Goal: Communication & Community: Answer question/provide support

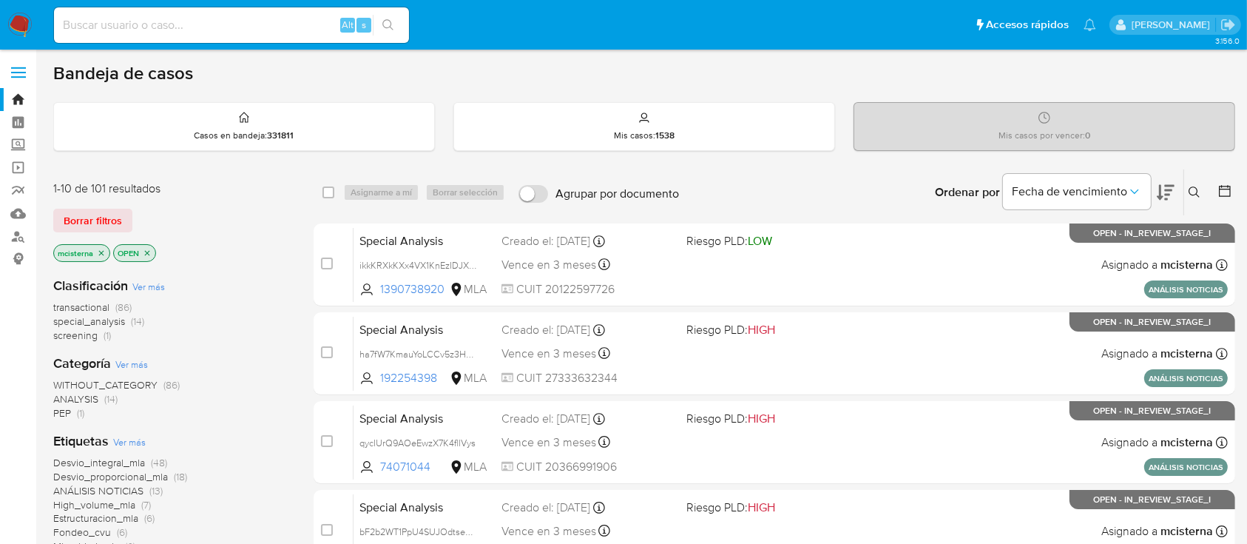
click at [274, 13] on div "Alt s" at bounding box center [231, 25] width 355 height 36
click at [261, 19] on input at bounding box center [231, 25] width 355 height 19
paste input "GixjxXH9S19xAoOTTjwcSepo"
type input "GixjxXH9S19xAoOTTjwcSepo"
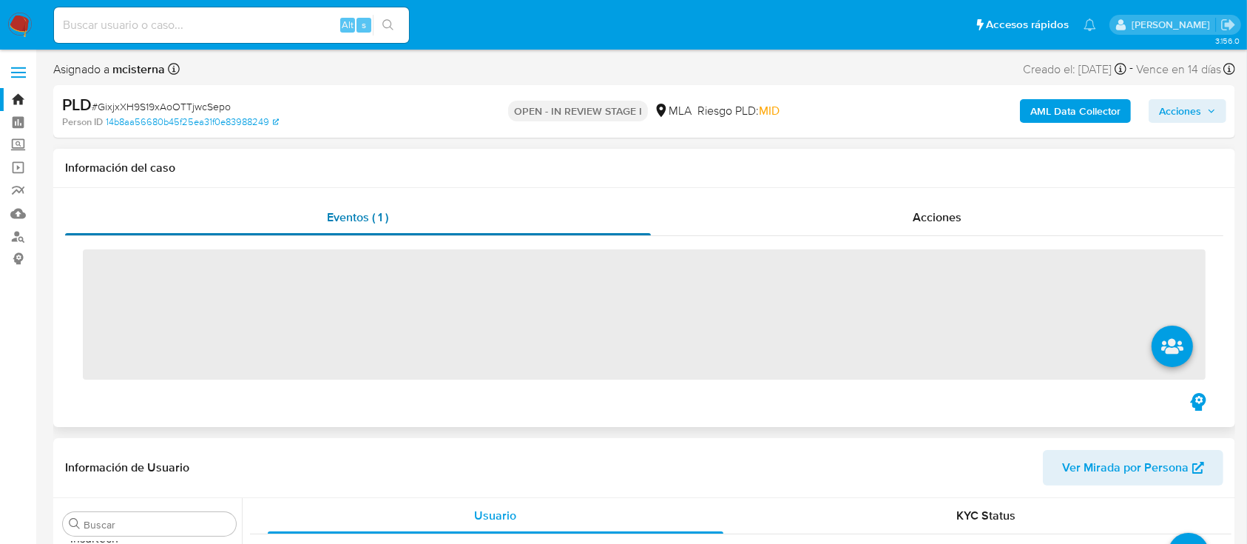
scroll to position [696, 0]
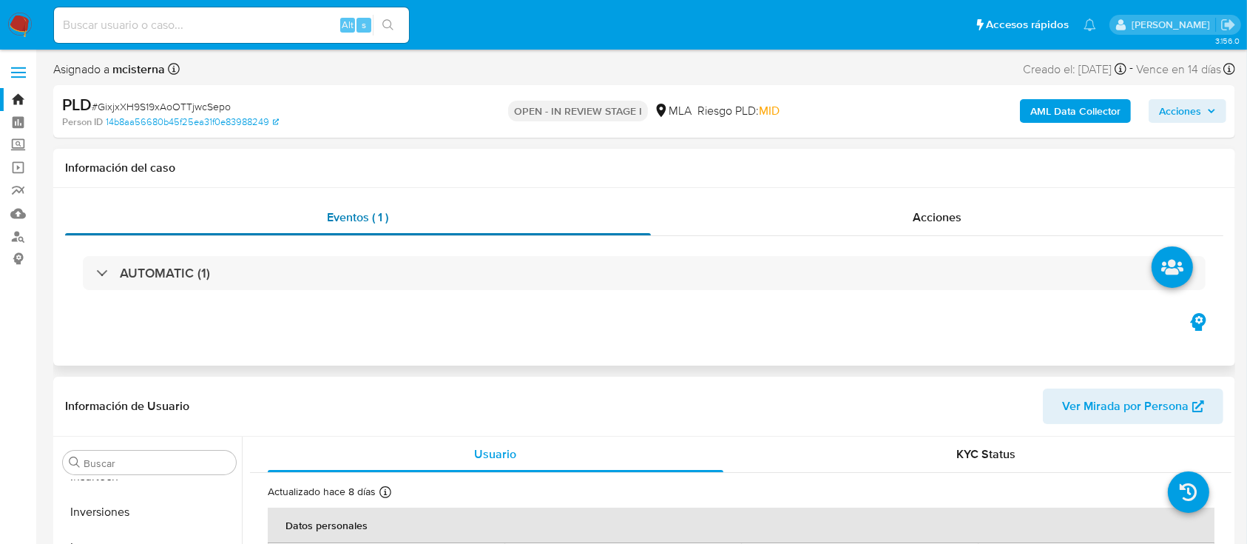
select select "10"
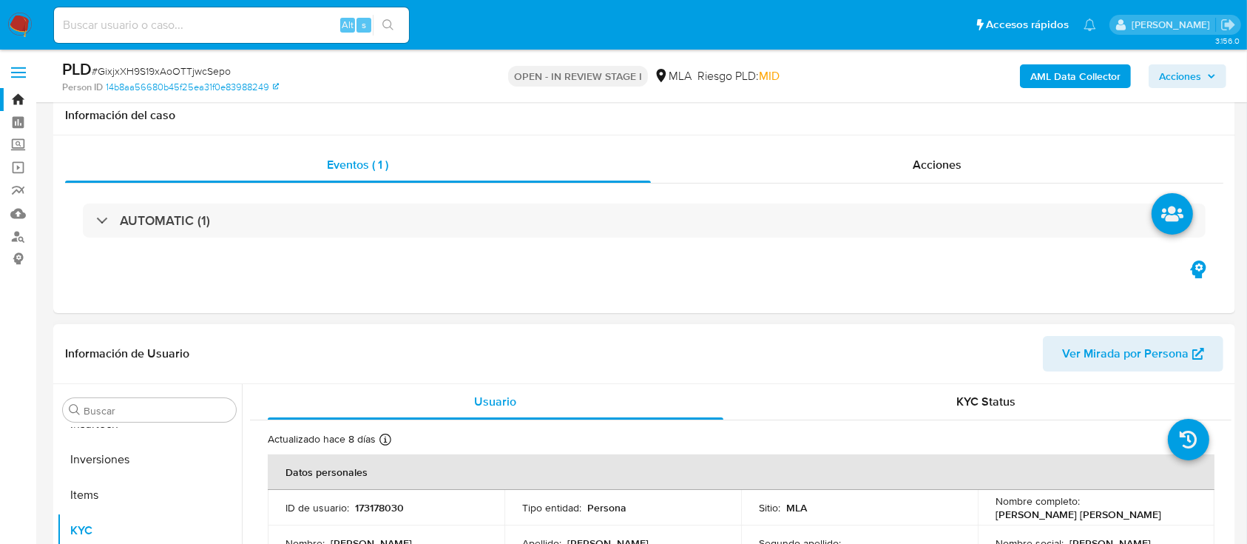
scroll to position [296, 0]
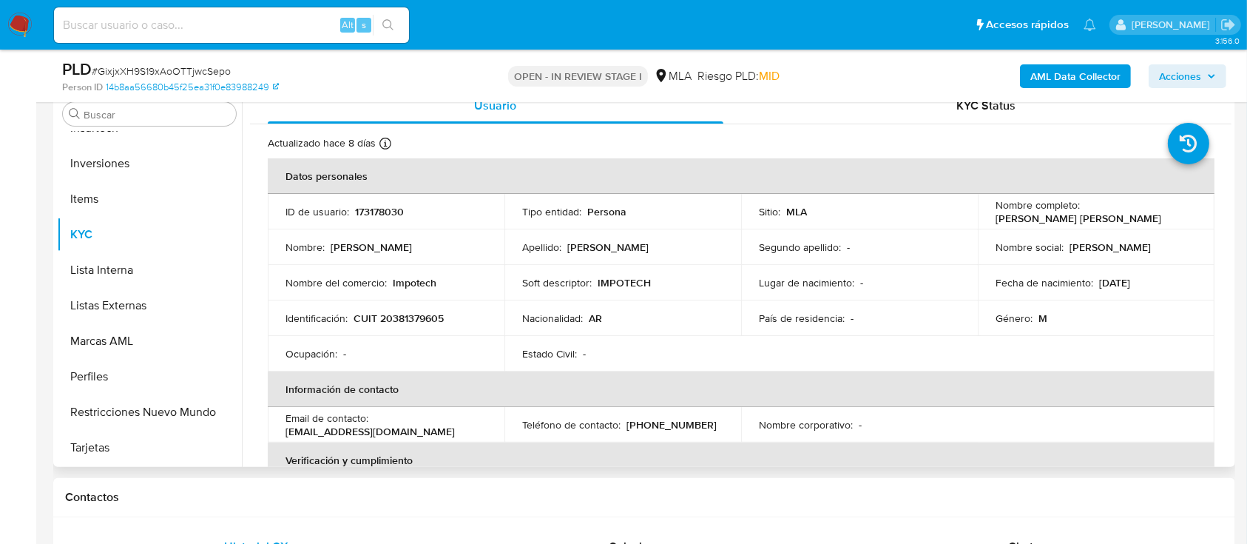
click at [644, 326] on td "Nacionalidad : AR" at bounding box center [622, 318] width 237 height 36
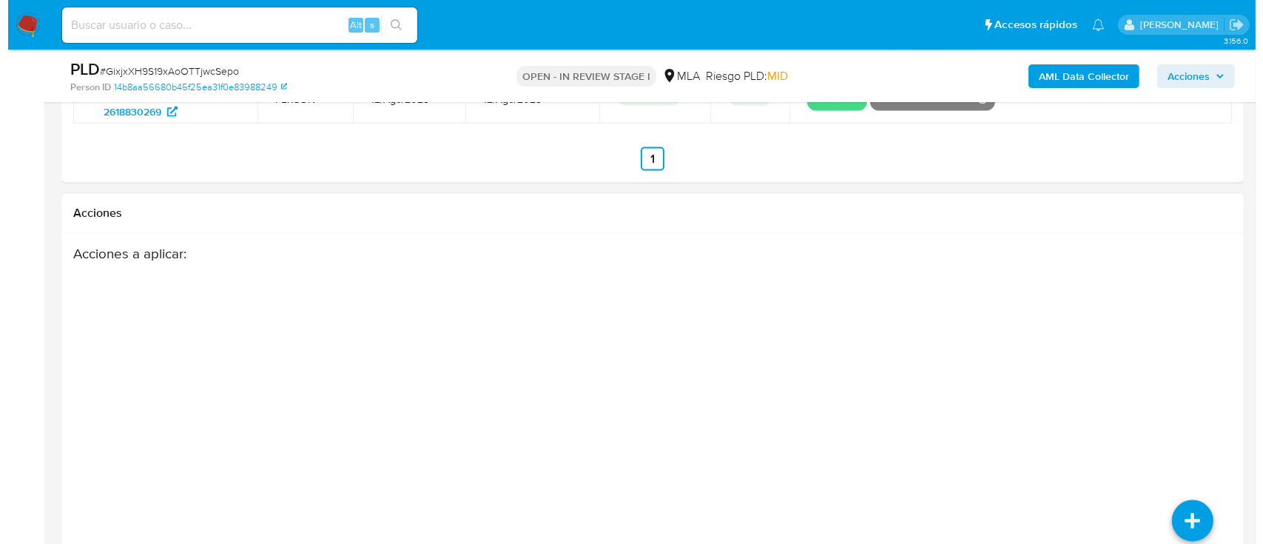
scroll to position [2487, 0]
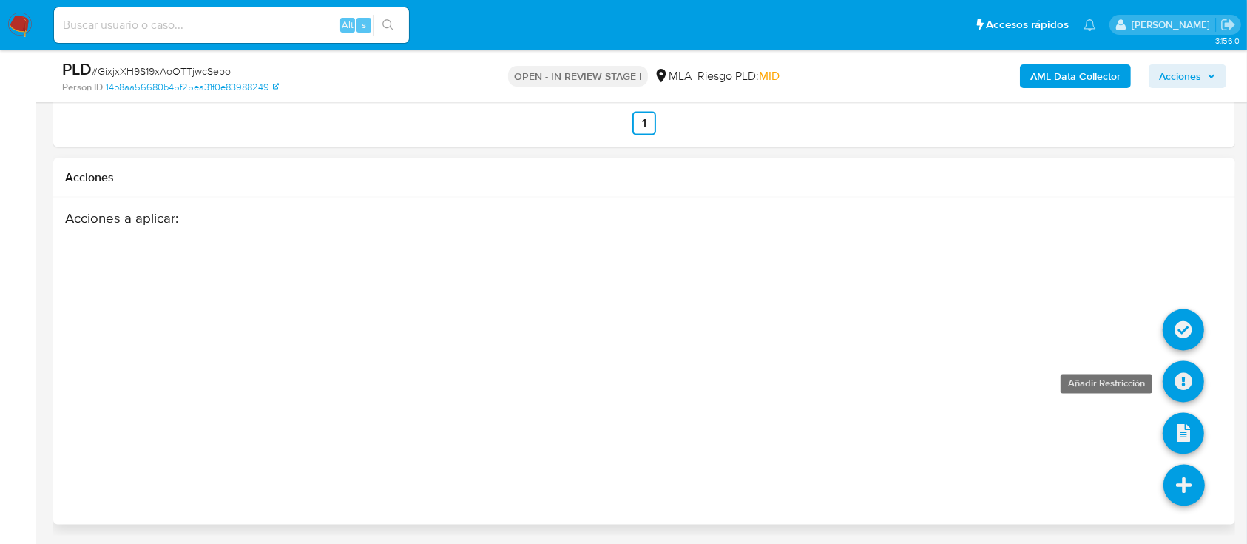
click at [1181, 385] on icon at bounding box center [1183, 381] width 41 height 41
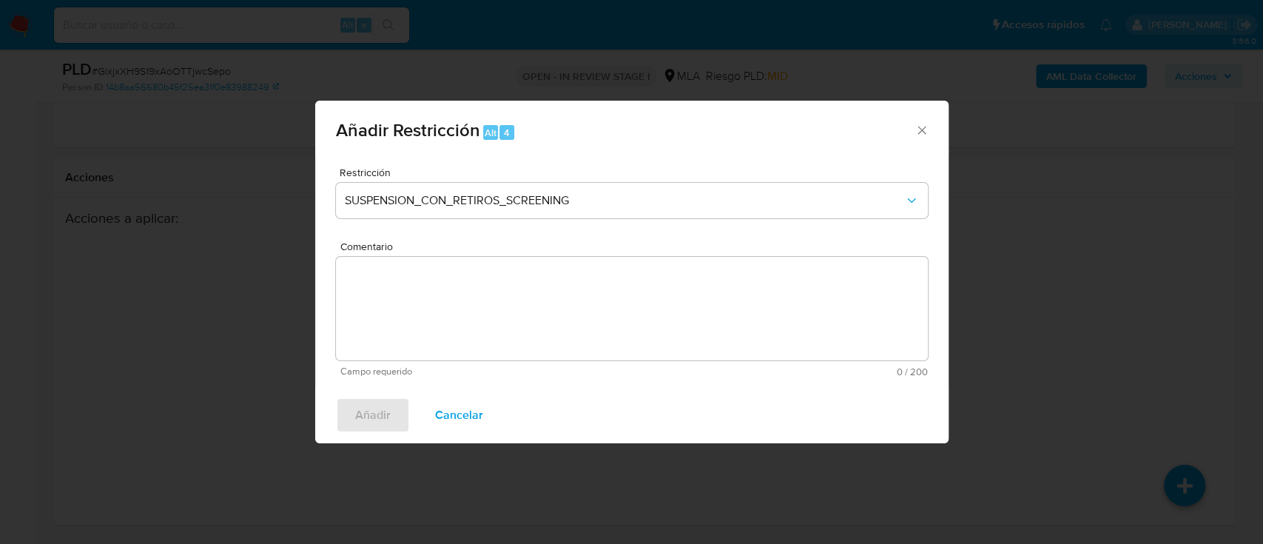
click at [921, 139] on div "Añadir Restricción Alt 4" at bounding box center [631, 128] width 633 height 55
click at [920, 132] on icon "Cerrar ventana" at bounding box center [921, 130] width 15 height 15
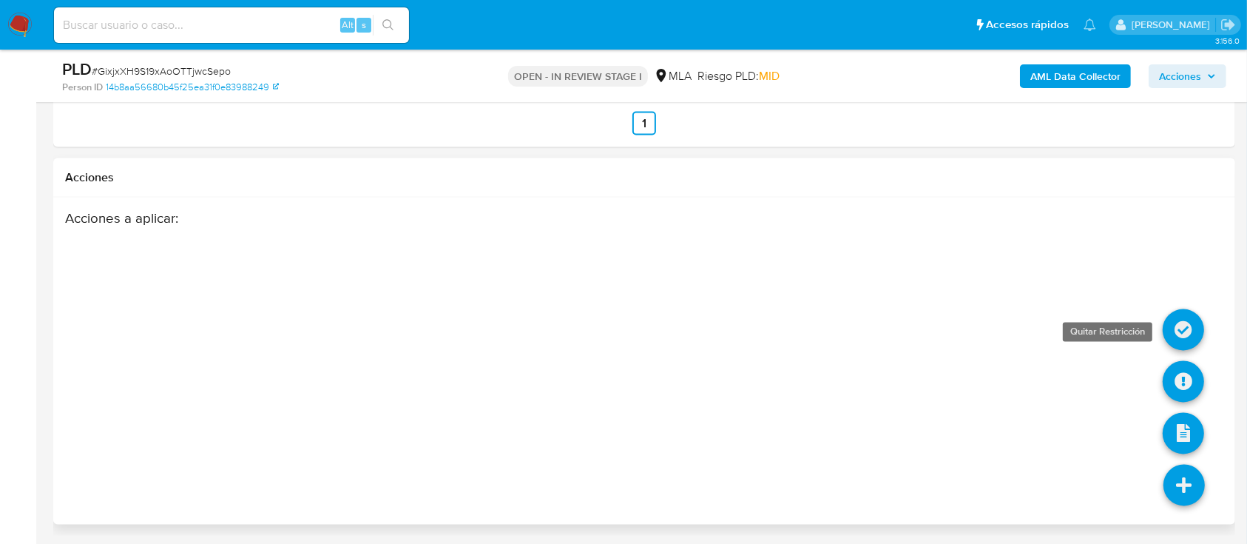
click at [1178, 340] on icon at bounding box center [1183, 329] width 41 height 41
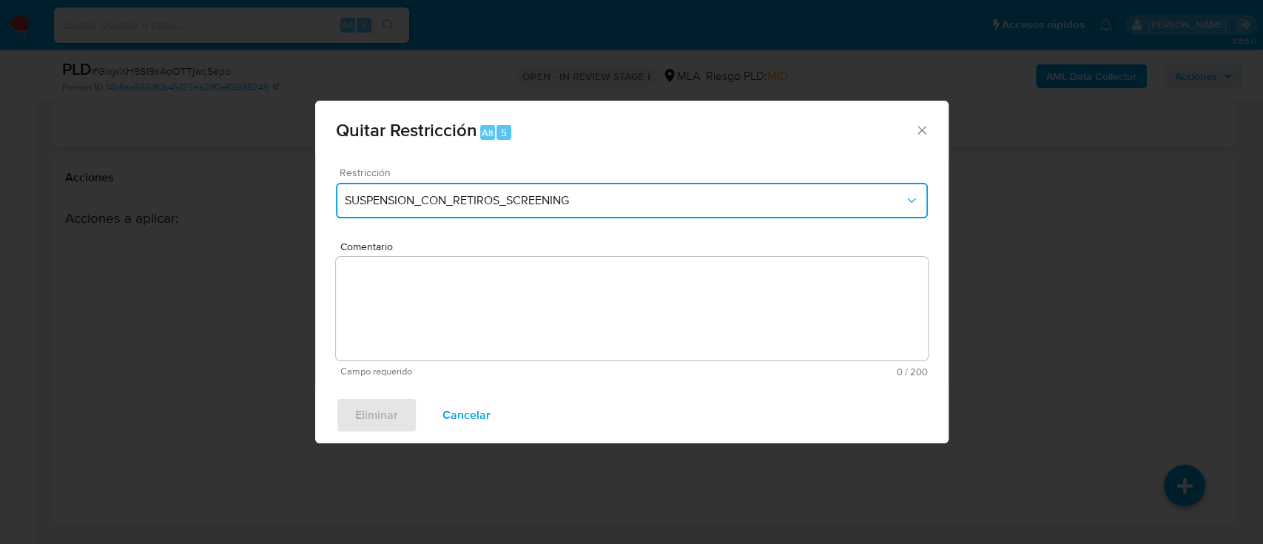
click at [405, 198] on span "SUSPENSION_CON_RETIROS_SCREENING" at bounding box center [624, 200] width 559 height 15
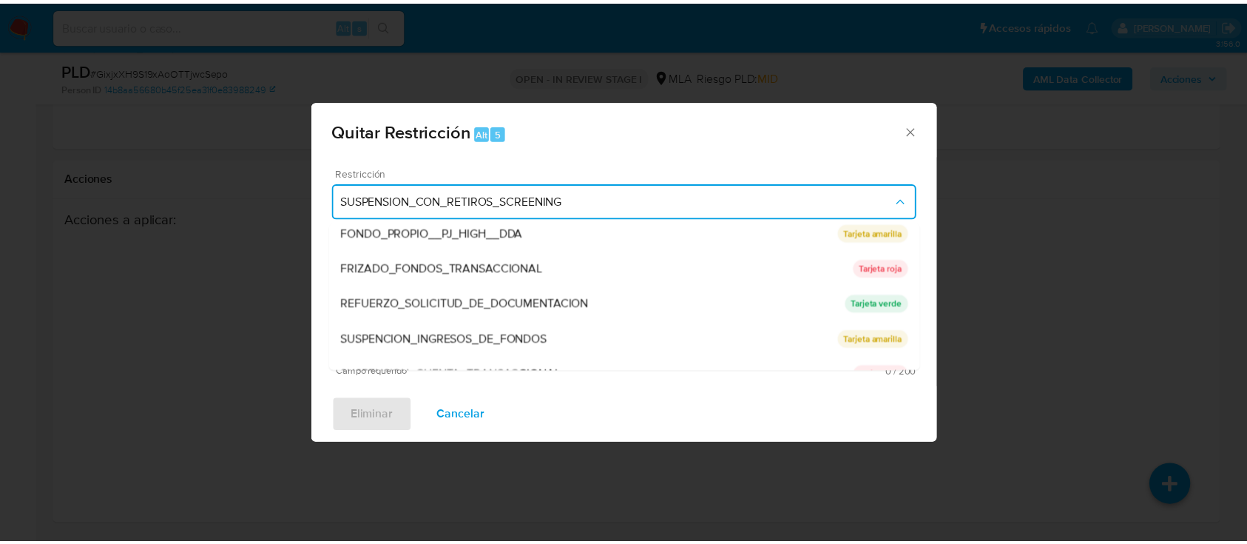
scroll to position [296, 0]
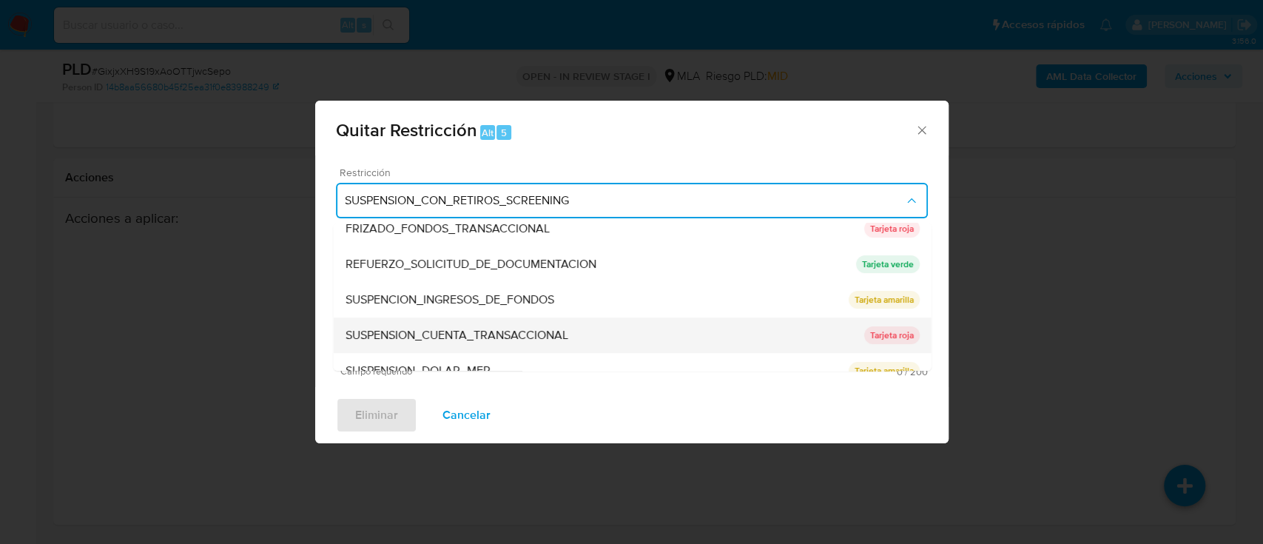
click at [531, 329] on span "SUSPENSION_CUENTA_TRANSACCIONAL" at bounding box center [456, 335] width 223 height 15
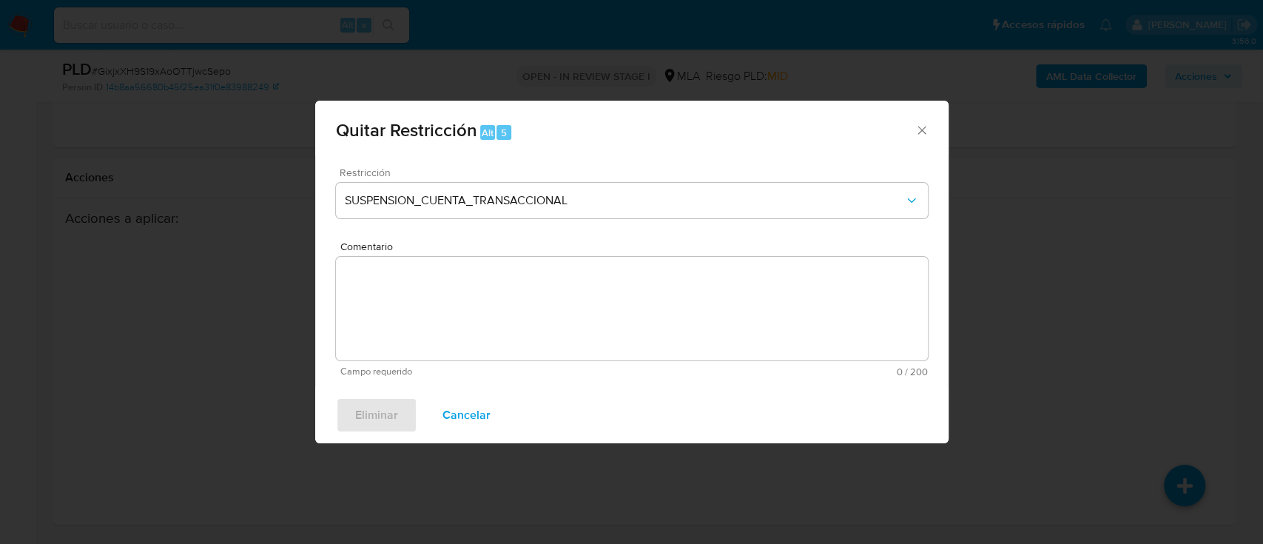
click at [595, 322] on textarea "Comentario" at bounding box center [632, 309] width 592 height 104
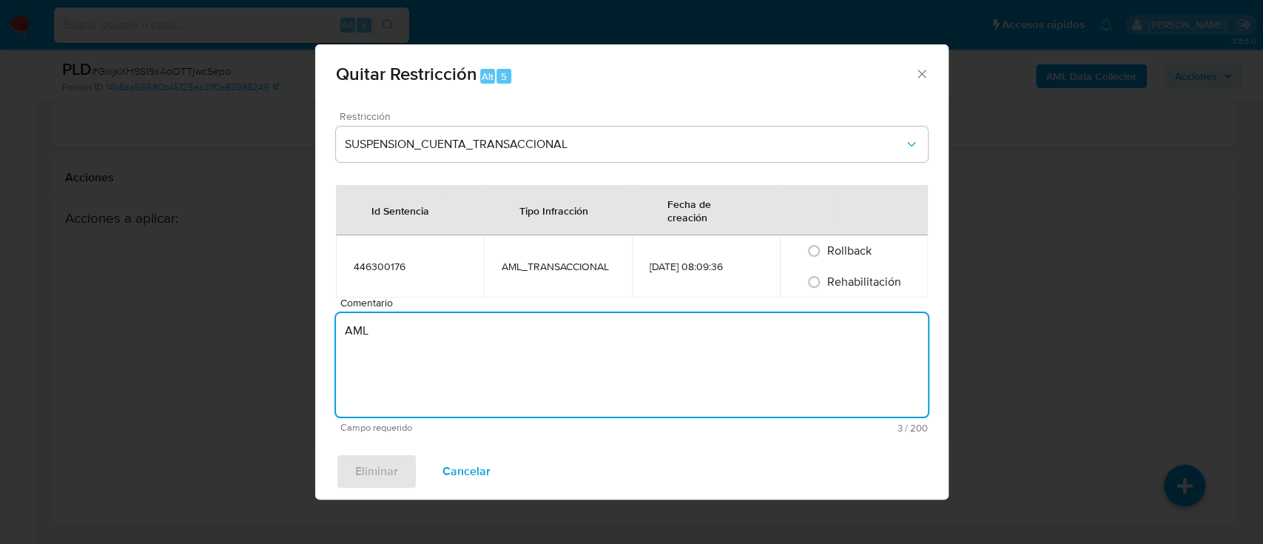
type textarea "AML"
click at [848, 279] on span "Rehabilitación" at bounding box center [864, 281] width 74 height 17
click at [826, 279] on input "Rehabilitación" at bounding box center [814, 282] width 24 height 24
radio input "true"
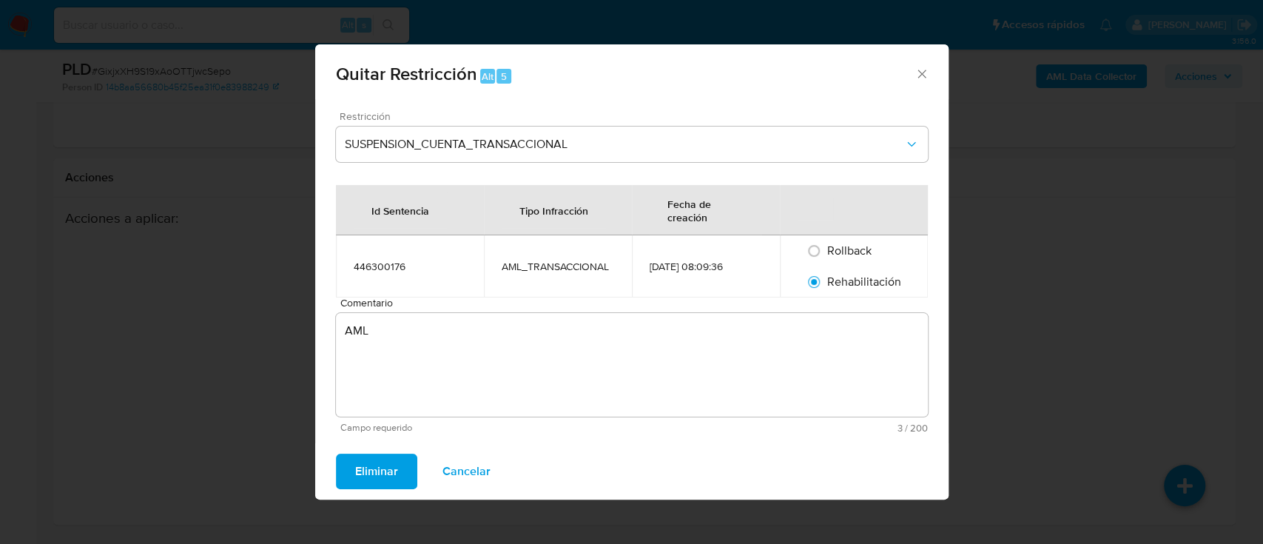
click at [385, 476] on span "Eliminar" at bounding box center [376, 471] width 43 height 33
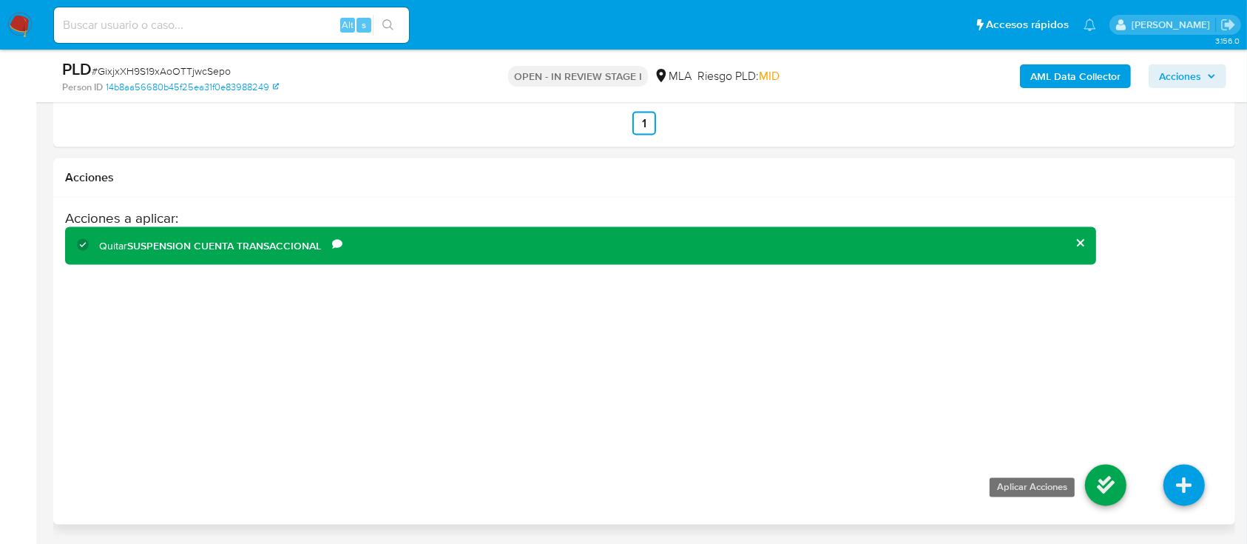
click at [1098, 492] on icon at bounding box center [1105, 485] width 41 height 41
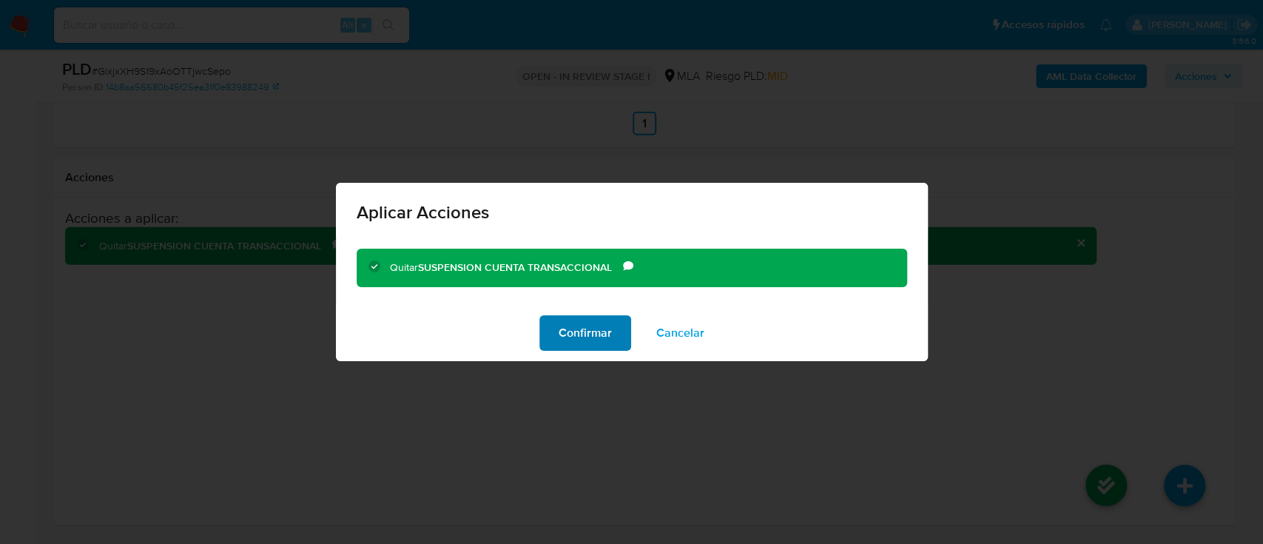
click at [584, 339] on span "Confirmar" at bounding box center [584, 333] width 53 height 33
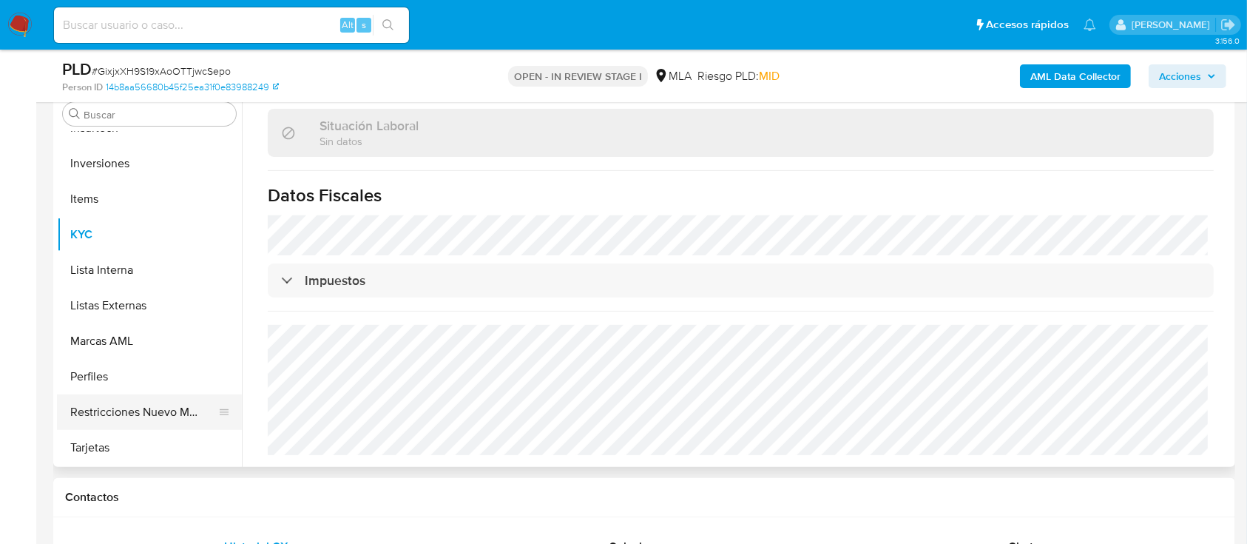
click at [171, 416] on button "Restricciones Nuevo Mundo" at bounding box center [143, 412] width 173 height 36
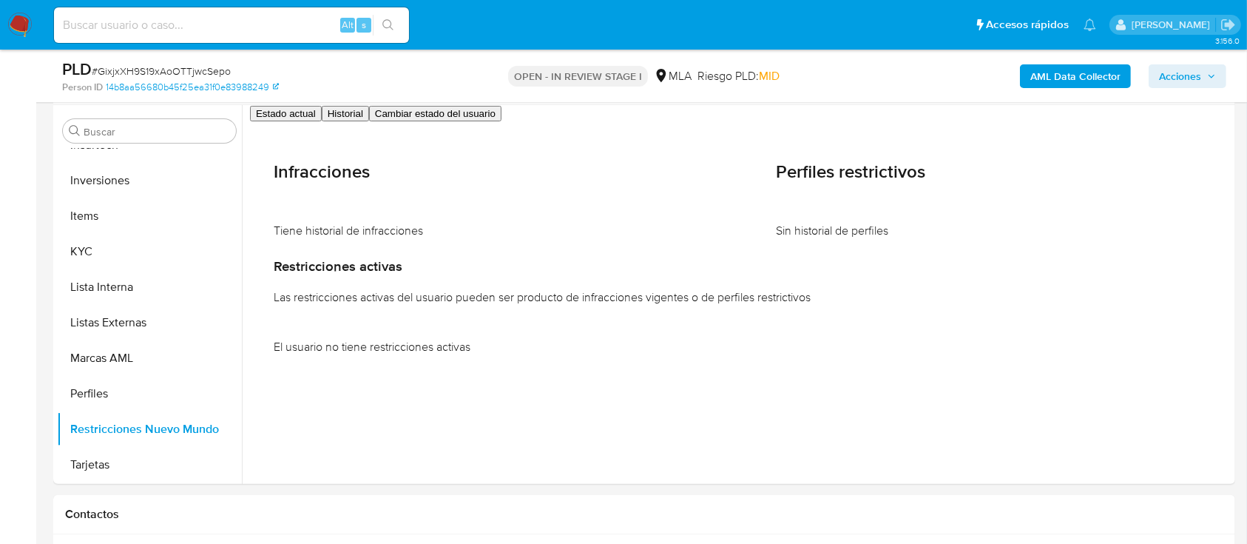
scroll to position [197, 0]
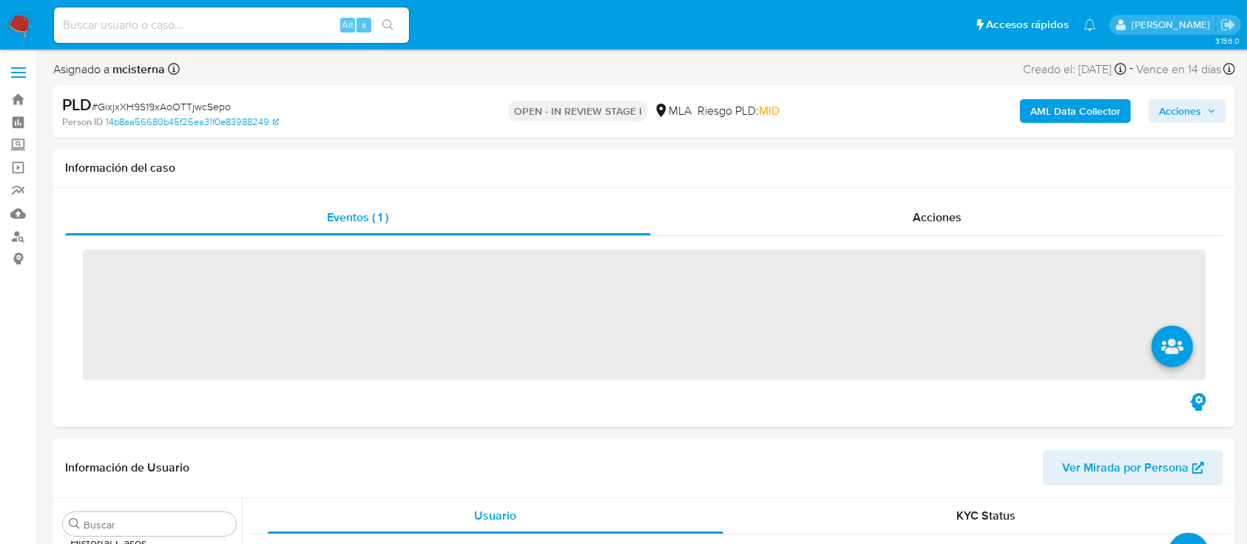
scroll to position [696, 0]
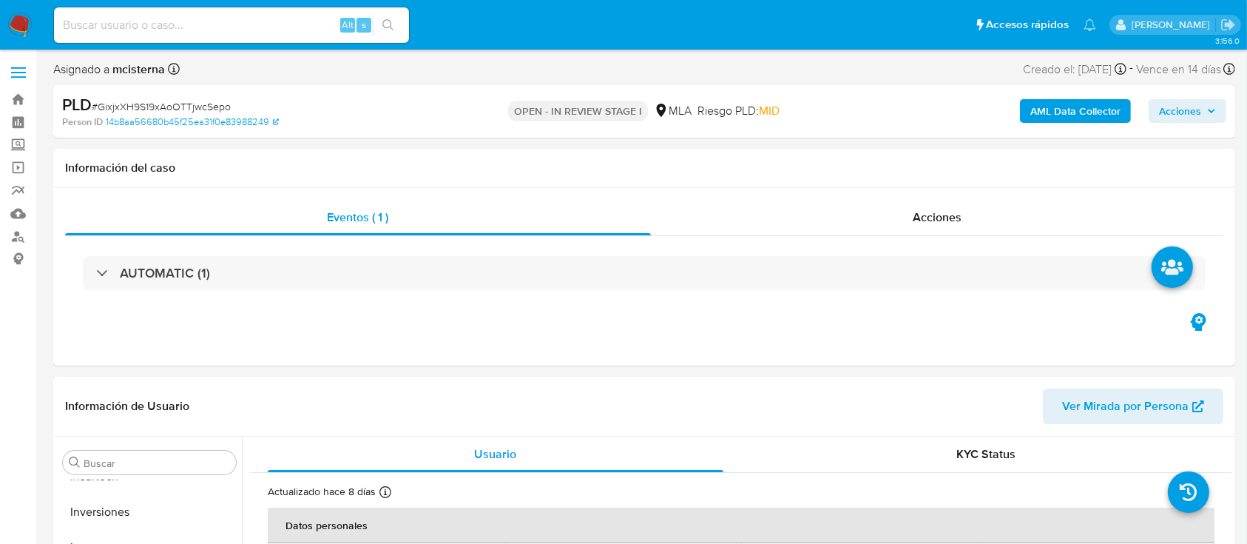
select select "10"
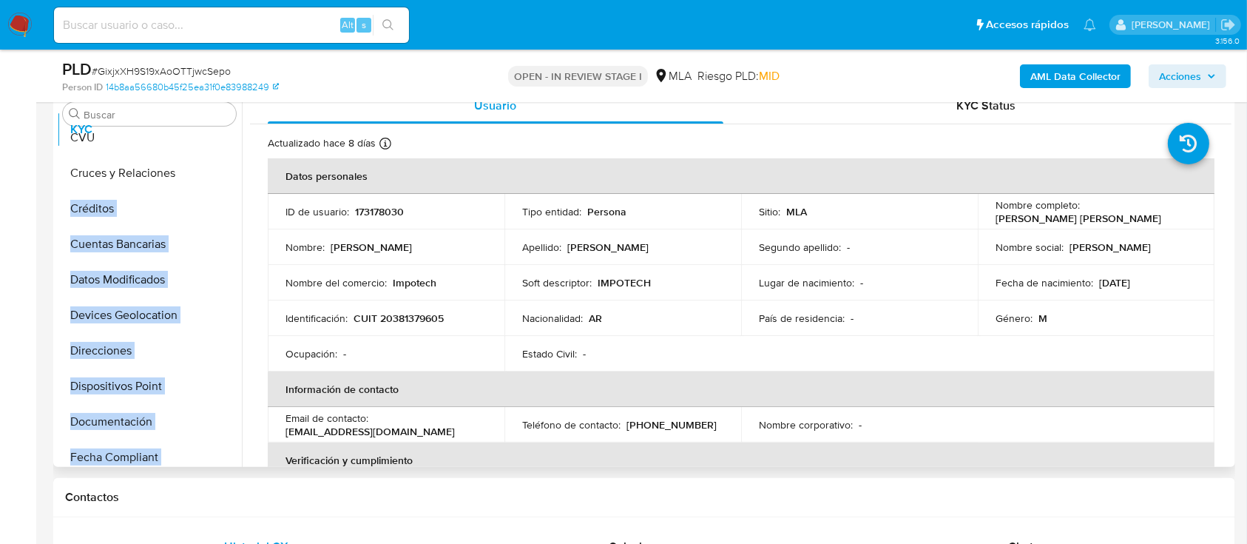
scroll to position [0, 0]
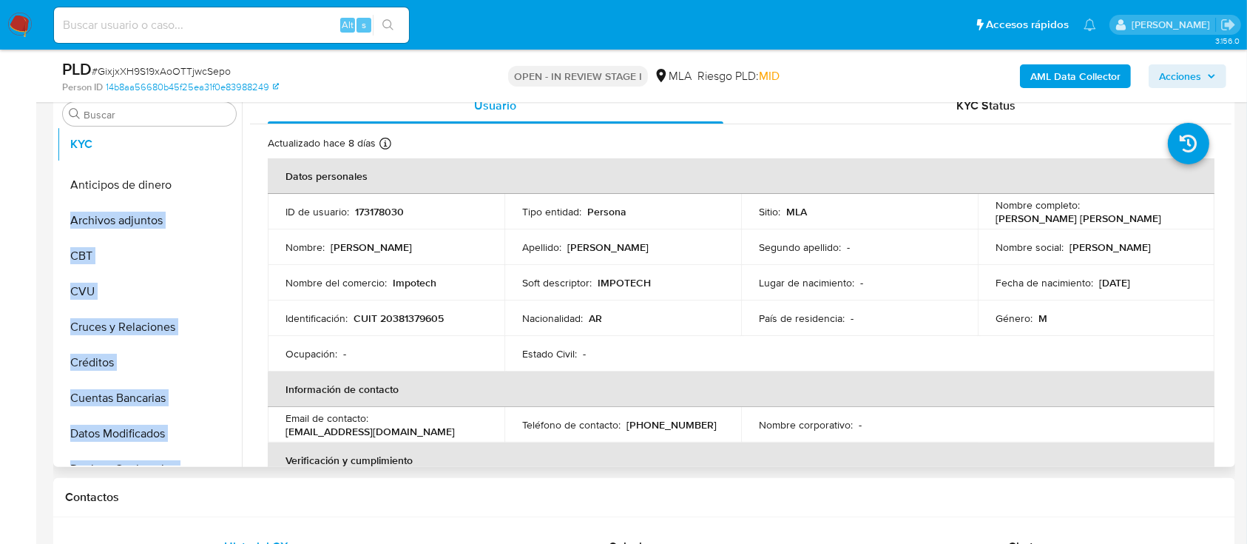
drag, startPoint x: 215, startPoint y: 331, endPoint x: 221, endPoint y: 156, distance: 174.7
click at [219, 145] on ul "Anticipos de dinero Archivos adjuntos CBT CVU Cruces y Relaciones Créditos Cuen…" at bounding box center [149, 299] width 185 height 334
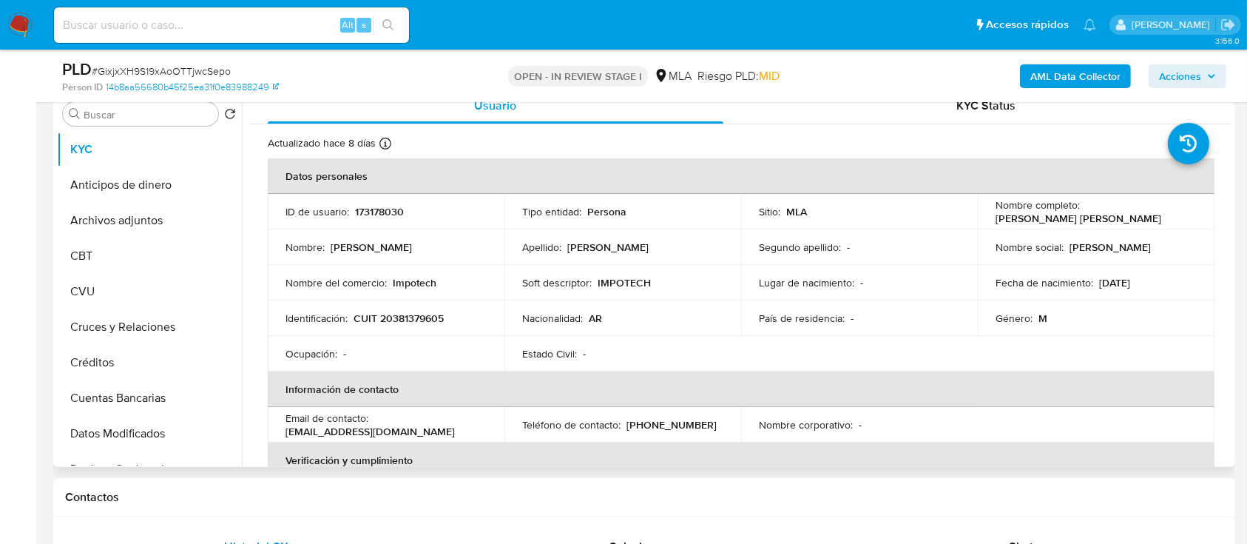
click at [282, 271] on td "Nombre del comercio : Impotech" at bounding box center [386, 283] width 237 height 36
drag, startPoint x: 217, startPoint y: 224, endPoint x: 231, endPoint y: 189, distance: 38.2
click at [231, 189] on ul "KYC Anticipos de dinero Archivos adjuntos CBT CVU Cruces y Relaciones Créditos …" at bounding box center [149, 299] width 185 height 334
click at [283, 236] on td "Nombre : Alan Alexandro Emmanuel" at bounding box center [386, 247] width 237 height 36
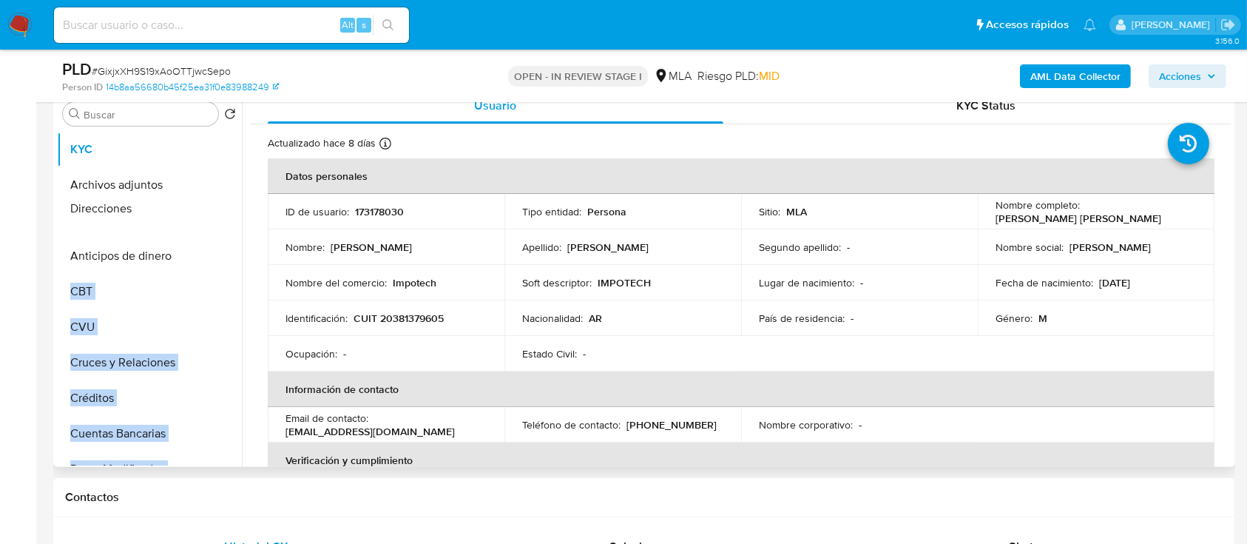
drag, startPoint x: 214, startPoint y: 406, endPoint x: 215, endPoint y: 211, distance: 195.3
click at [215, 211] on ul "KYC Archivos adjuntos Anticipos de dinero CBT CVU Cruces y Relaciones Créditos …" at bounding box center [149, 299] width 185 height 334
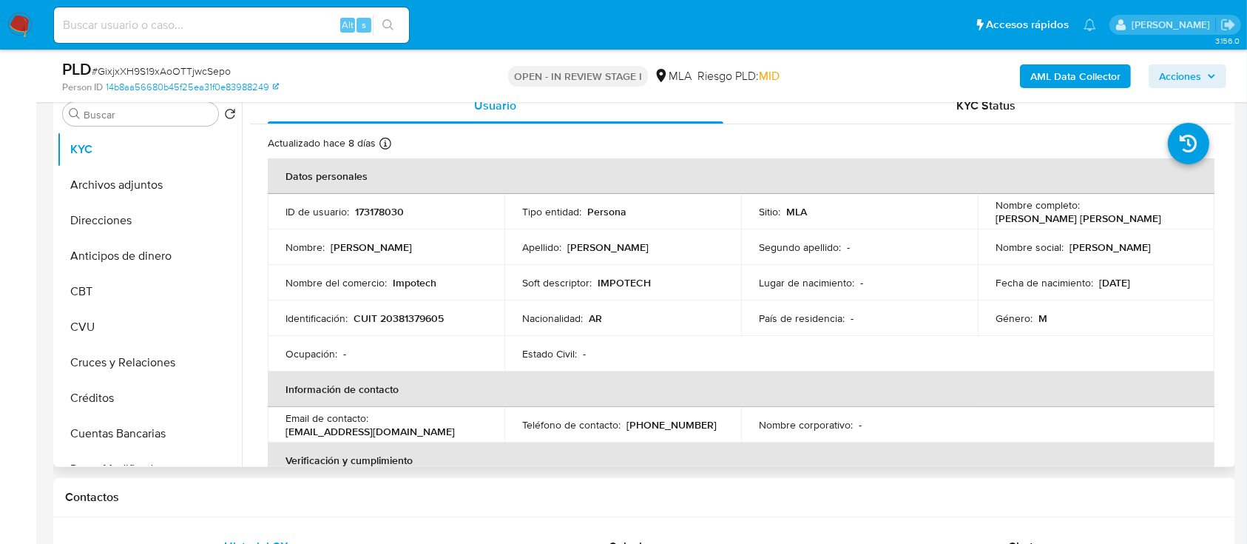
click at [341, 235] on td "Nombre : Alan Alexandro Emmanuel" at bounding box center [386, 247] width 237 height 36
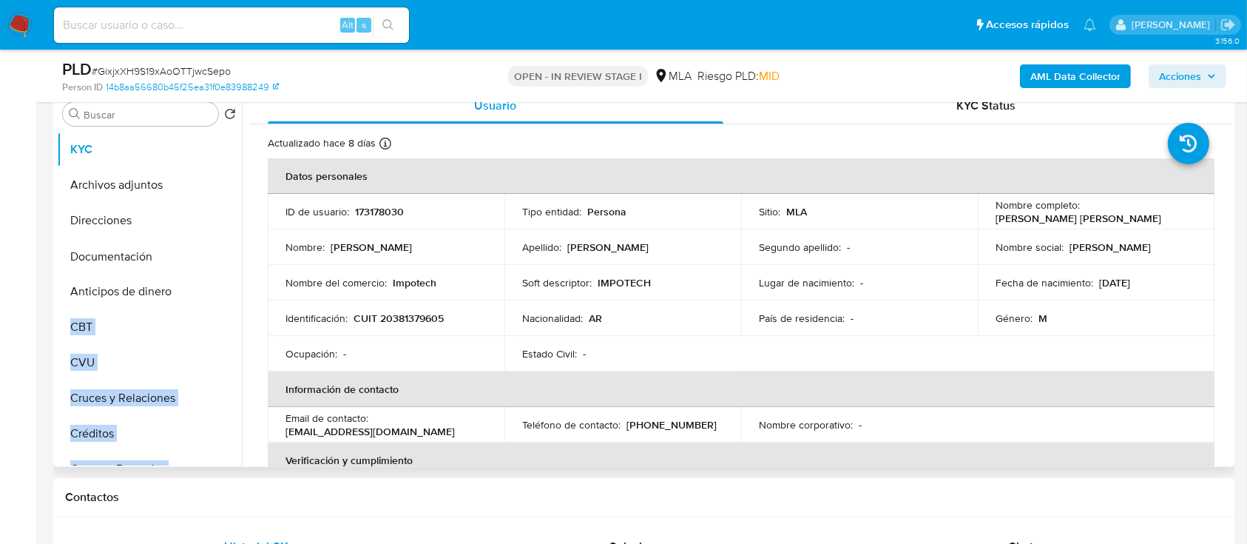
drag, startPoint x: 213, startPoint y: 377, endPoint x: 205, endPoint y: 255, distance: 121.6
click at [205, 255] on ul "KYC Archivos adjuntos Direcciones Anticipos de dinero CBT CVU Cruces y Relacion…" at bounding box center [149, 299] width 185 height 334
click at [325, 254] on div "Nombre : Alan Alexandro Emmanuel" at bounding box center [386, 246] width 201 height 13
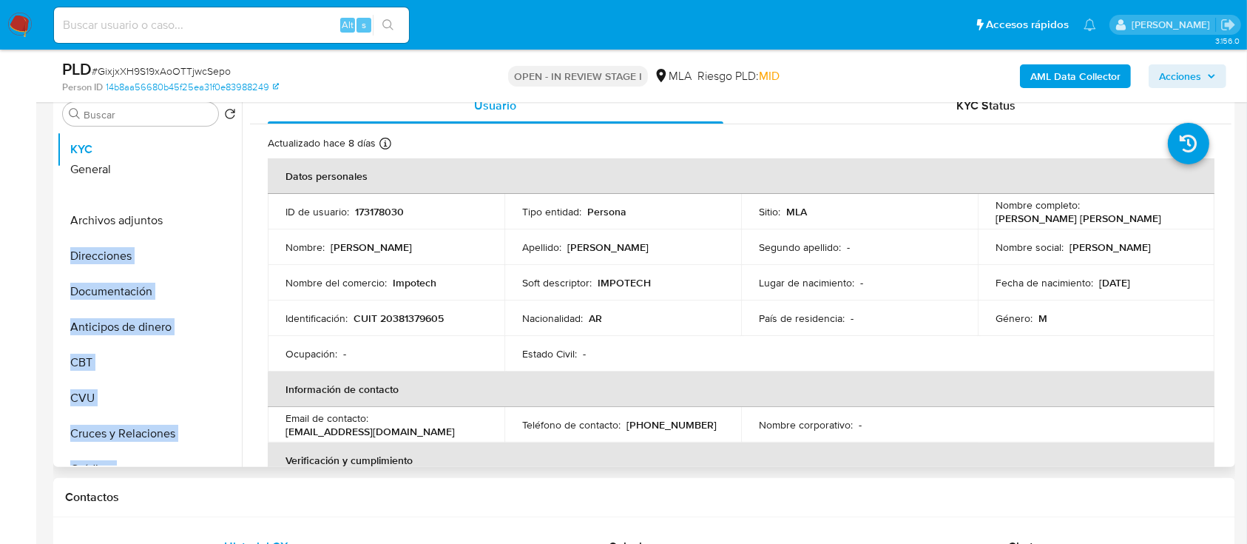
drag, startPoint x: 216, startPoint y: 353, endPoint x: 210, endPoint y: 183, distance: 169.5
click at [210, 183] on ul "KYC Archivos adjuntos Direcciones Documentación Anticipos de dinero CBT CVU Cru…" at bounding box center [149, 299] width 185 height 334
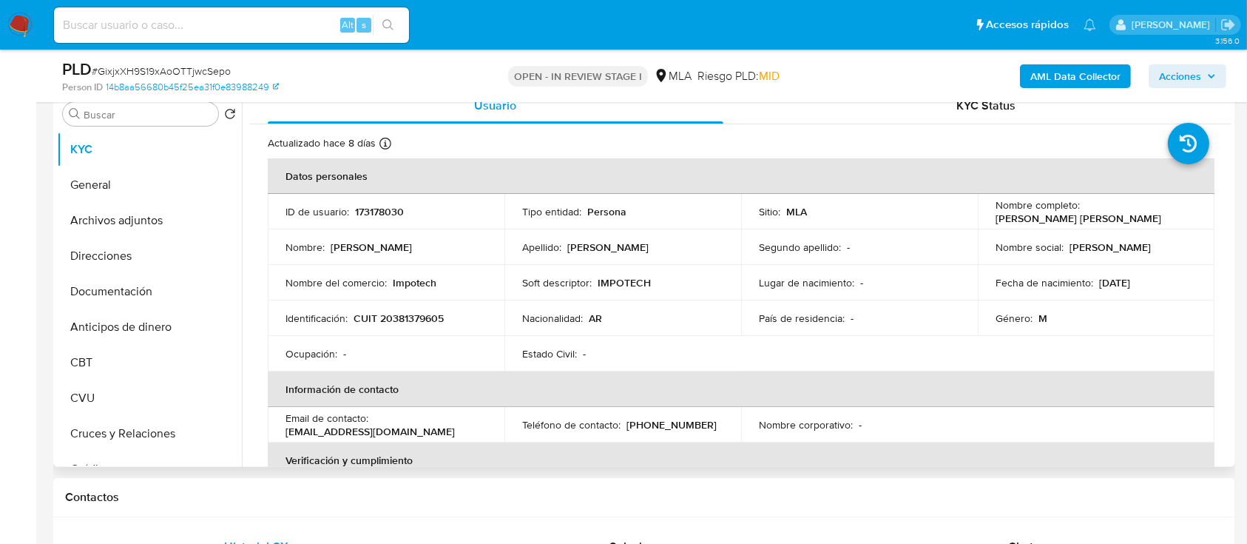
click at [344, 271] on td "Nombre del comercio : Impotech" at bounding box center [386, 283] width 237 height 36
drag, startPoint x: 211, startPoint y: 383, endPoint x: 221, endPoint y: 323, distance: 60.8
click at [221, 323] on ul "KYC General Archivos adjuntos Direcciones Documentación Anticipos de dinero CBT…" at bounding box center [149, 299] width 185 height 334
click at [419, 323] on p "CUIT 20381379605" at bounding box center [399, 317] width 90 height 13
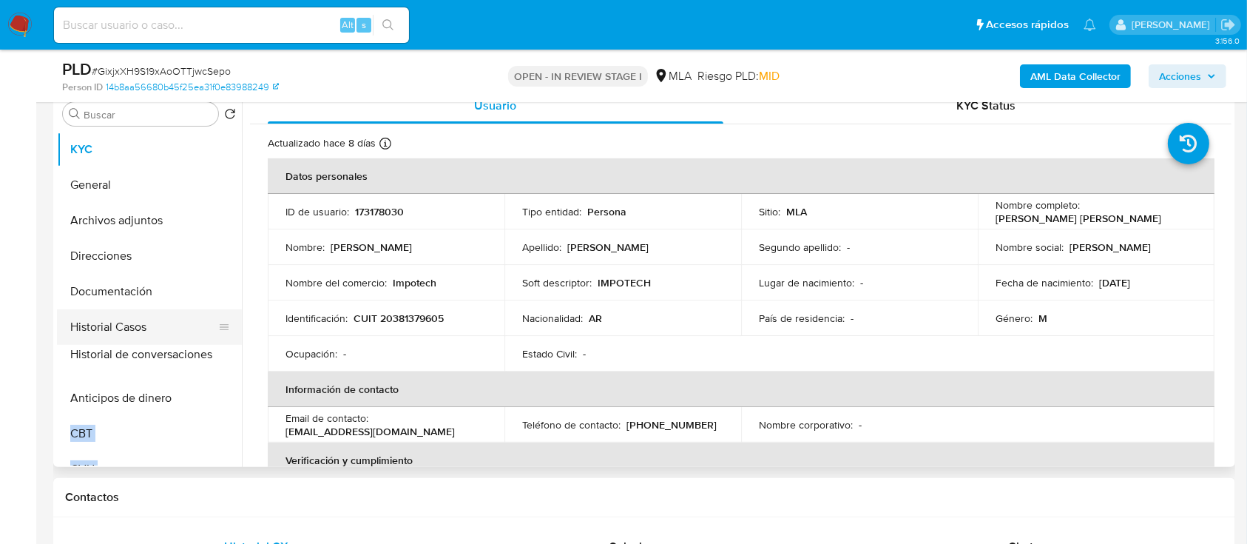
drag, startPoint x: 220, startPoint y: 460, endPoint x: 218, endPoint y: 357, distance: 102.8
click at [218, 357] on ul "KYC General Archivos adjuntos Direcciones Documentación Historial Casos Anticip…" at bounding box center [149, 299] width 185 height 334
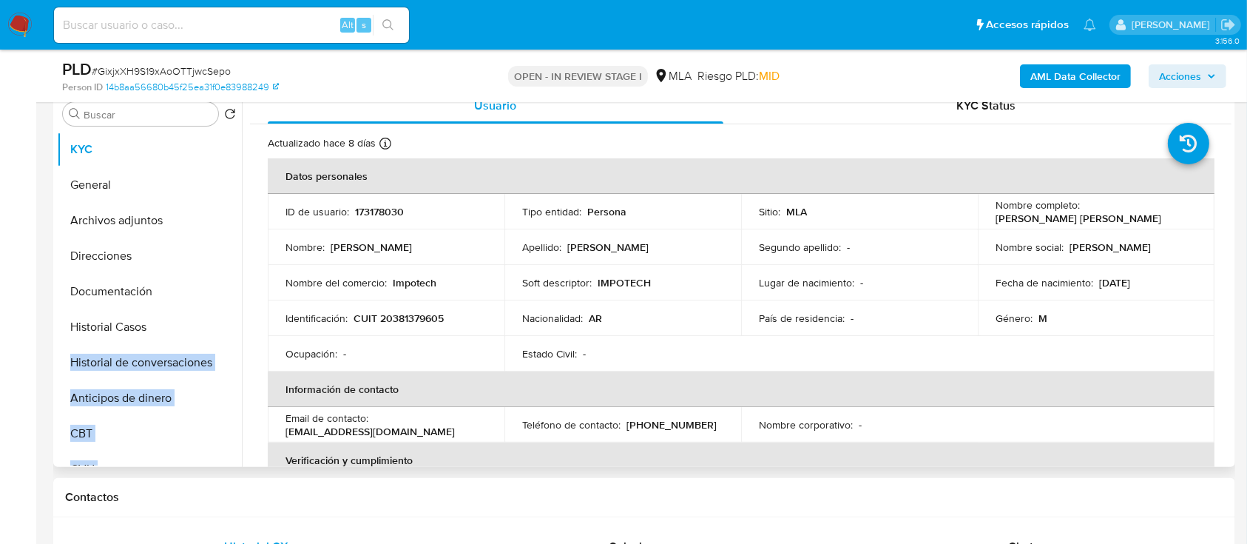
click at [420, 306] on td "Identificación : CUIT 20381379605" at bounding box center [386, 318] width 237 height 36
drag, startPoint x: 218, startPoint y: 371, endPoint x: 222, endPoint y: 385, distance: 14.5
click at [222, 385] on ul "KYC General Archivos adjuntos Direcciones Documentación Historial Casos Histori…" at bounding box center [149, 299] width 185 height 334
click at [323, 323] on p "Identificación :" at bounding box center [317, 317] width 62 height 13
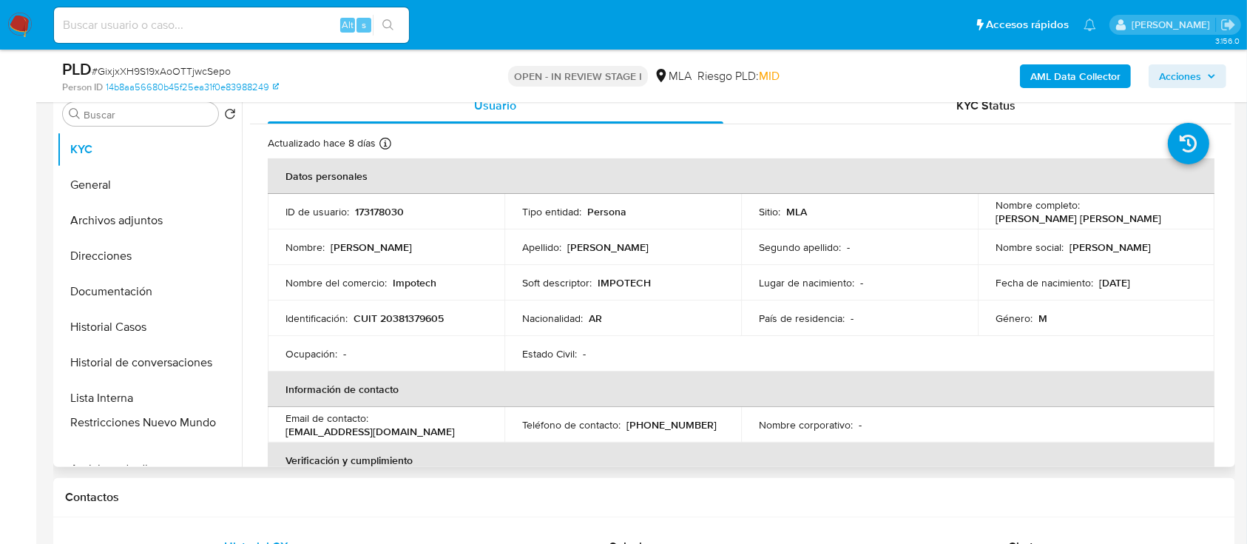
drag, startPoint x: 219, startPoint y: 406, endPoint x: 243, endPoint y: 379, distance: 36.7
click at [219, 414] on ul "KYC General Archivos adjuntos Direcciones Documentación Historial Casos Histori…" at bounding box center [149, 299] width 185 height 334
drag, startPoint x: 357, startPoint y: 318, endPoint x: 325, endPoint y: 318, distance: 31.1
click at [358, 318] on p "CUIT 20381379605" at bounding box center [399, 317] width 90 height 13
click at [710, 276] on div "Soft descriptor : IMPOTECH" at bounding box center [622, 282] width 201 height 13
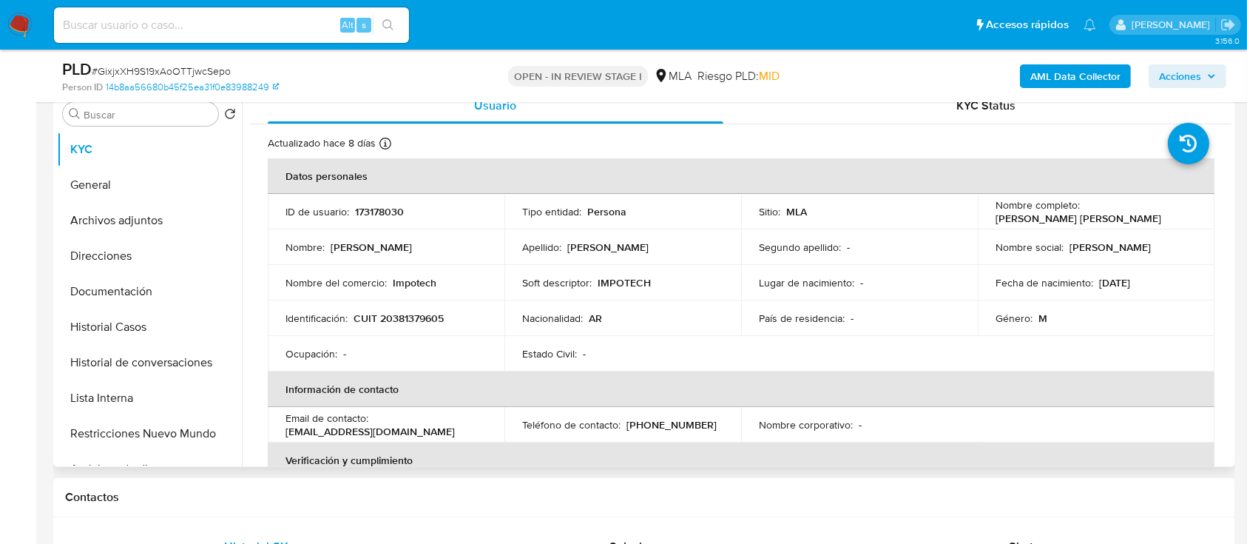
click at [700, 431] on td "Teléfono de contacto : (11) 34759346" at bounding box center [622, 425] width 237 height 36
click at [138, 186] on button "General" at bounding box center [143, 185] width 173 height 36
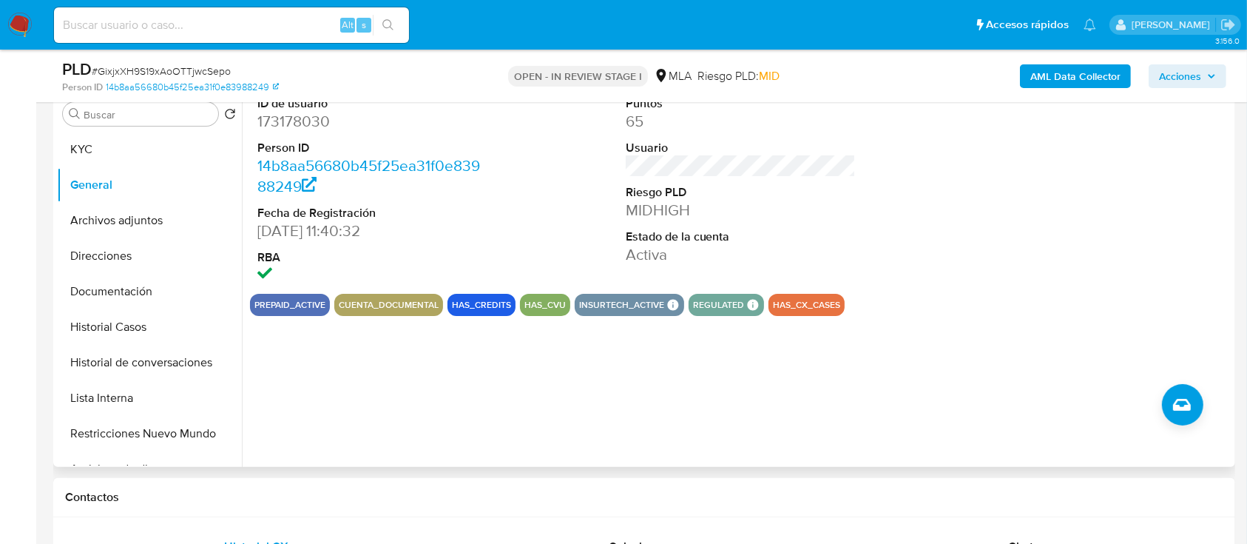
click at [291, 118] on dd "173178030" at bounding box center [372, 121] width 231 height 21
click at [291, 119] on dd "173178030" at bounding box center [372, 121] width 231 height 21
copy dd "173178030"
click at [152, 218] on button "Archivos adjuntos" at bounding box center [143, 221] width 173 height 36
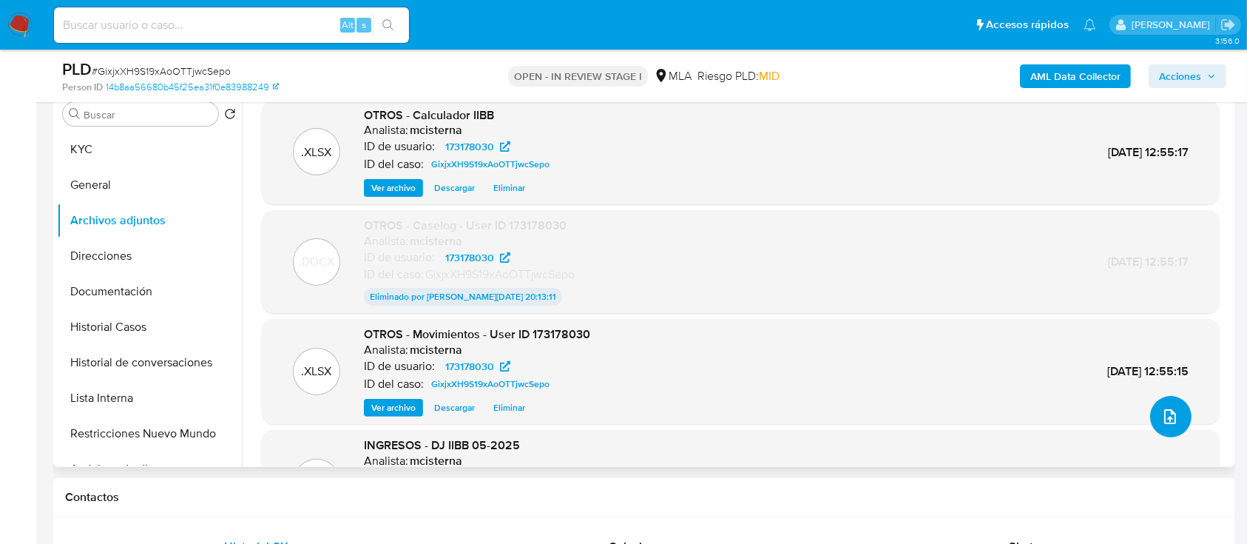
click at [1161, 423] on icon "upload-file" at bounding box center [1170, 417] width 18 height 18
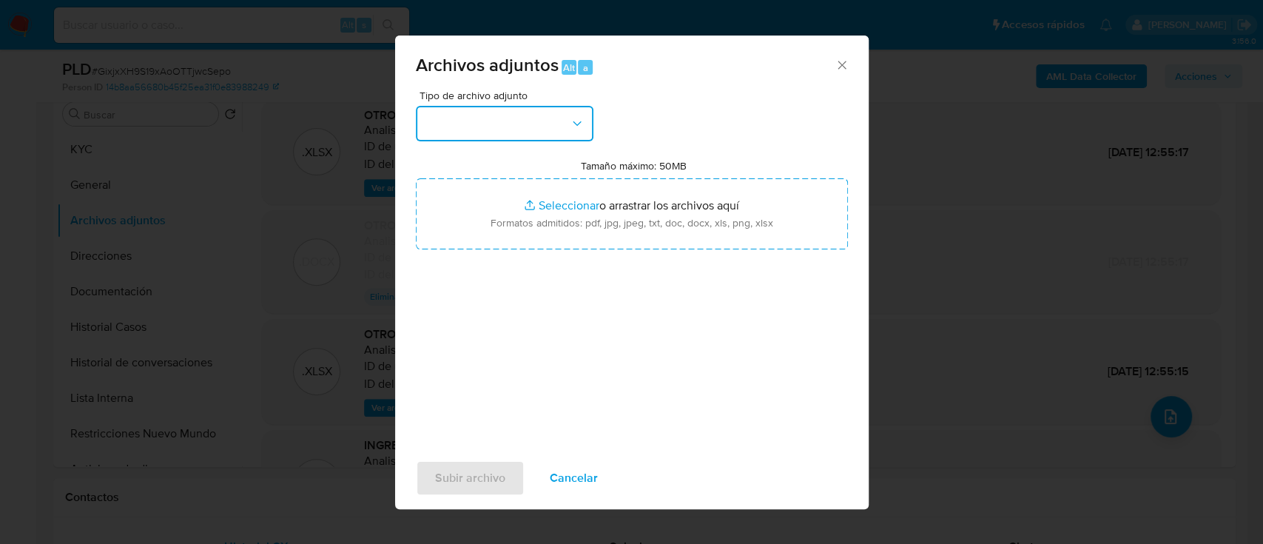
click at [482, 121] on button "button" at bounding box center [505, 124] width 178 height 36
click at [511, 118] on button "button" at bounding box center [505, 124] width 178 height 36
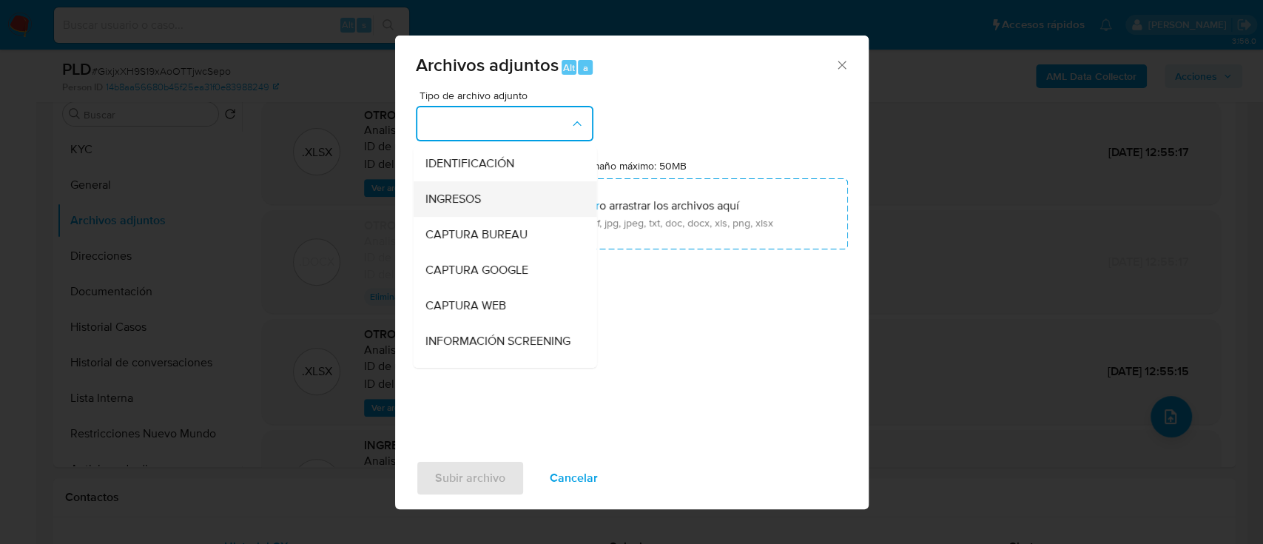
click at [504, 212] on div "INGRESOS" at bounding box center [500, 199] width 151 height 36
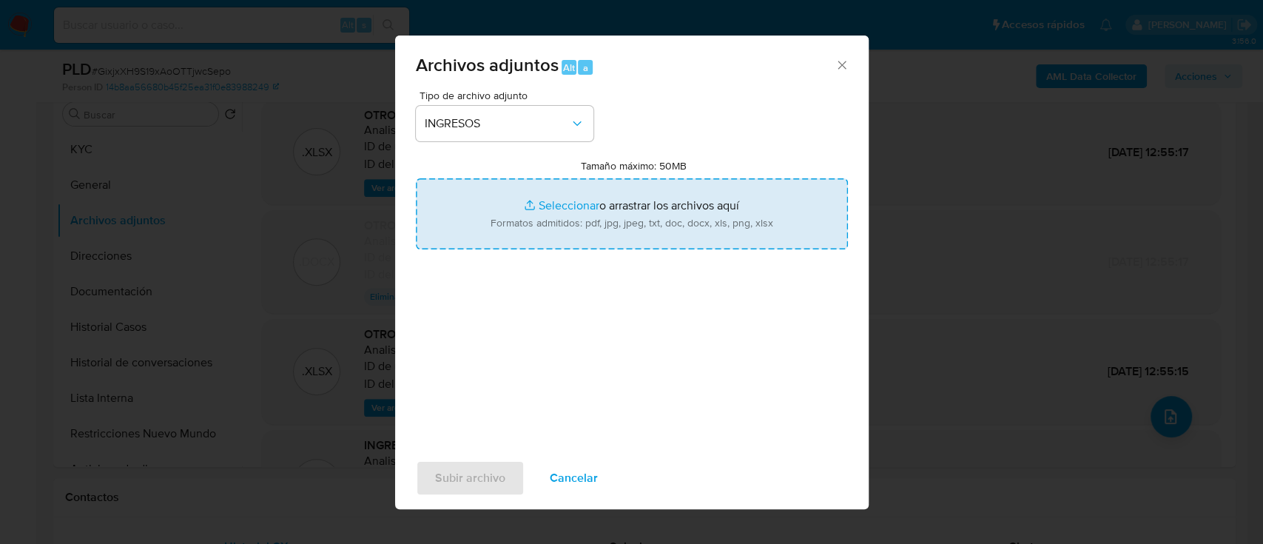
type input "C:\fakepath\Resumen de comprobantes electronicos.pdf"
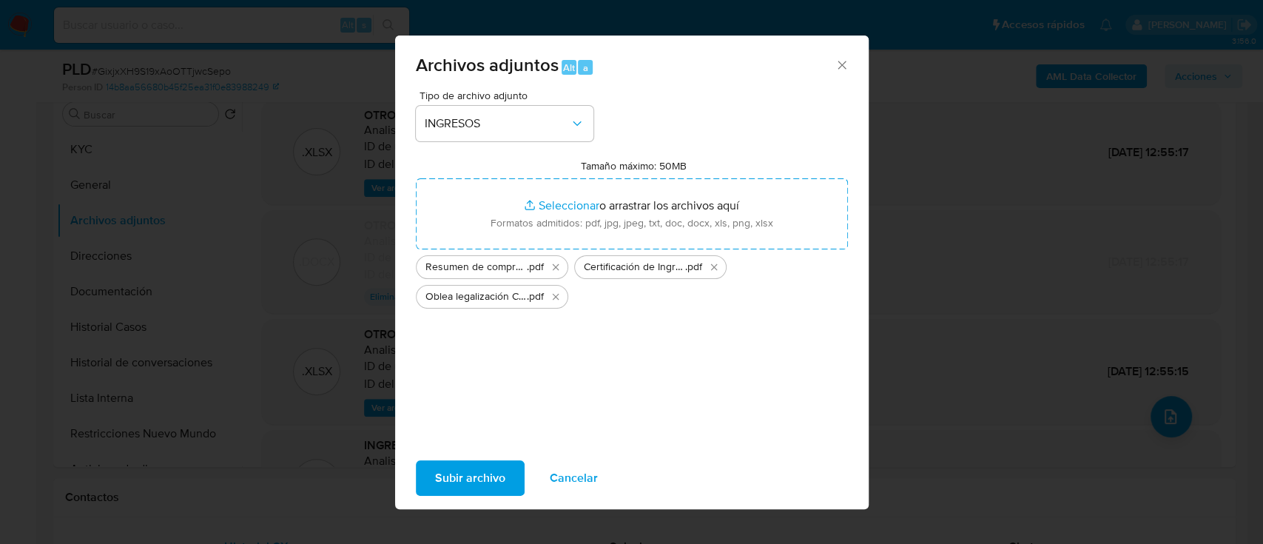
click at [464, 475] on span "Subir archivo" at bounding box center [470, 478] width 70 height 33
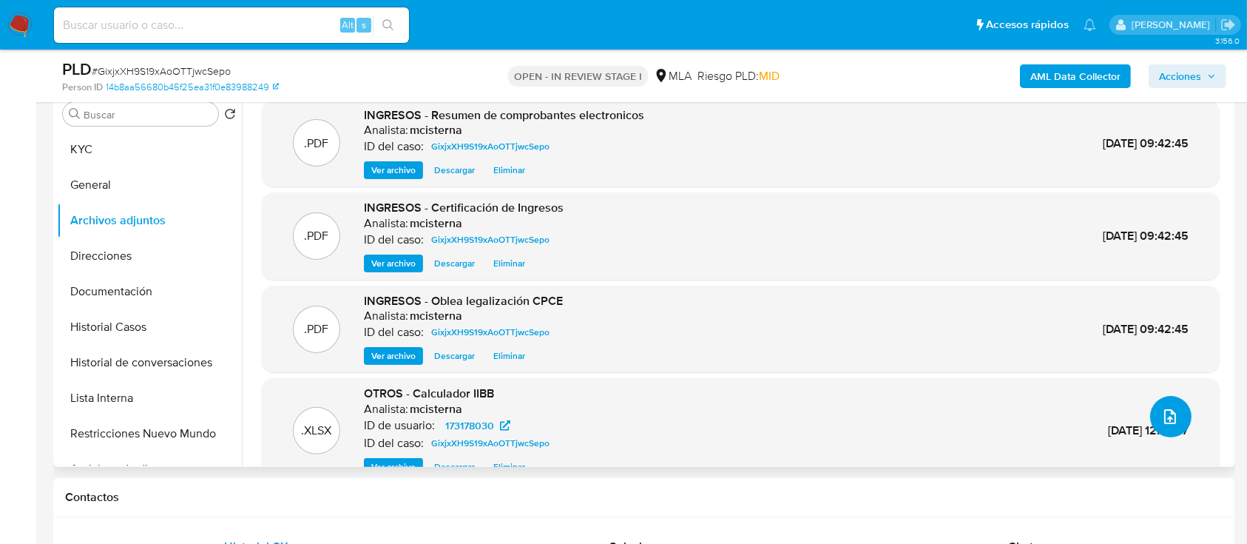
click at [1167, 414] on icon "upload-file" at bounding box center [1170, 417] width 18 height 18
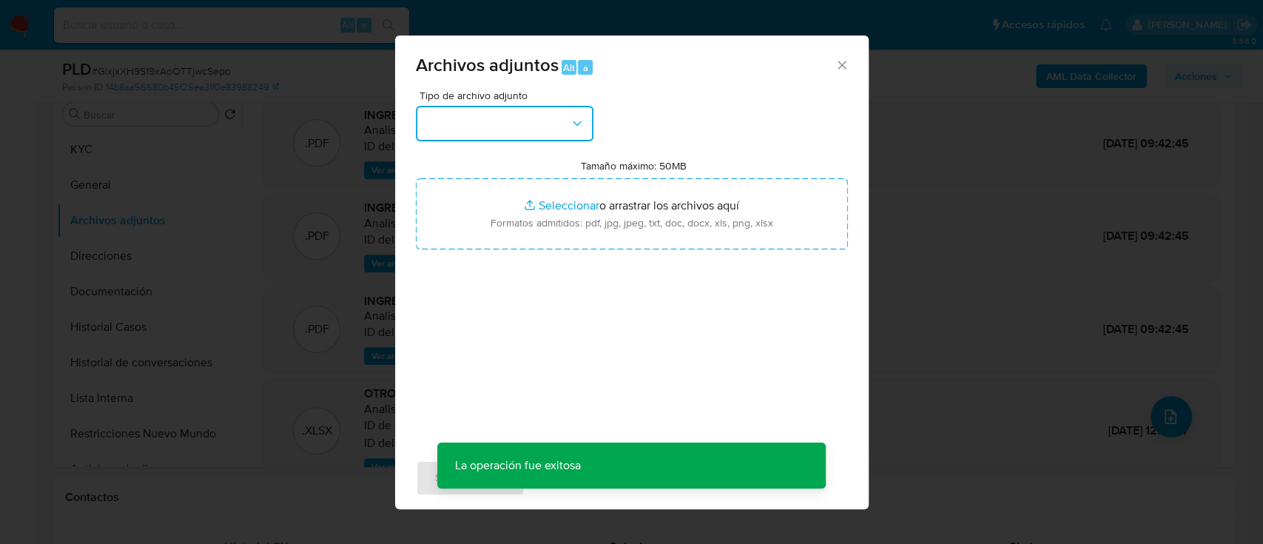
click at [491, 121] on button "button" at bounding box center [505, 124] width 178 height 36
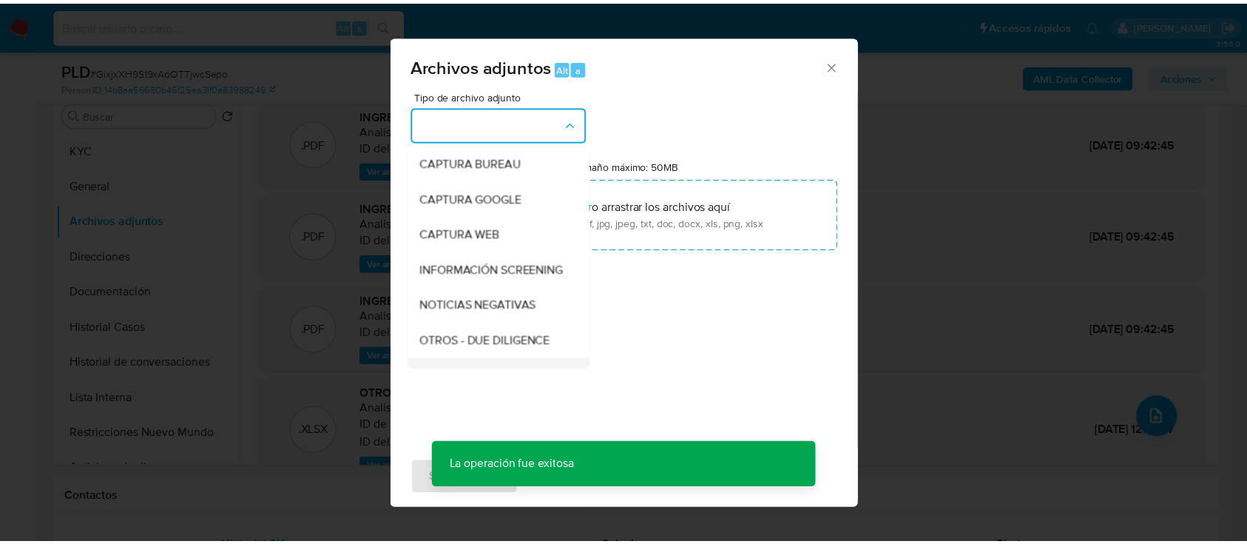
scroll to position [197, 0]
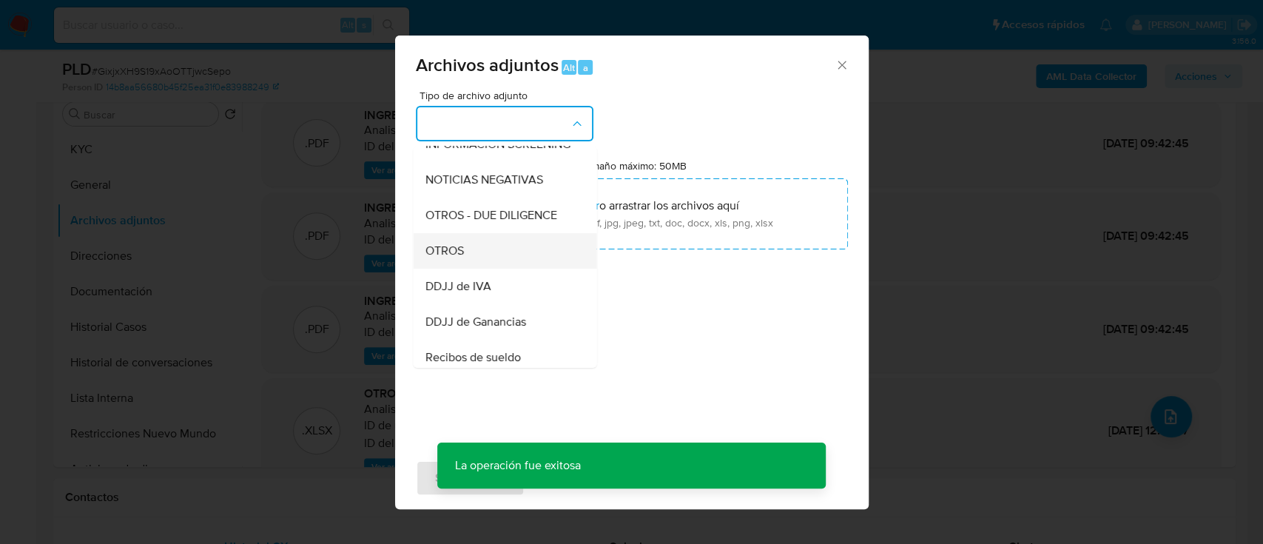
click at [527, 260] on div "OTROS" at bounding box center [500, 251] width 151 height 36
click at [527, 260] on div "Tipo de archivo adjunto IDENTIFICACIÓN INGRESOS CAPTURA BUREAU CAPTURA GOOGLE C…" at bounding box center [632, 264] width 432 height 349
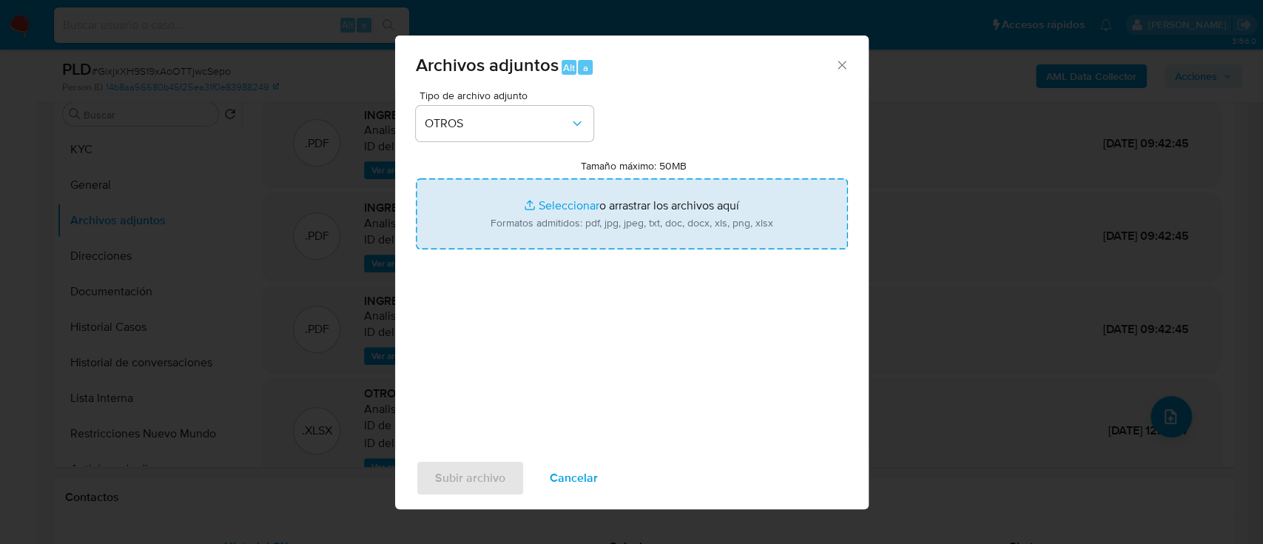
type input "C:\fakepath\V2 Caselog - User ID 173178030.docx"
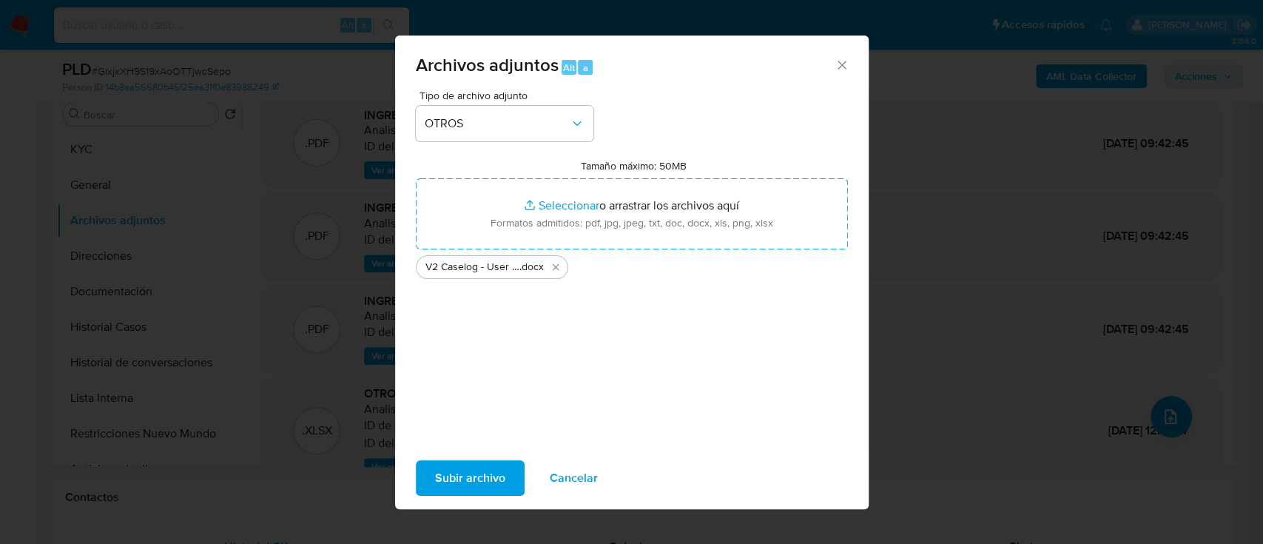
click at [479, 479] on span "Subir archivo" at bounding box center [470, 478] width 70 height 33
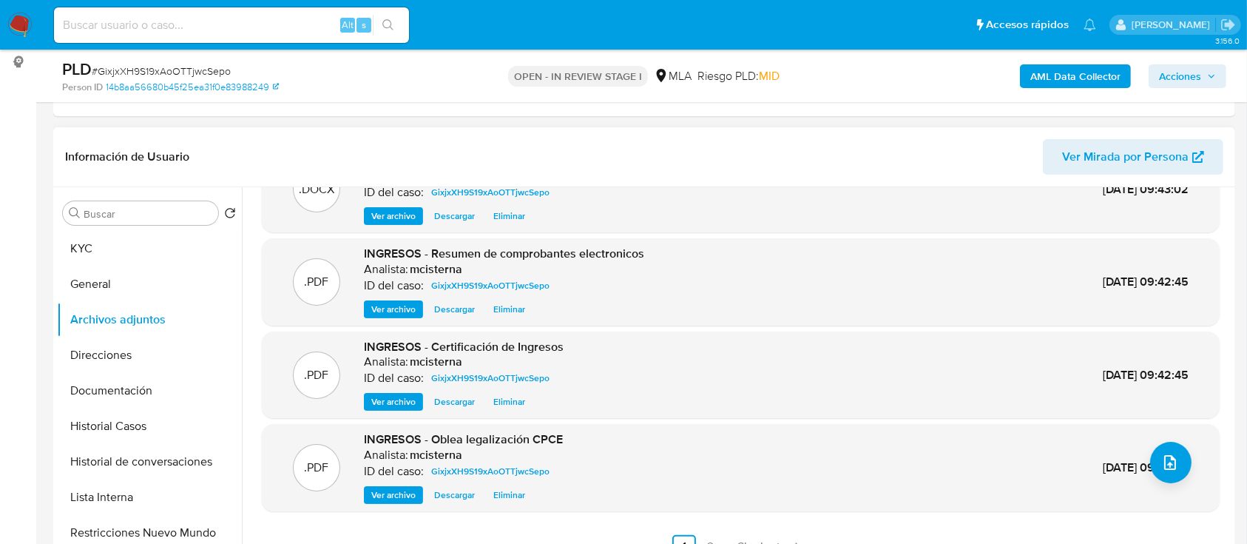
scroll to position [296, 0]
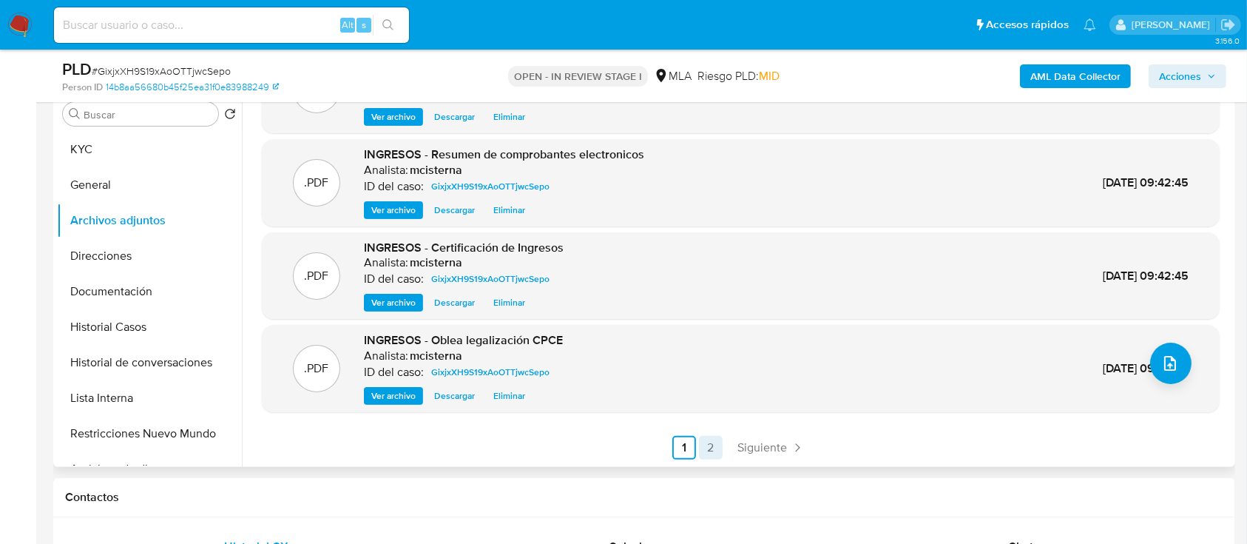
click at [699, 440] on link "2" at bounding box center [711, 448] width 24 height 24
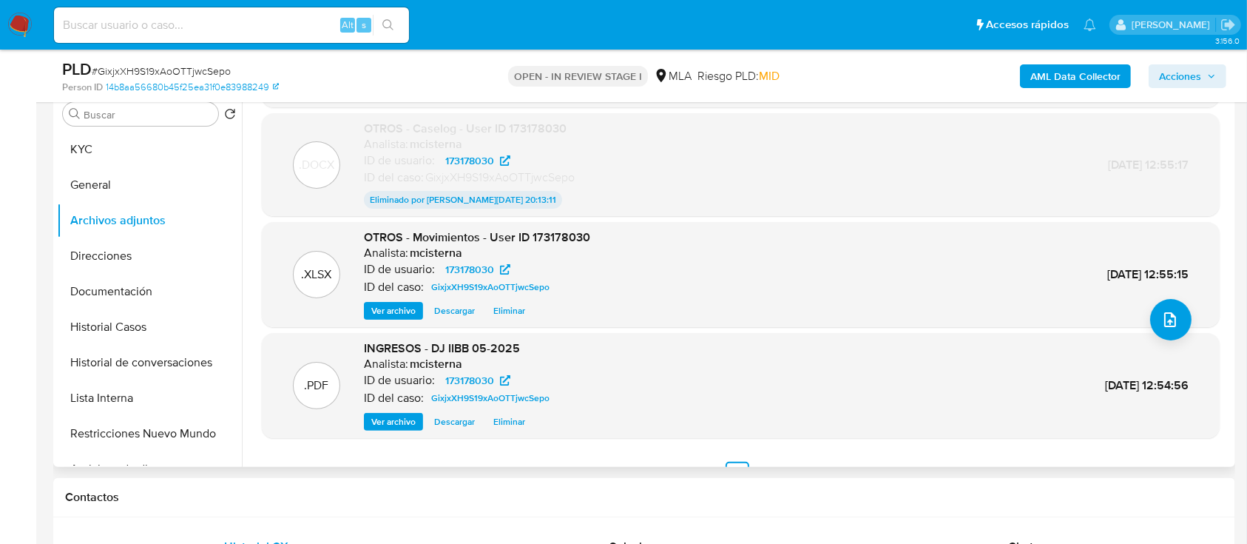
scroll to position [123, 0]
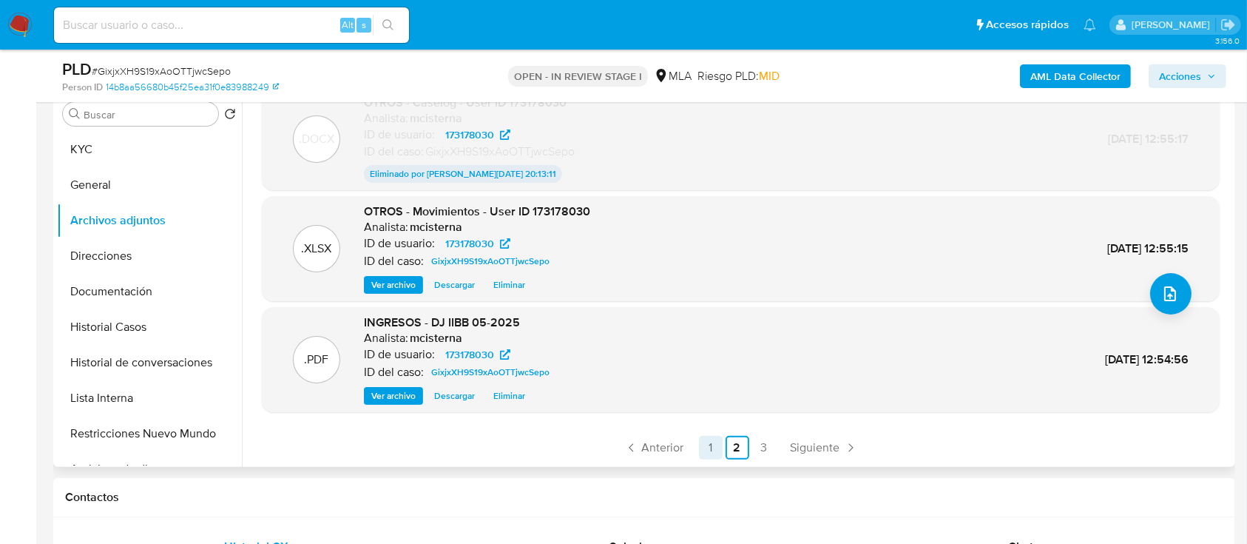
click at [713, 445] on link "1" at bounding box center [711, 448] width 24 height 24
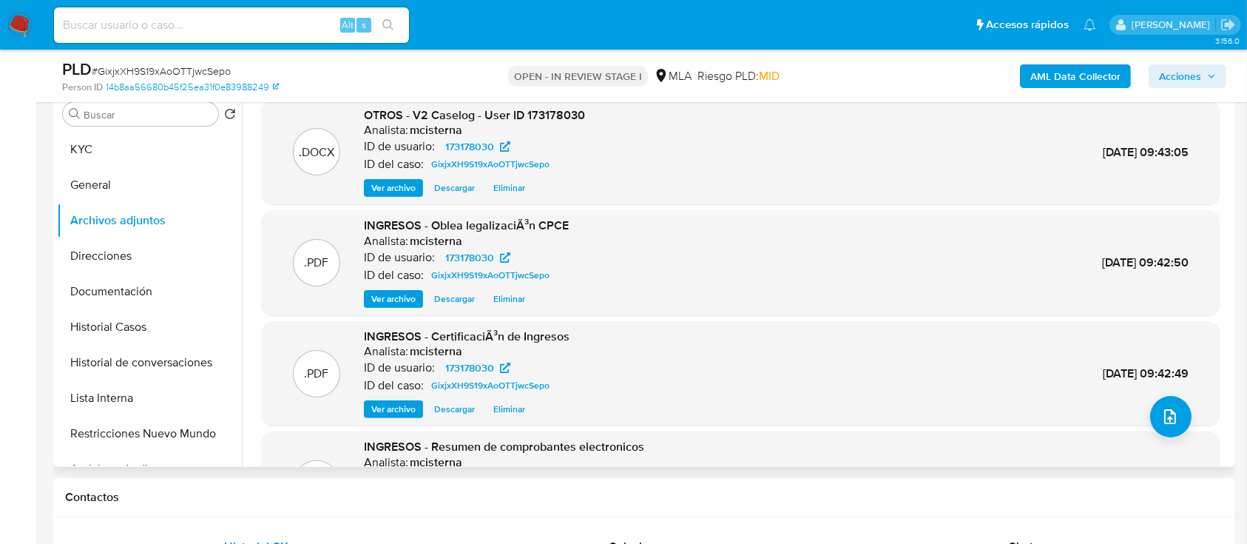
drag, startPoint x: 868, startPoint y: 66, endPoint x: 515, endPoint y: 345, distance: 450.2
click at [868, 66] on div "AML Data Collector Acciones" at bounding box center [1035, 75] width 384 height 35
click at [174, 429] on button "Restricciones Nuevo Mundo" at bounding box center [149, 434] width 185 height 36
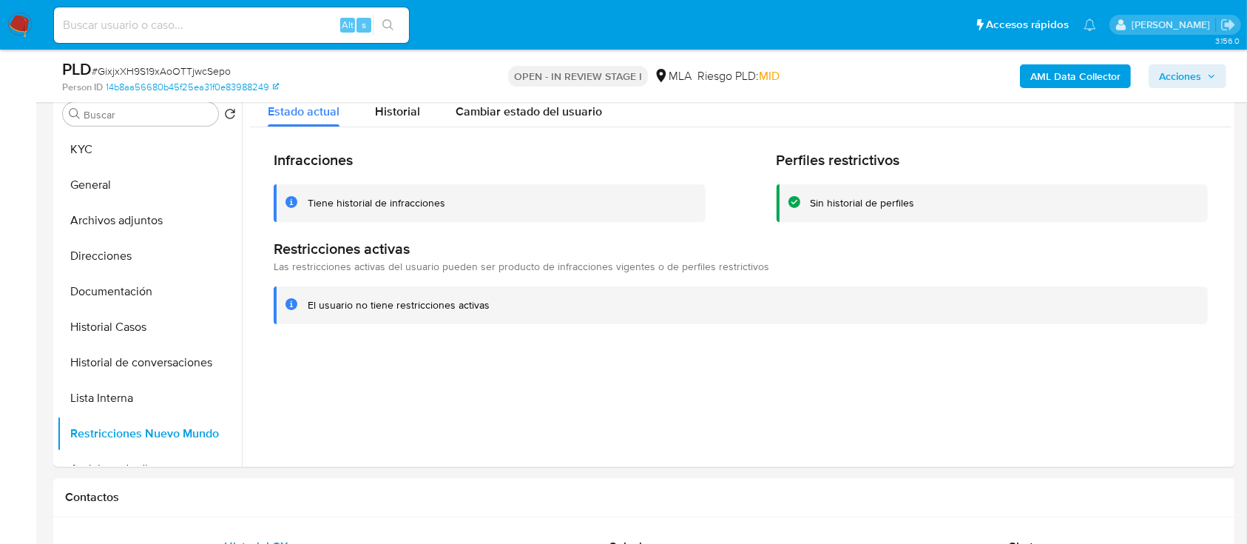
click at [1172, 83] on span "Acciones" at bounding box center [1180, 76] width 42 height 24
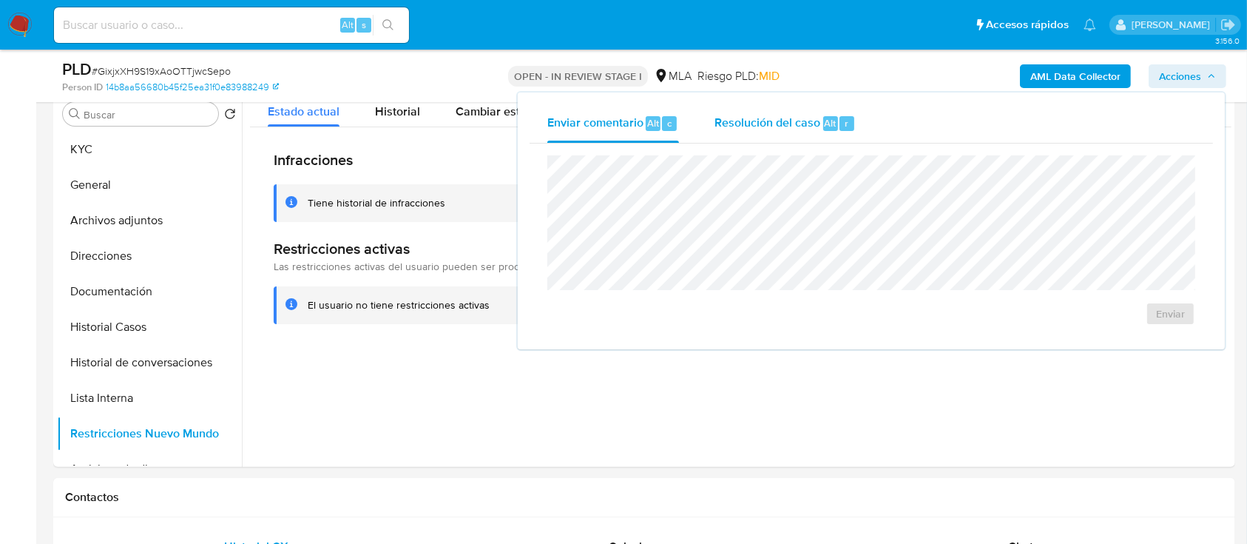
click at [754, 133] on div "Resolución del caso Alt r" at bounding box center [785, 123] width 141 height 38
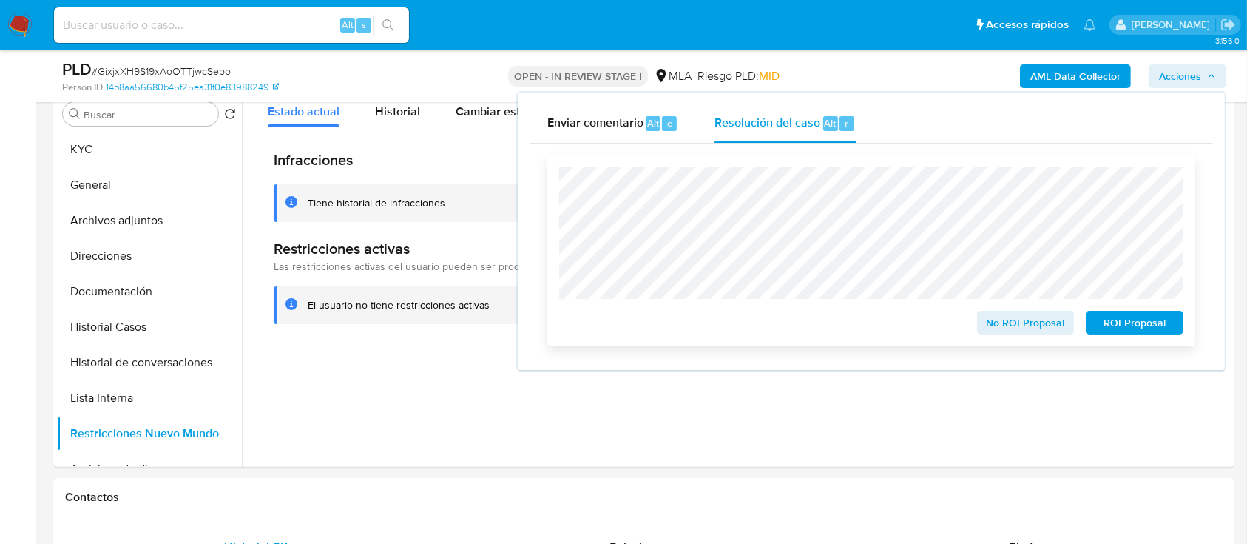
click at [1039, 330] on span "No ROI Proposal" at bounding box center [1026, 322] width 77 height 21
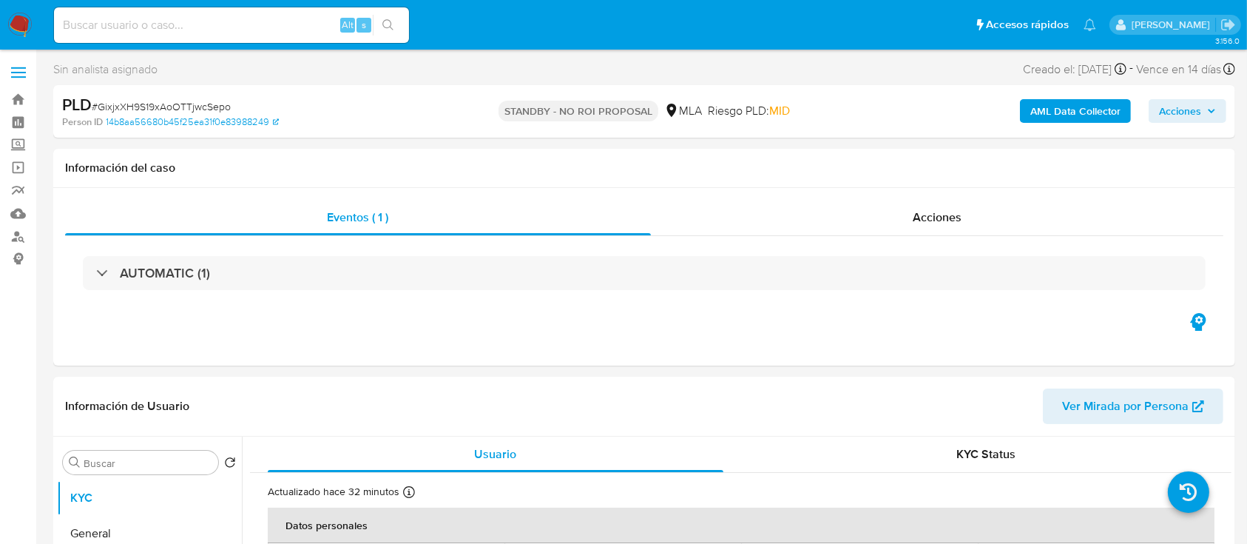
select select "10"
click at [278, 23] on input at bounding box center [231, 25] width 355 height 19
paste input "MLphu574l9uiOspIylAI5AUM"
type input "MLphu574l9uiOspIylAI5AUM"
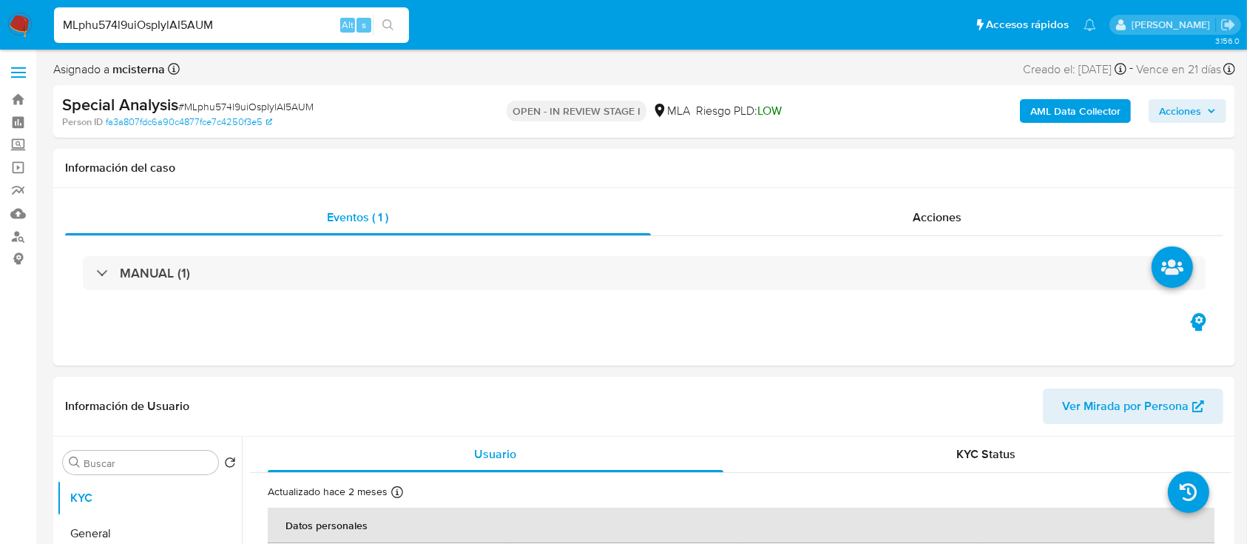
select select "10"
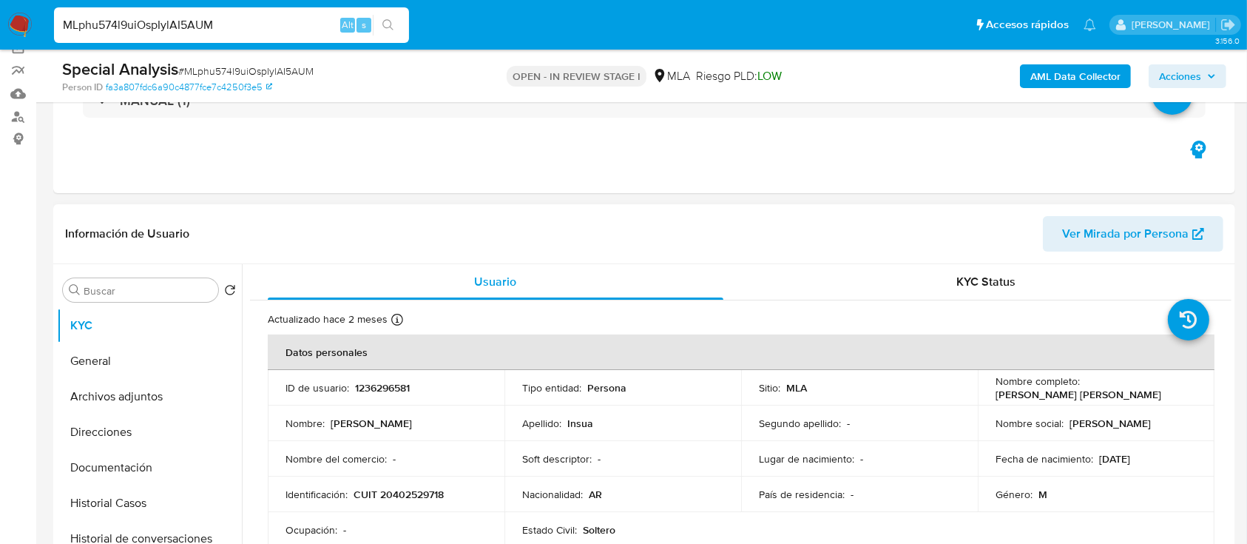
scroll to position [296, 0]
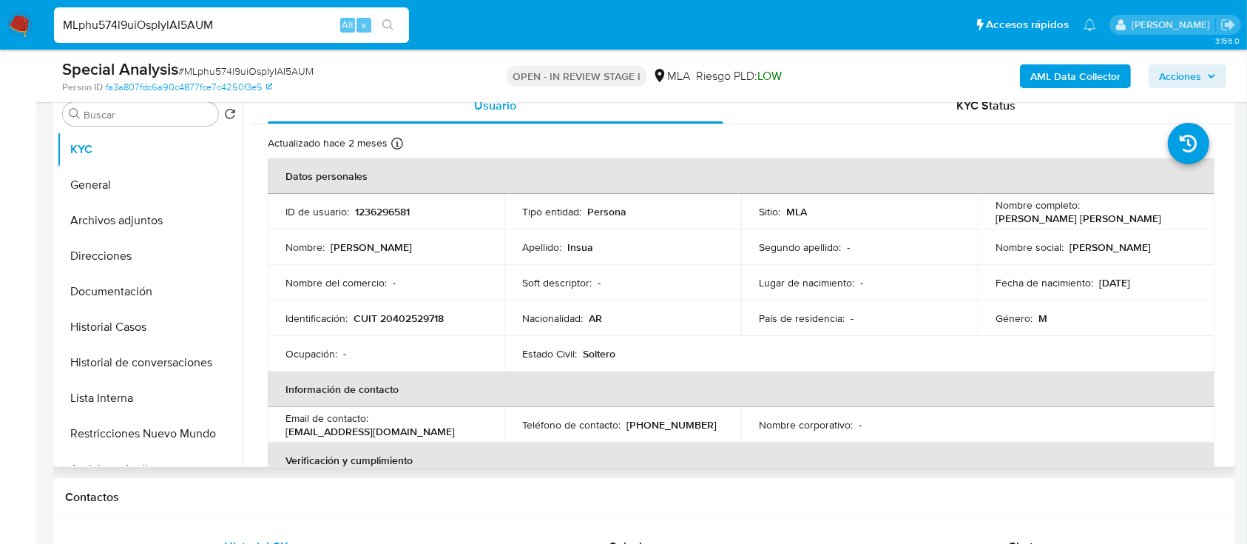
click at [388, 223] on td "ID de usuario : 1236296581" at bounding box center [386, 212] width 237 height 36
click at [388, 217] on p "1236296581" at bounding box center [382, 211] width 55 height 13
copy p "1236296581"
drag, startPoint x: 87, startPoint y: 210, endPoint x: 339, endPoint y: 340, distance: 283.9
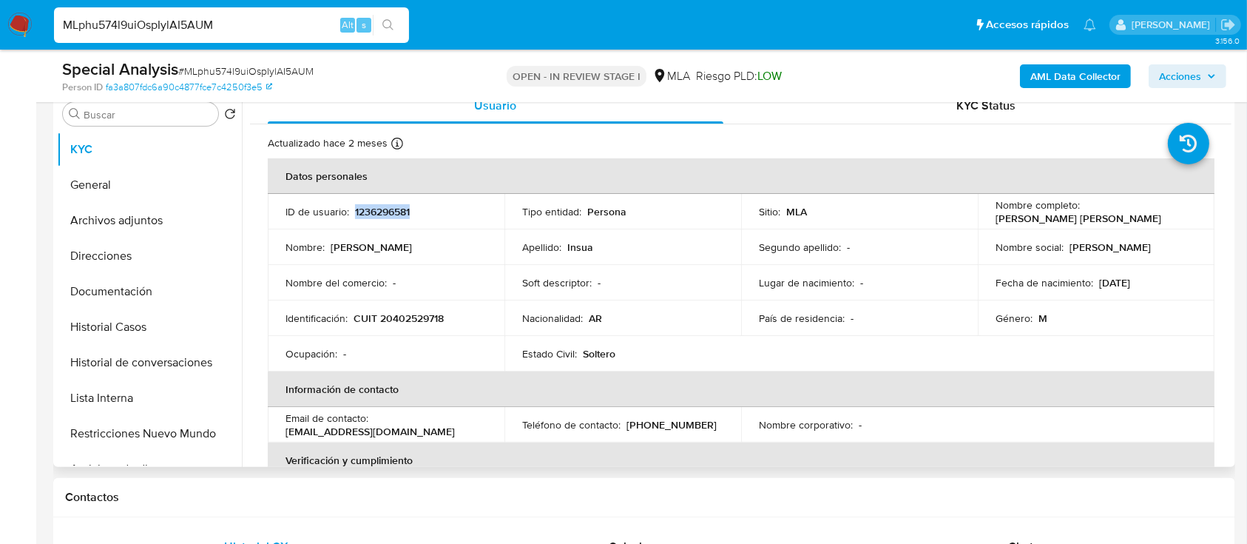
click at [89, 211] on button "Archivos adjuntos" at bounding box center [149, 221] width 185 height 36
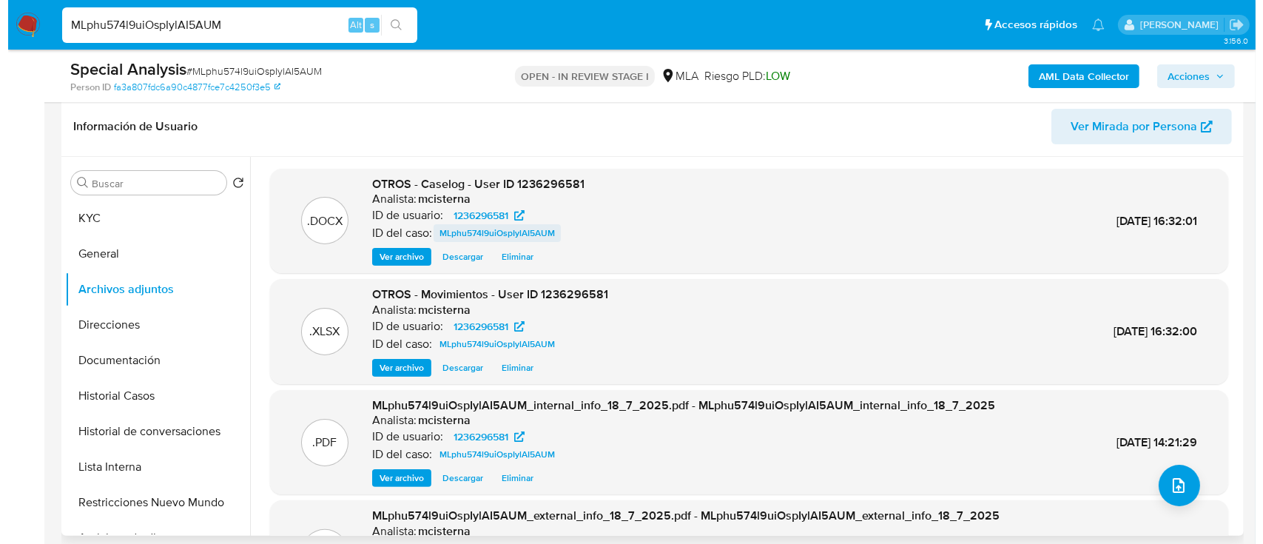
scroll to position [197, 0]
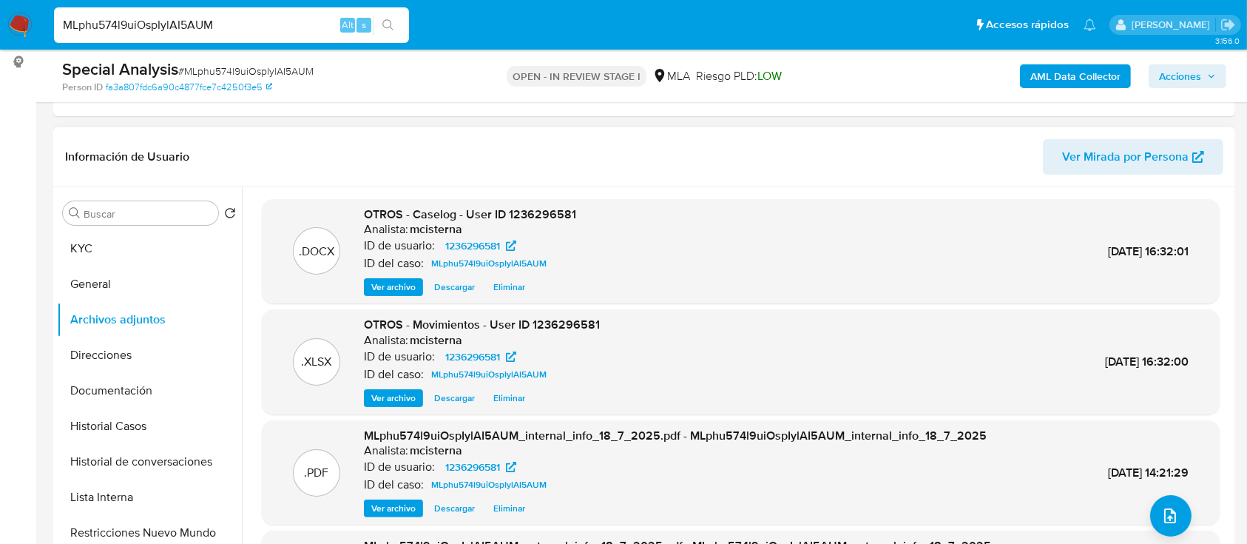
click at [499, 286] on span "Eliminar" at bounding box center [509, 287] width 32 height 15
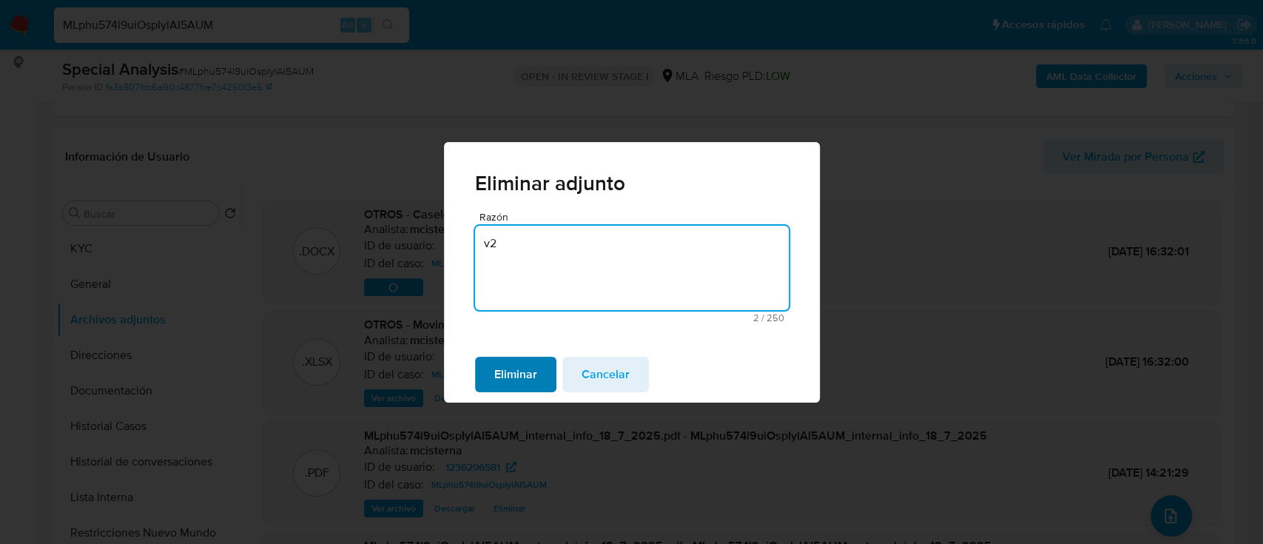
type textarea "v2"
click at [522, 374] on span "Eliminar" at bounding box center [515, 374] width 43 height 33
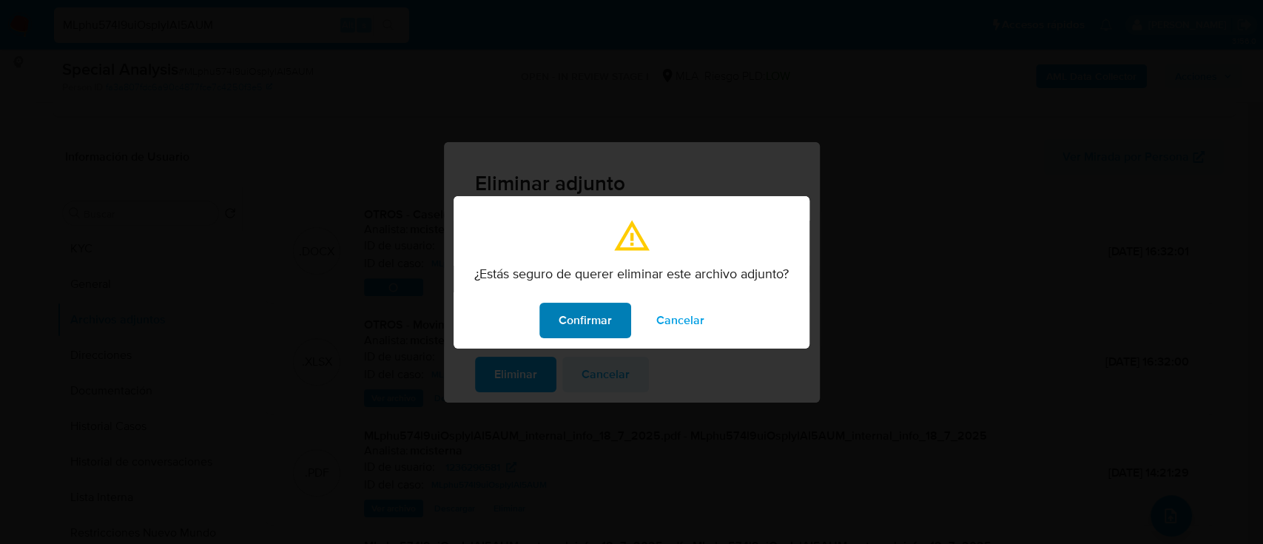
click at [612, 305] on button "Confirmar" at bounding box center [585, 321] width 92 height 36
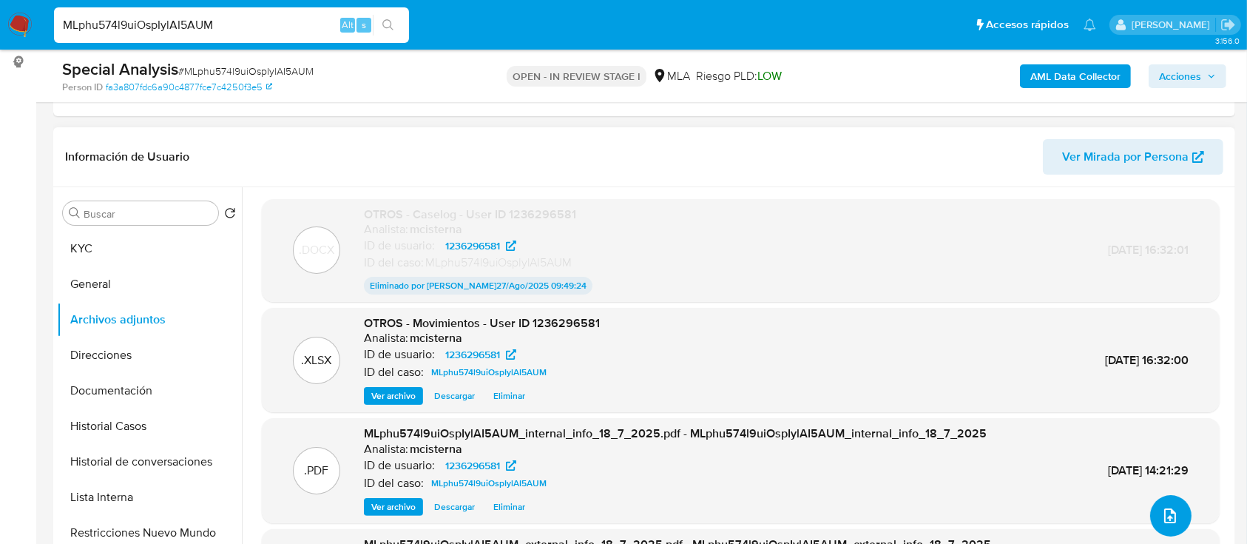
click at [1169, 520] on icon "upload-file" at bounding box center [1170, 516] width 18 height 18
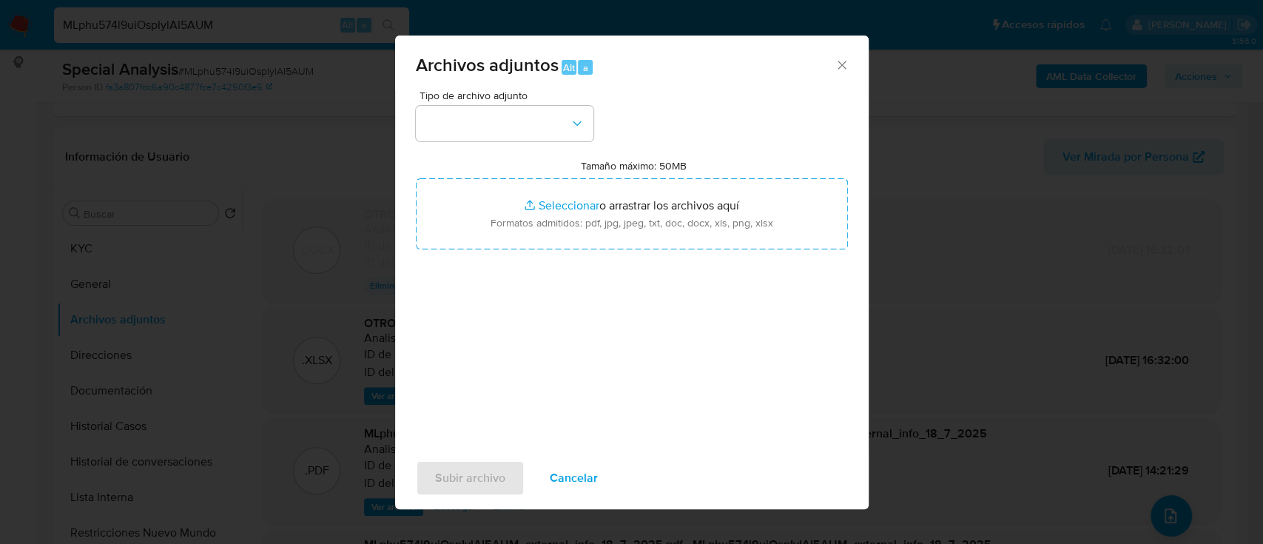
click at [540, 144] on div "Tipo de archivo adjunto Tamaño máximo: 50MB Seleccionar archivos Seleccionar o …" at bounding box center [632, 264] width 432 height 349
click at [540, 124] on button "button" at bounding box center [505, 124] width 178 height 36
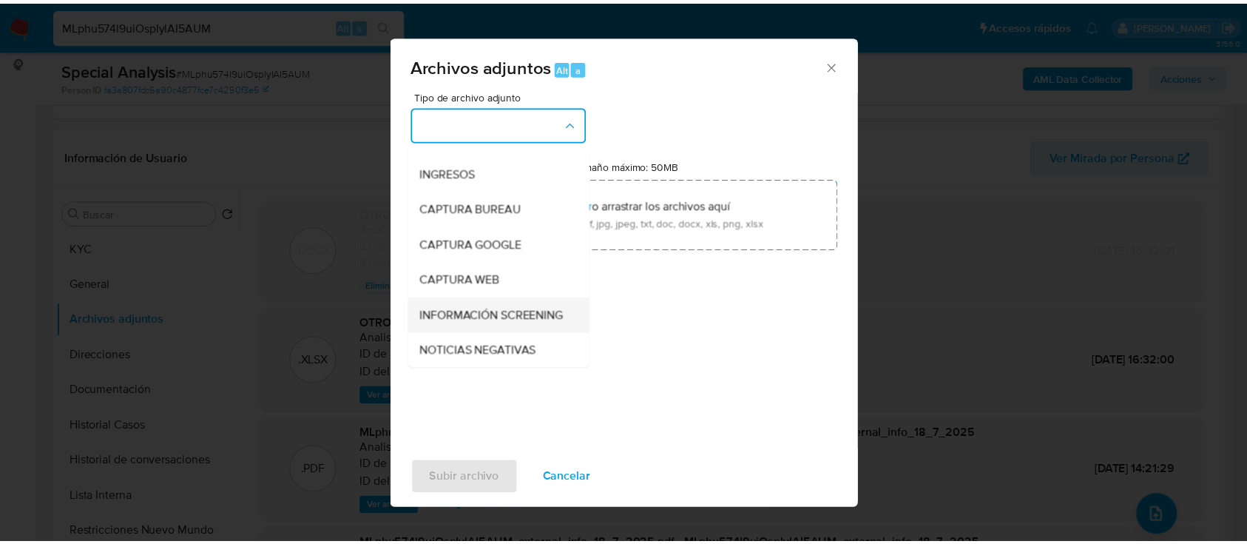
scroll to position [98, 0]
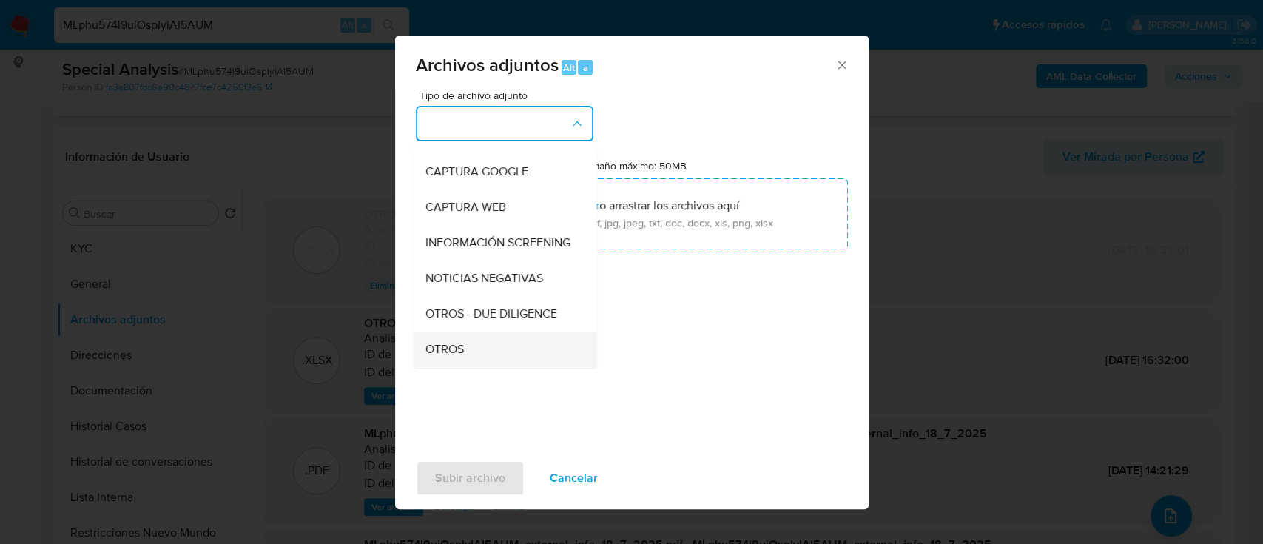
click at [509, 348] on div "OTROS" at bounding box center [500, 349] width 151 height 36
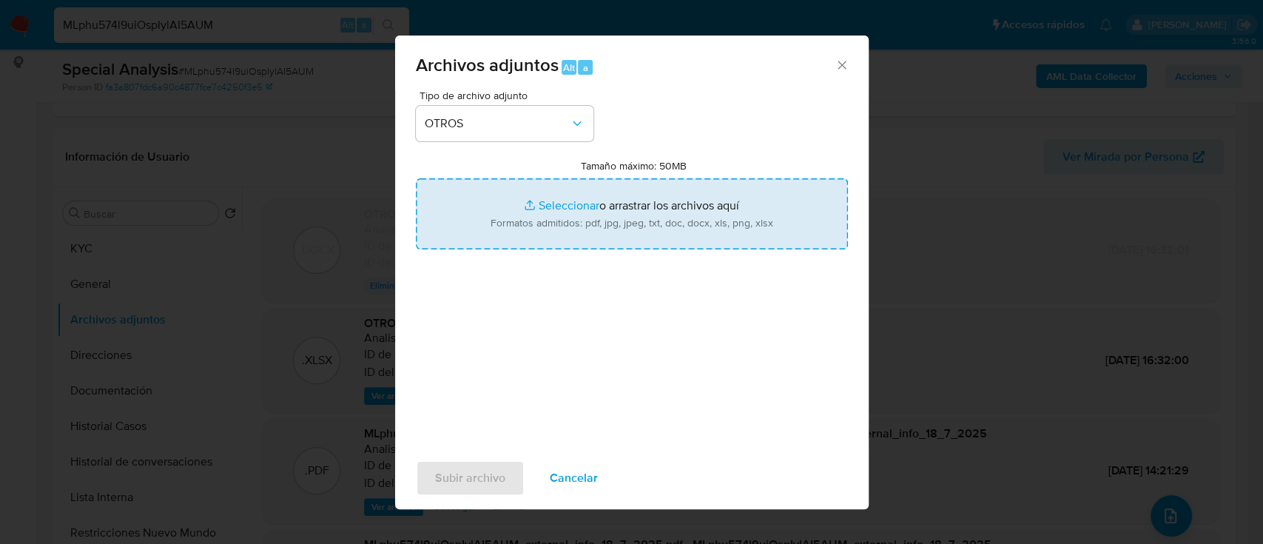
type input "C:\fakepath\V2 Caselog - User ID 1236296581.docx"
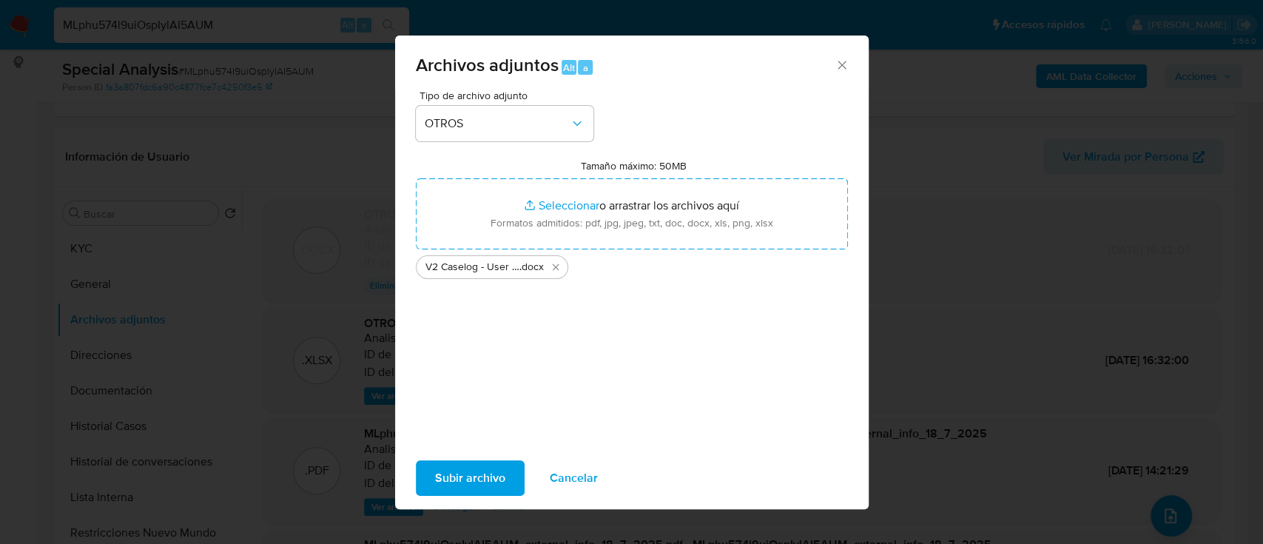
click at [491, 474] on span "Subir archivo" at bounding box center [470, 478] width 70 height 33
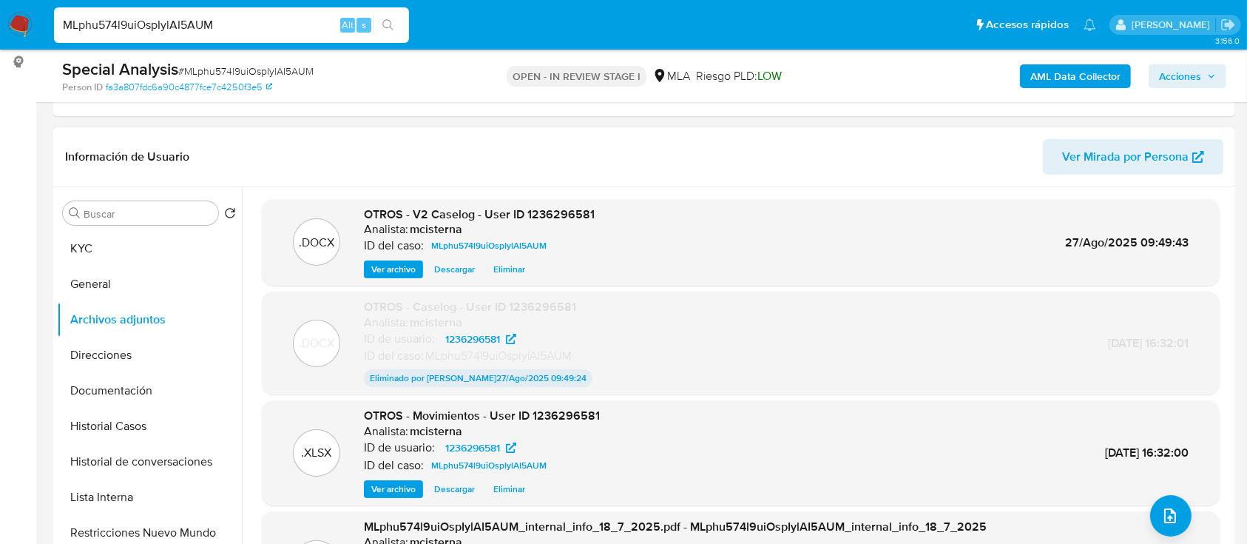
click at [856, 143] on header "Información de Usuario Ver Mirada por Persona" at bounding box center [644, 157] width 1158 height 36
click at [1184, 74] on span "Acciones" at bounding box center [1180, 76] width 42 height 24
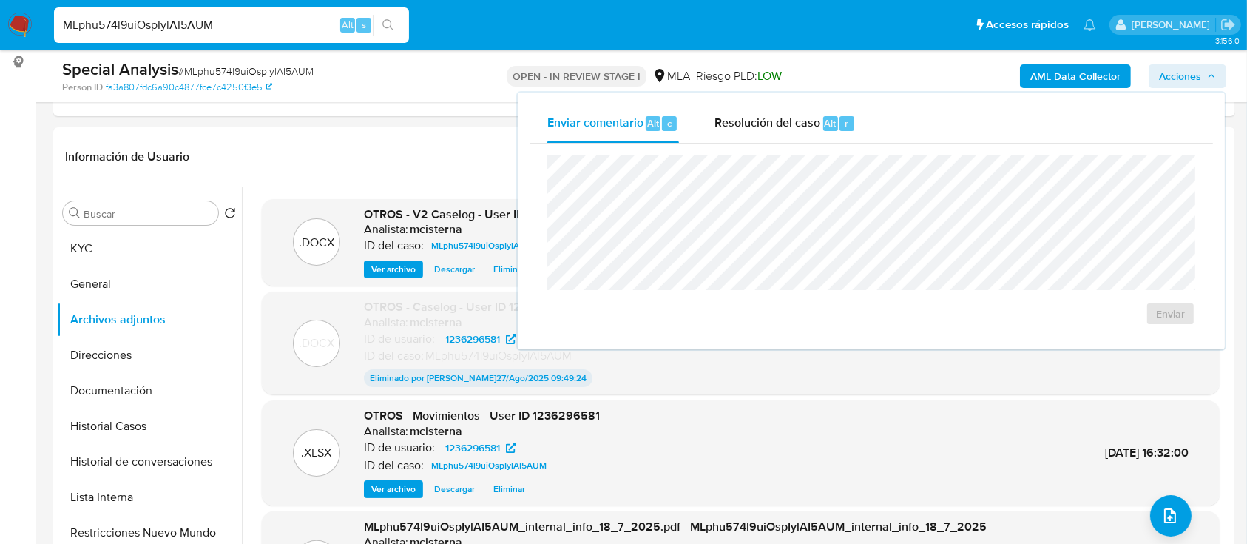
click at [800, 145] on div "Enviar" at bounding box center [872, 241] width 684 height 194
click at [800, 126] on span "Resolución del caso" at bounding box center [768, 122] width 106 height 17
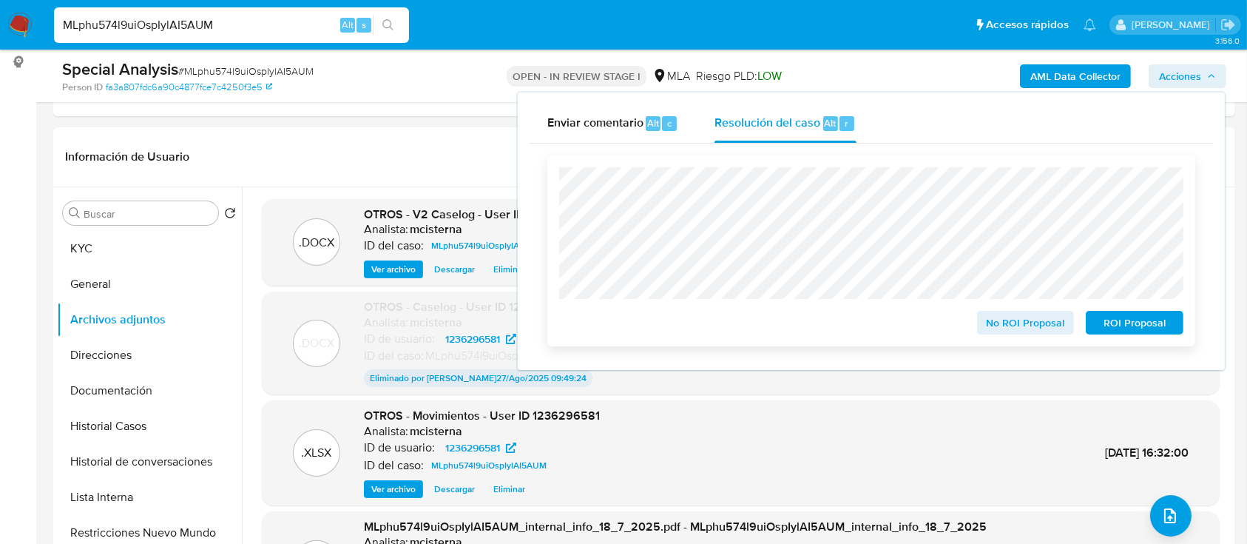
click at [1151, 322] on span "ROI Proposal" at bounding box center [1134, 322] width 77 height 21
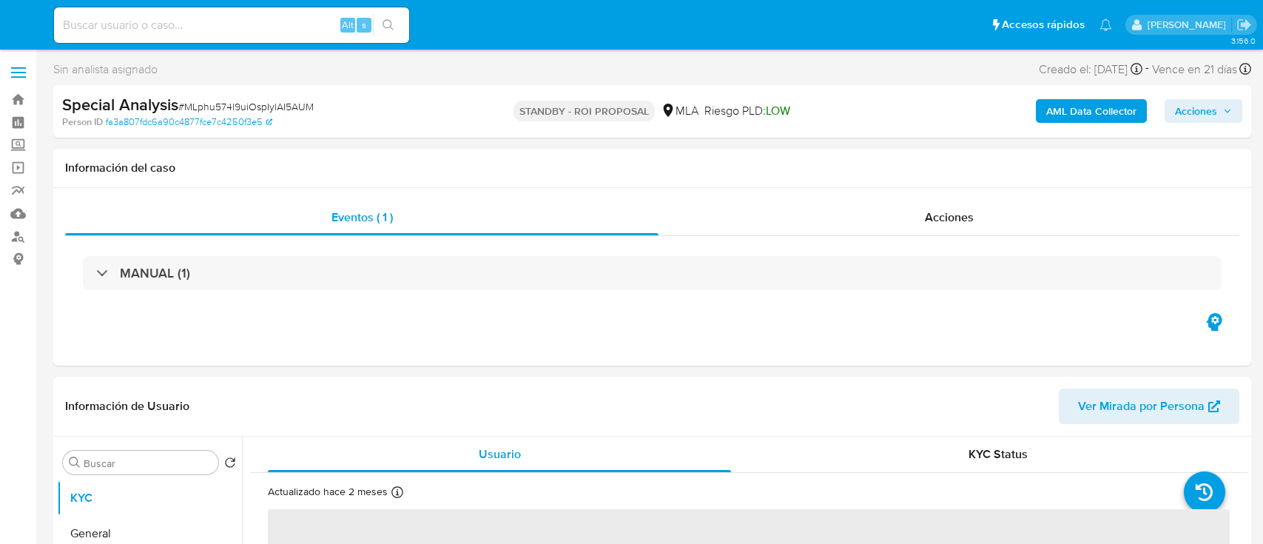
select select "10"
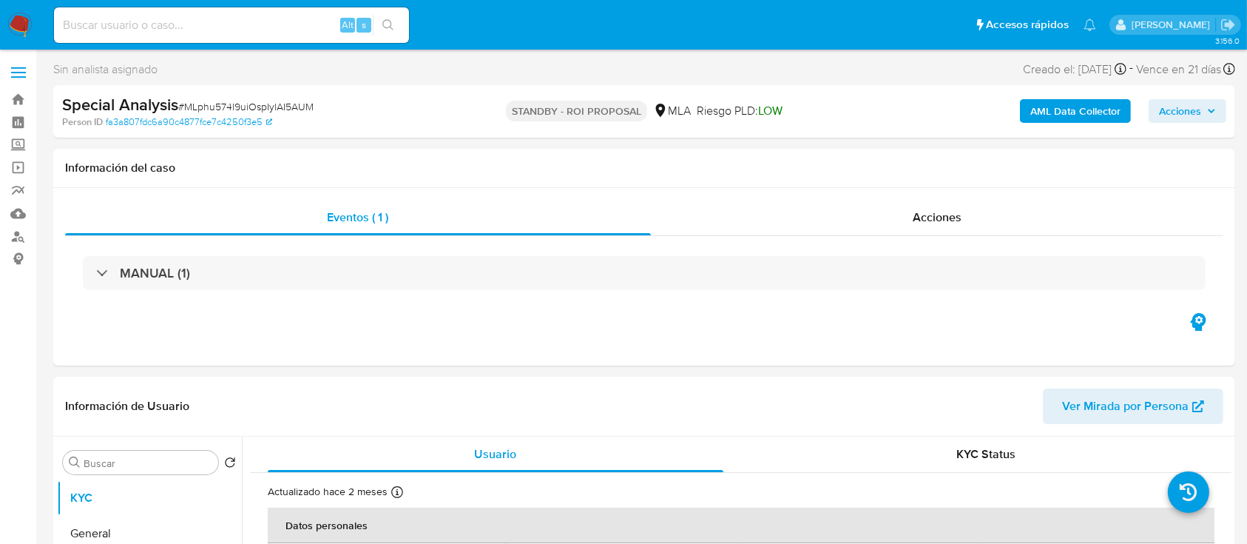
click at [237, 18] on input at bounding box center [231, 25] width 355 height 19
paste input "Sez3e76GsjVjN5refX7hPB1a"
type input "Sez3e76GsjVjN5refX7hPB1a"
click at [389, 23] on icon "search-icon" at bounding box center [388, 25] width 12 height 12
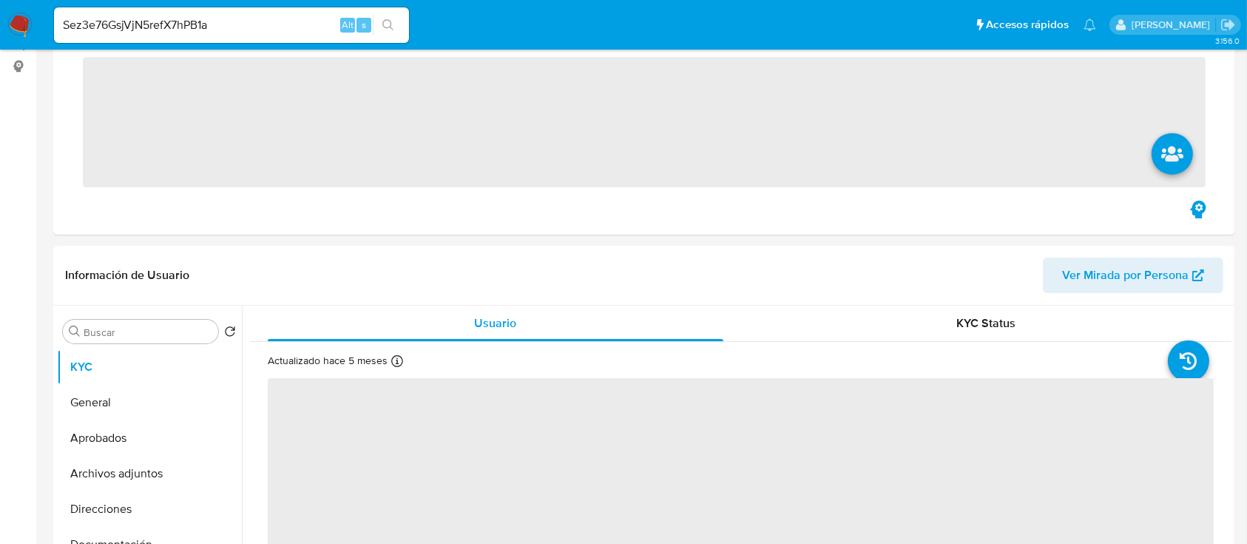
scroll to position [493, 0]
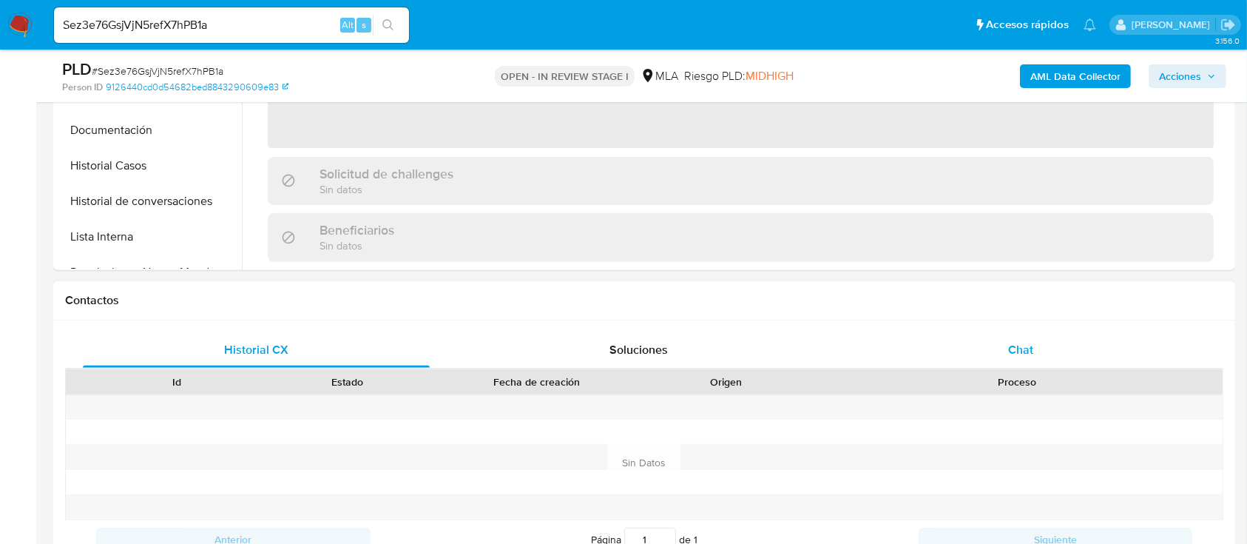
click at [1030, 348] on span "Chat" at bounding box center [1020, 349] width 25 height 17
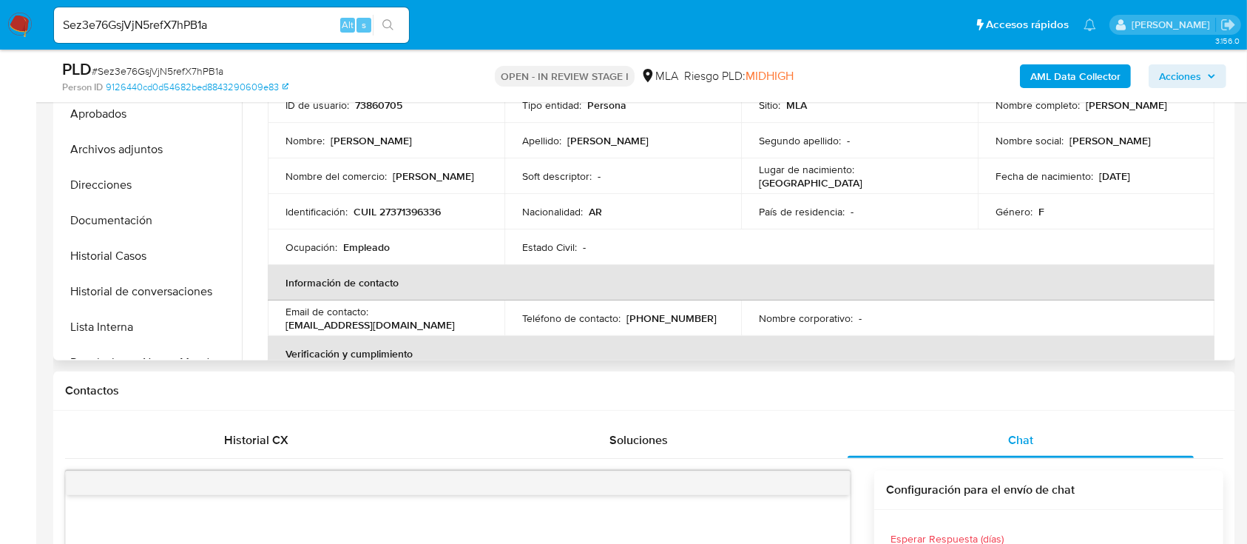
scroll to position [296, 0]
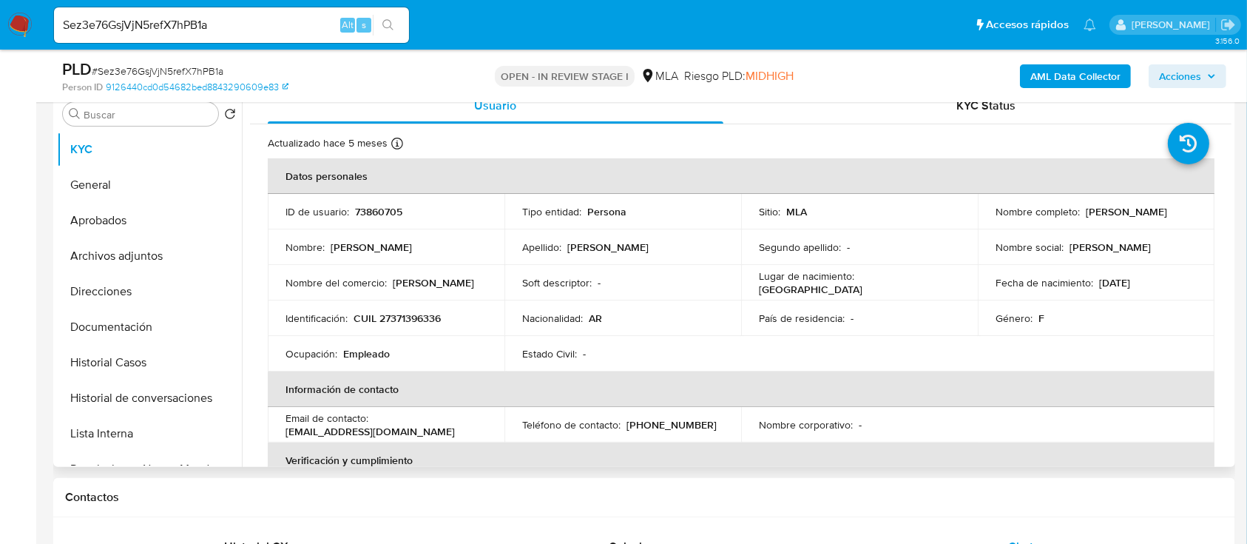
select select "10"
drag, startPoint x: 993, startPoint y: 220, endPoint x: 1172, endPoint y: 220, distance: 178.3
click at [1172, 218] on div "Nombre completo : [PERSON_NAME]" at bounding box center [1096, 211] width 201 height 13
copy p "[PERSON_NAME]"
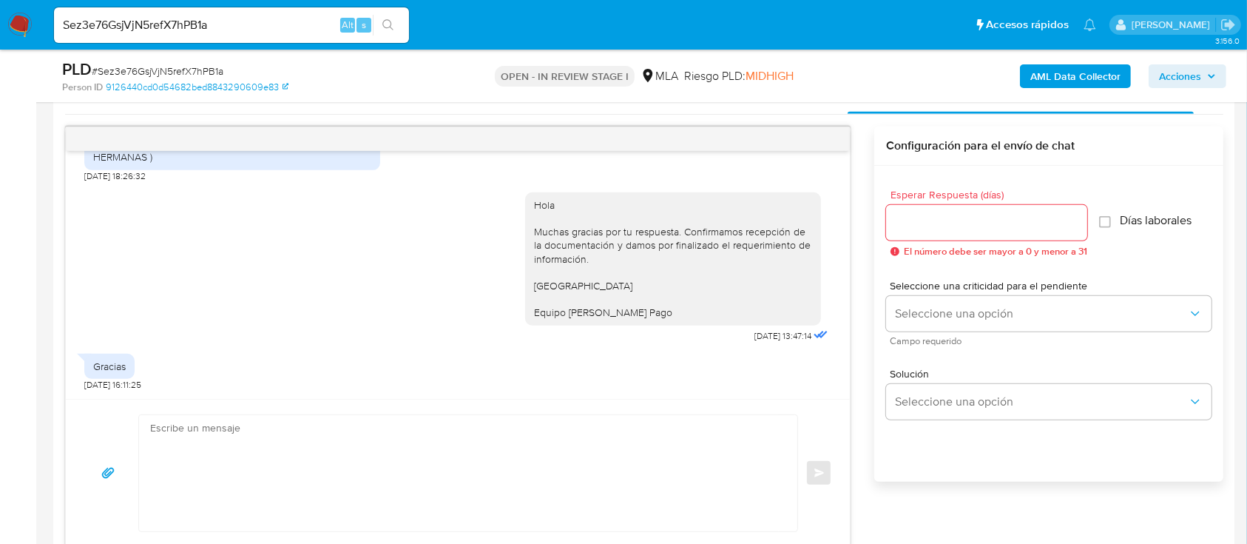
scroll to position [888, 0]
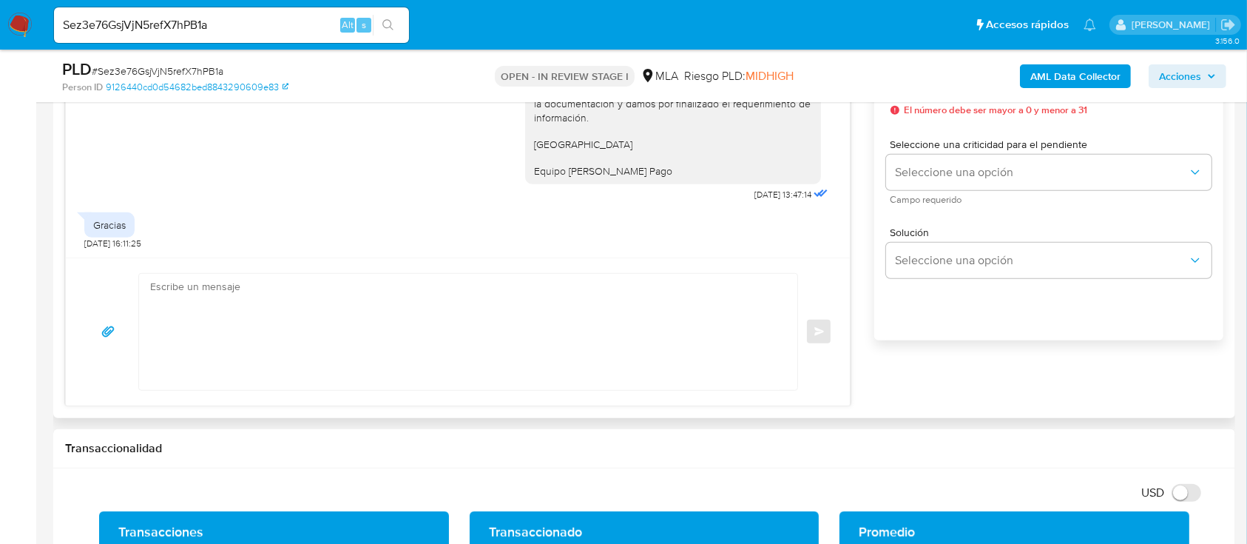
click at [597, 356] on textarea at bounding box center [464, 332] width 629 height 116
paste textarea "[PERSON_NAME]"
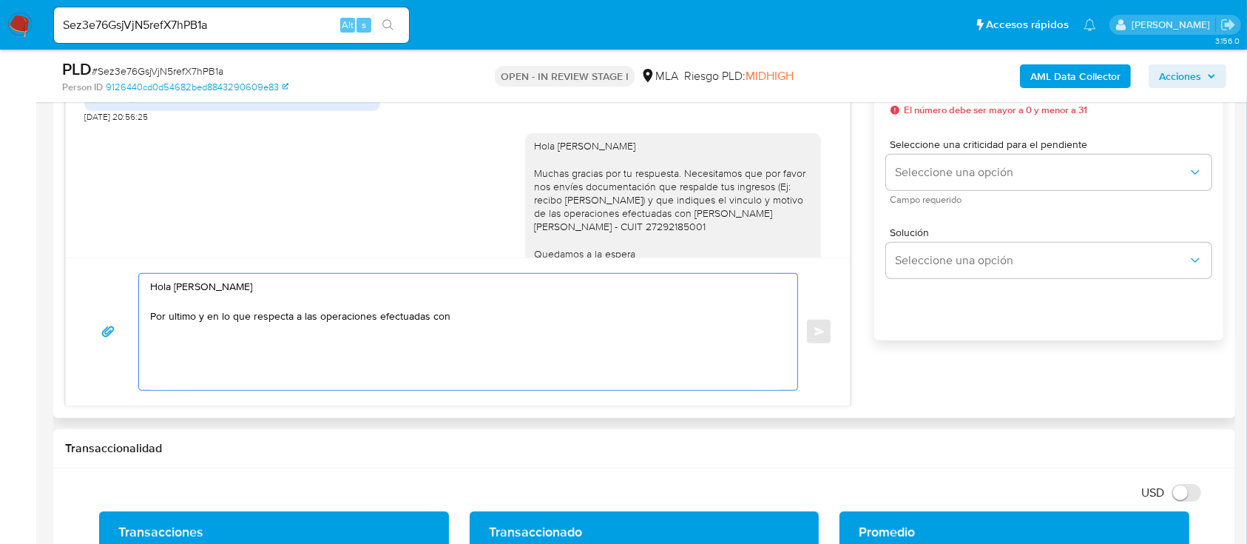
scroll to position [1529, 0]
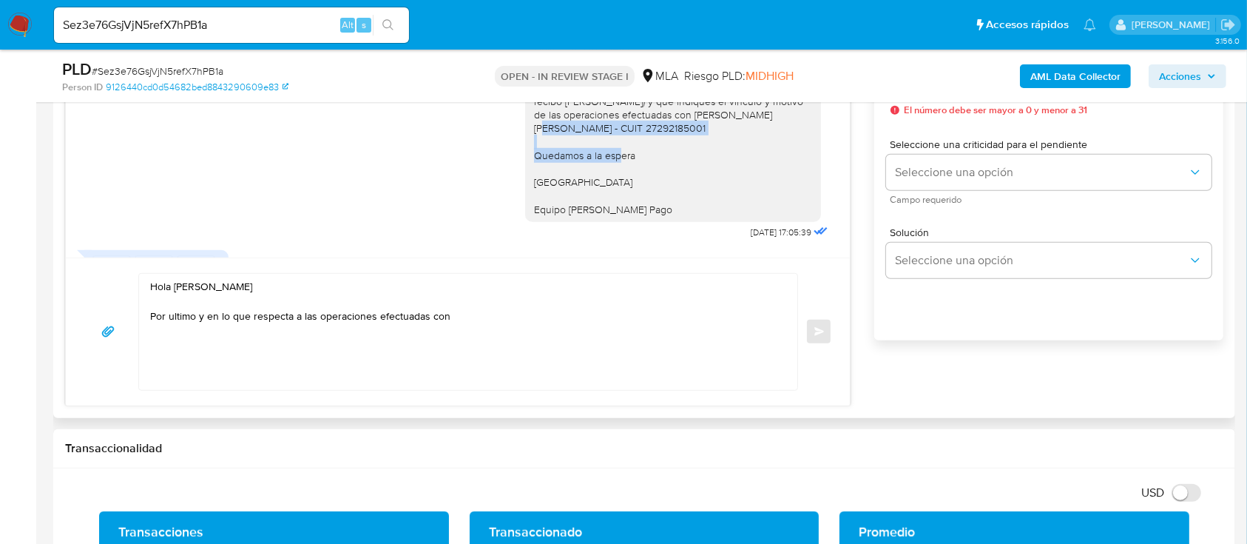
drag, startPoint x: 652, startPoint y: 153, endPoint x: 652, endPoint y: 173, distance: 20.0
click at [652, 173] on div "Hola [PERSON_NAME] Muchas gracias por tu respuesta. Necesitamos que por favor n…" at bounding box center [673, 128] width 278 height 175
copy div "[PERSON_NAME] [PERSON_NAME] - CUIT 27292185001"
click at [539, 308] on textarea "Hola [PERSON_NAME] Por ultimo y en lo que respecta a las operaciones efectuadas…" at bounding box center [464, 332] width 629 height 116
paste textarea "[PERSON_NAME] [PERSON_NAME] - CUIT 27292185001"
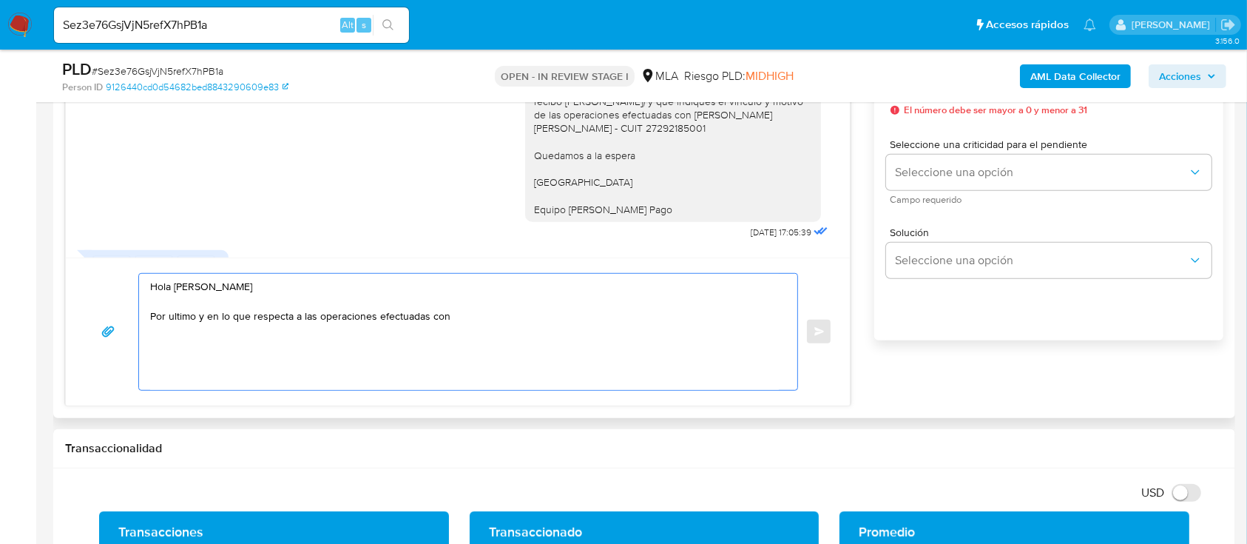
click at [467, 316] on textarea "Hola [PERSON_NAME] Por ultimo y en lo que respecta a las operaciones efectuadas…" at bounding box center [464, 332] width 629 height 116
paste textarea "[PERSON_NAME] [PERSON_NAME] - CUIT 27292185001"
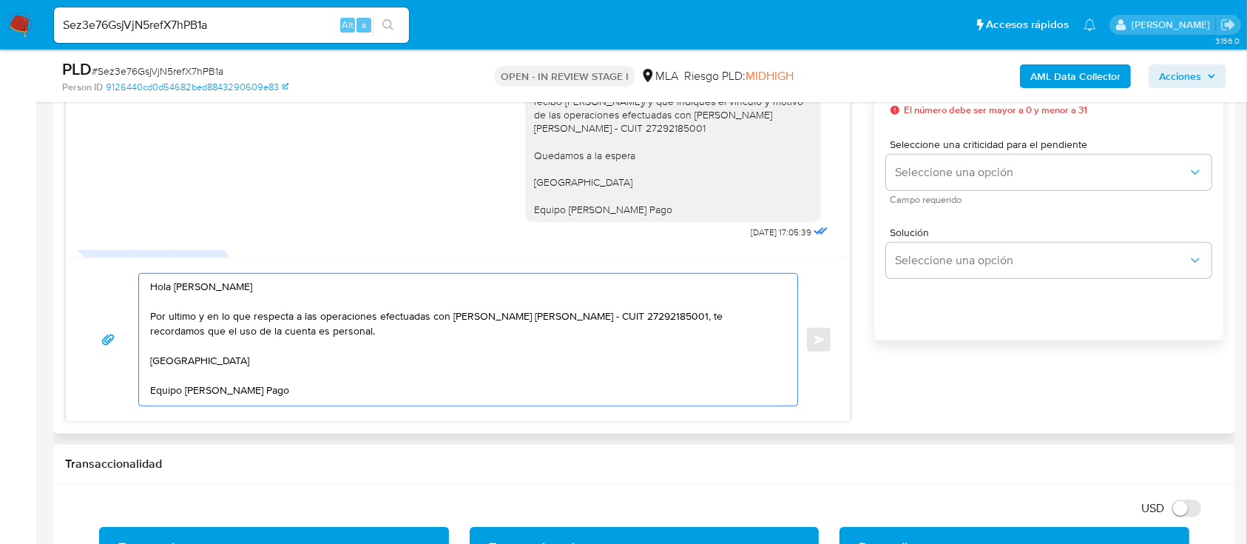
click at [402, 342] on textarea "Hola [PERSON_NAME] Por ultimo y en lo que respecta a las operaciones efectuadas…" at bounding box center [464, 340] width 629 height 132
click at [376, 331] on textarea "Hola [PERSON_NAME] Por ultimo y en lo que respecta a las operaciones efectuadas…" at bounding box center [464, 340] width 629 height 132
click at [201, 313] on textarea "Hola [PERSON_NAME] Por ultimo y en lo que respecta a las operaciones efectuadas…" at bounding box center [464, 340] width 629 height 132
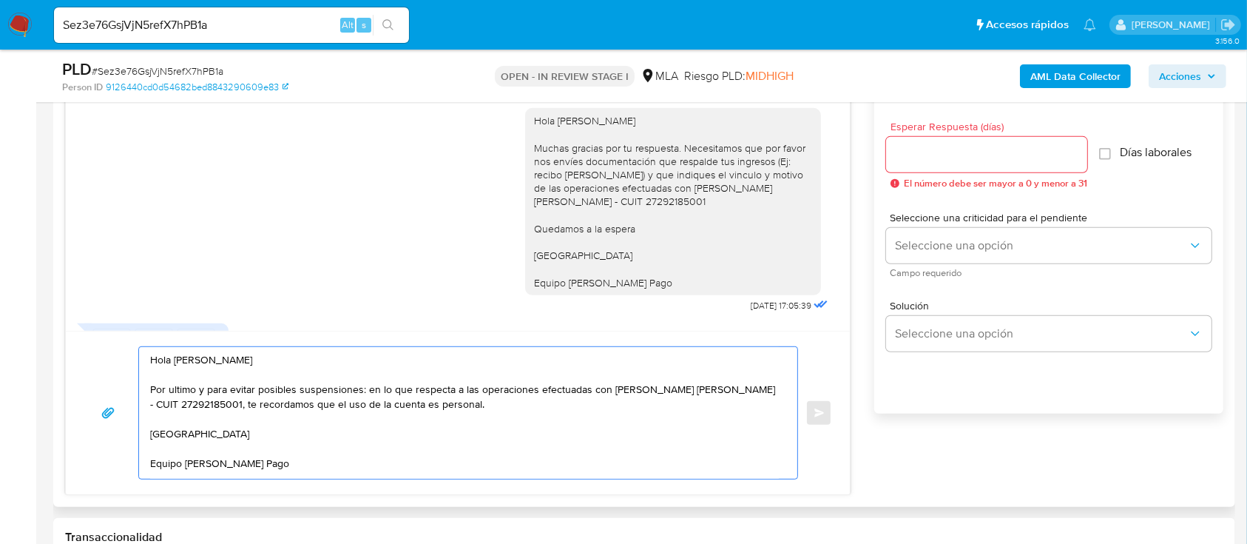
scroll to position [789, 0]
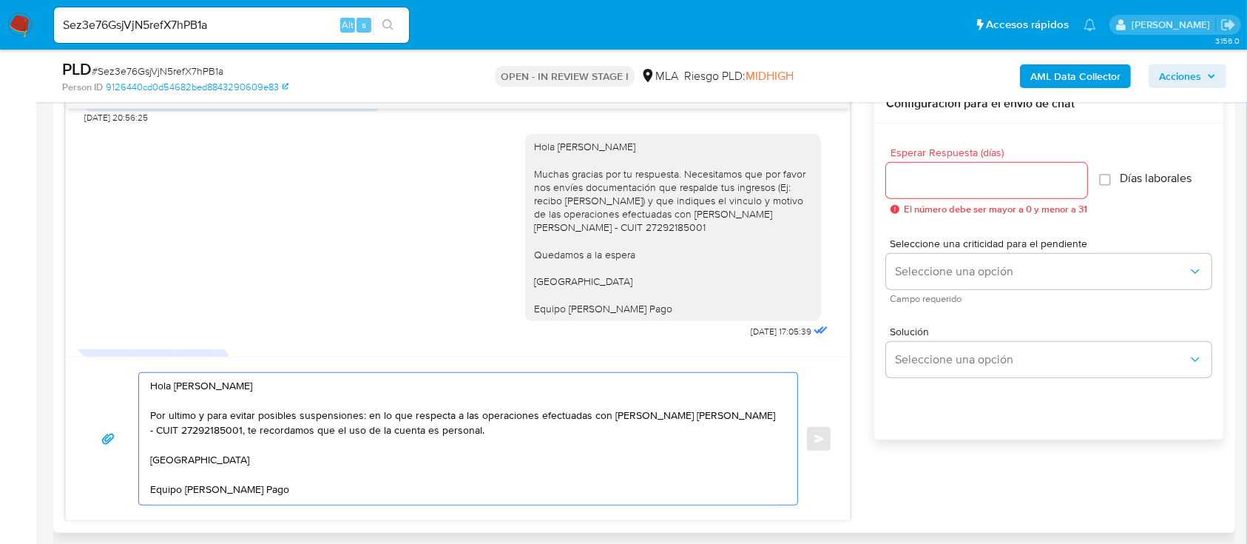
click at [560, 431] on textarea "Hola [PERSON_NAME] Por ultimo y para evitar posibles suspensiones: en lo que re…" at bounding box center [464, 439] width 629 height 132
type textarea "Hola [PERSON_NAME] Por ultimo y para evitar posibles suspensiones: en lo que re…"
click at [931, 181] on input "Esperar Respuesta (días)" at bounding box center [986, 180] width 201 height 19
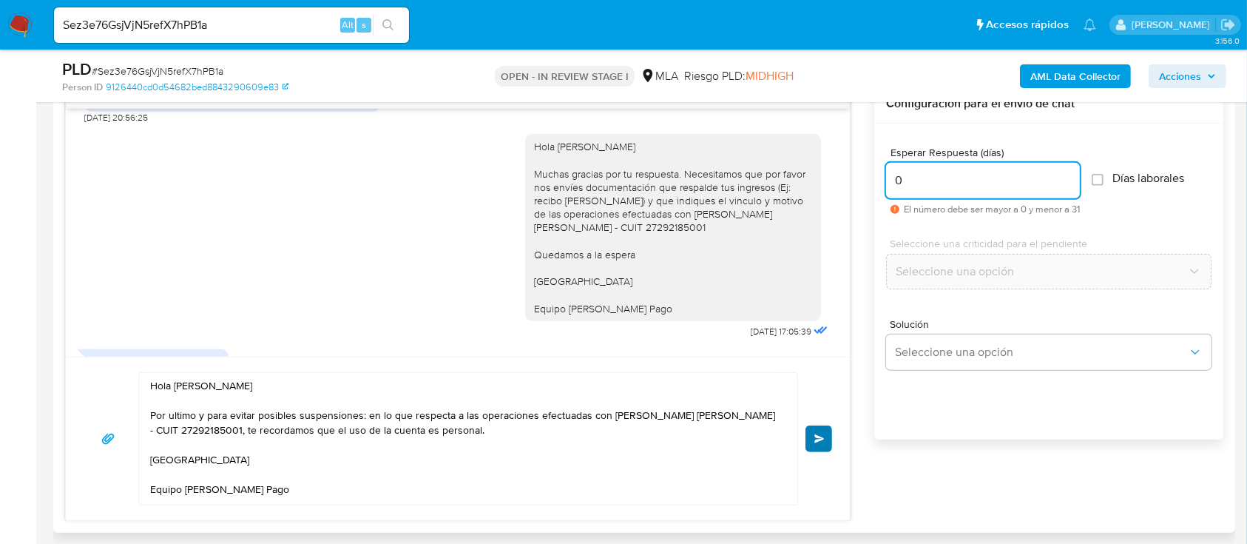
type input "0"
click at [817, 431] on button "Enviar" at bounding box center [819, 438] width 27 height 27
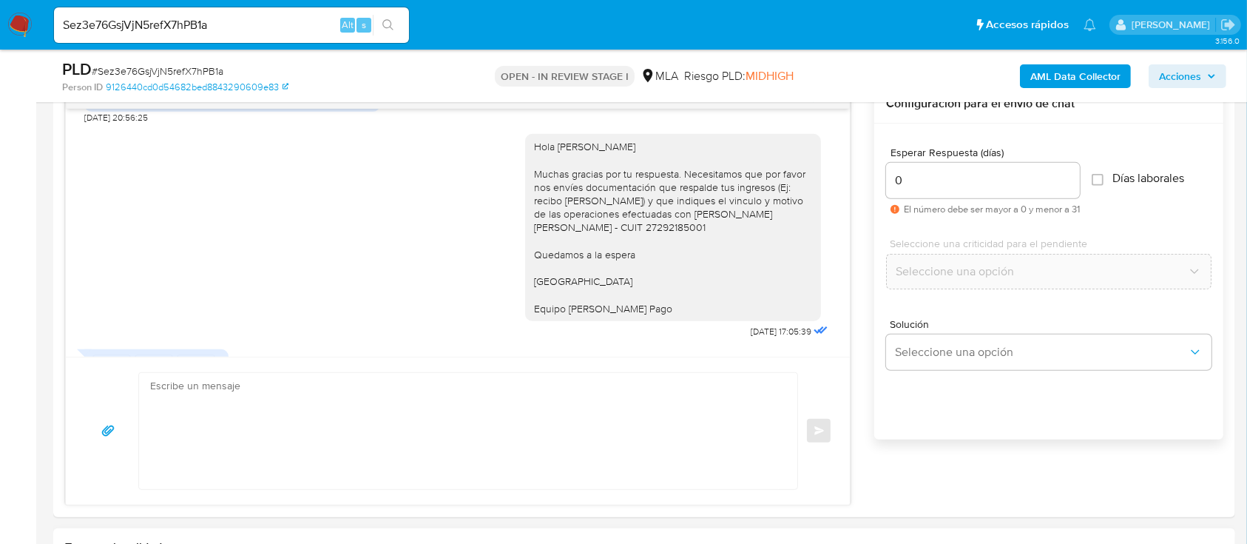
scroll to position [2101, 0]
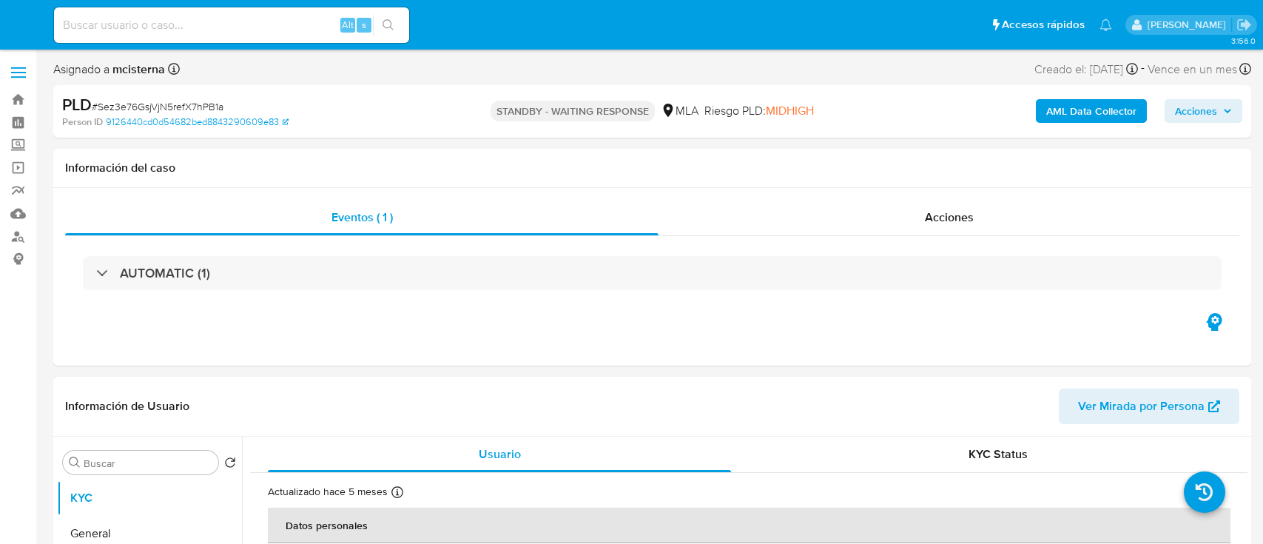
select select "10"
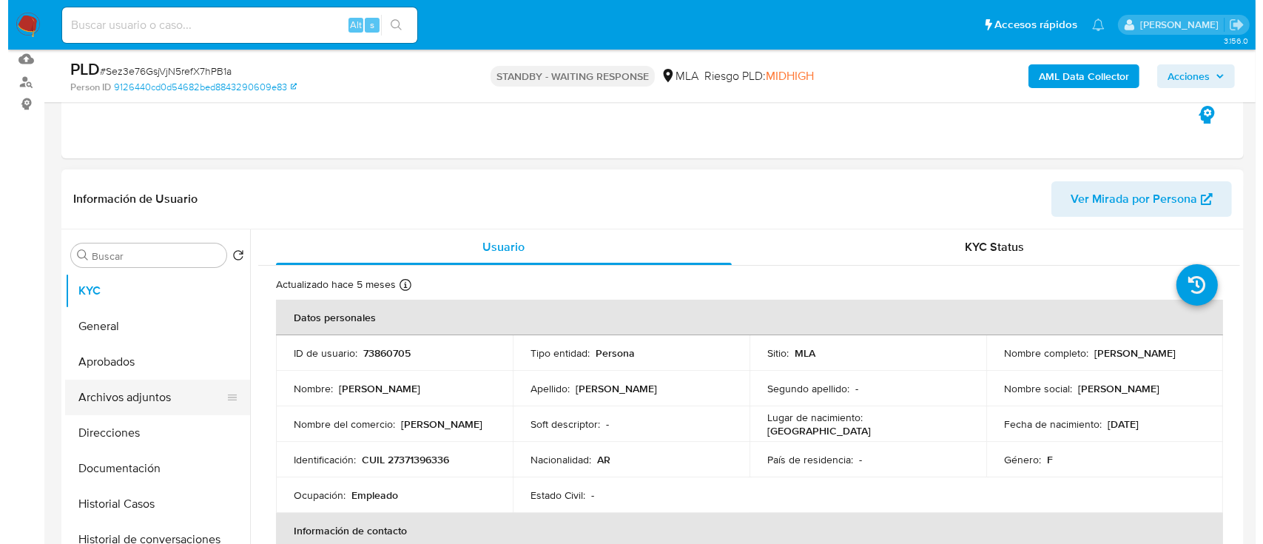
scroll to position [197, 0]
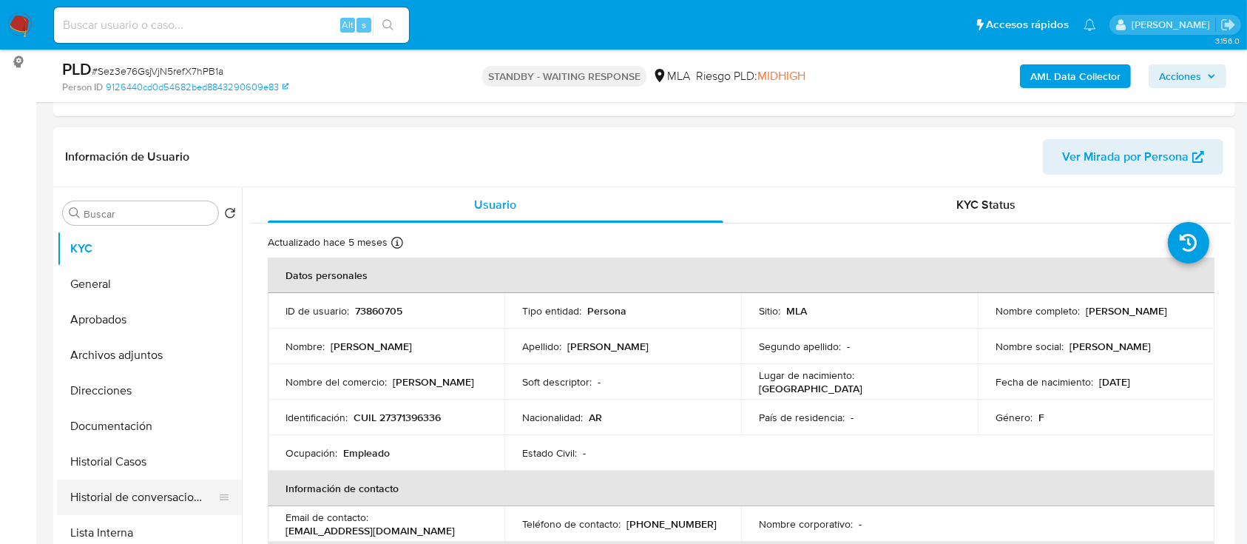
click at [167, 490] on button "Historial de conversaciones" at bounding box center [143, 497] width 173 height 36
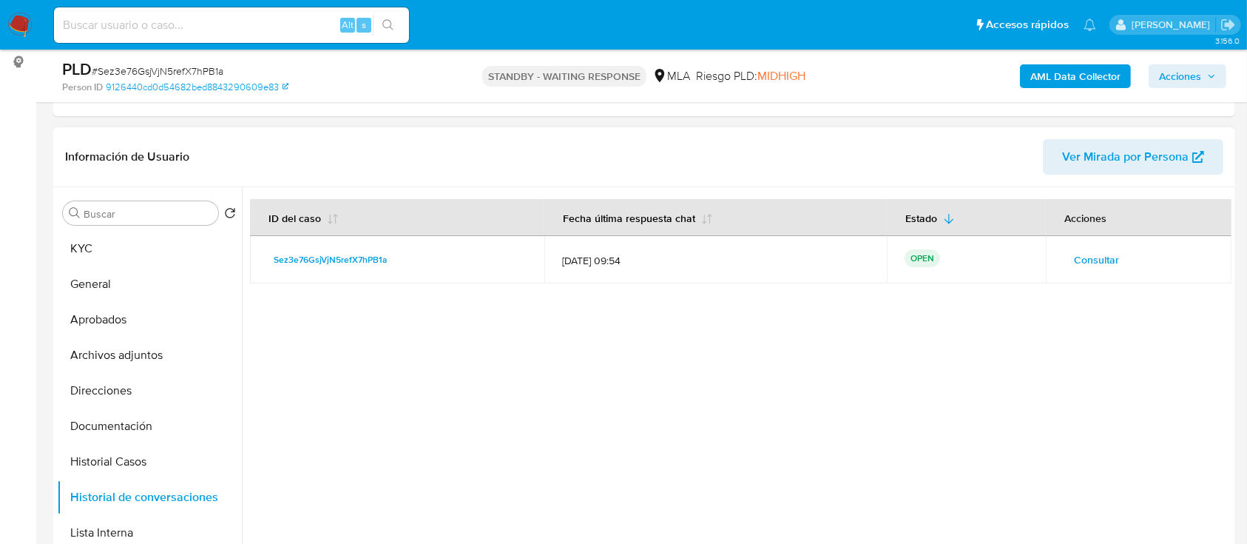
click at [1114, 265] on button "Consultar" at bounding box center [1097, 260] width 66 height 24
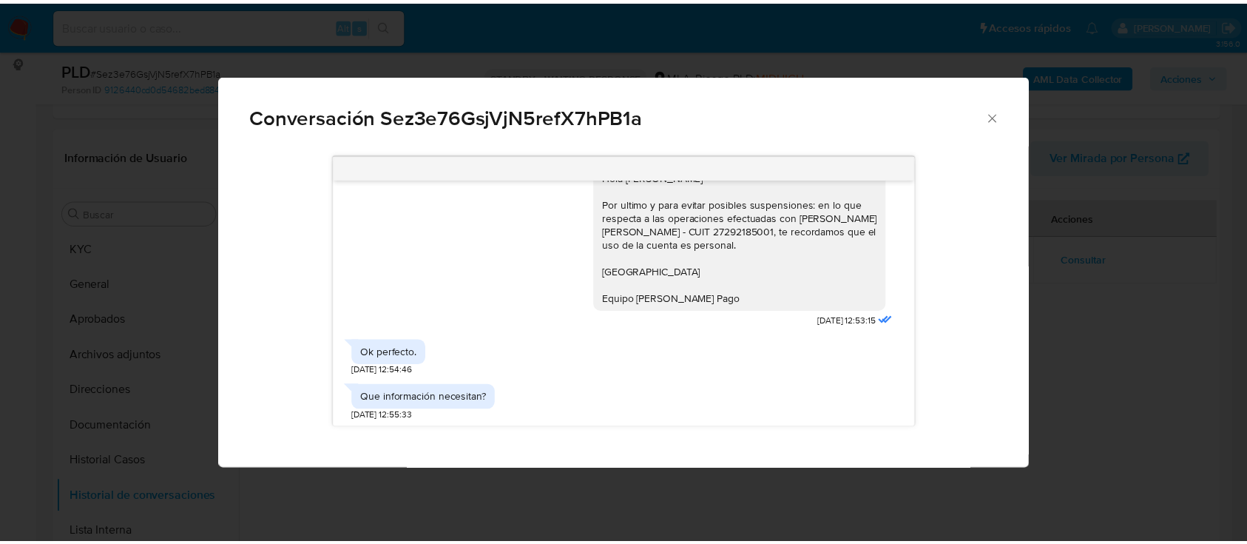
scroll to position [1001, 0]
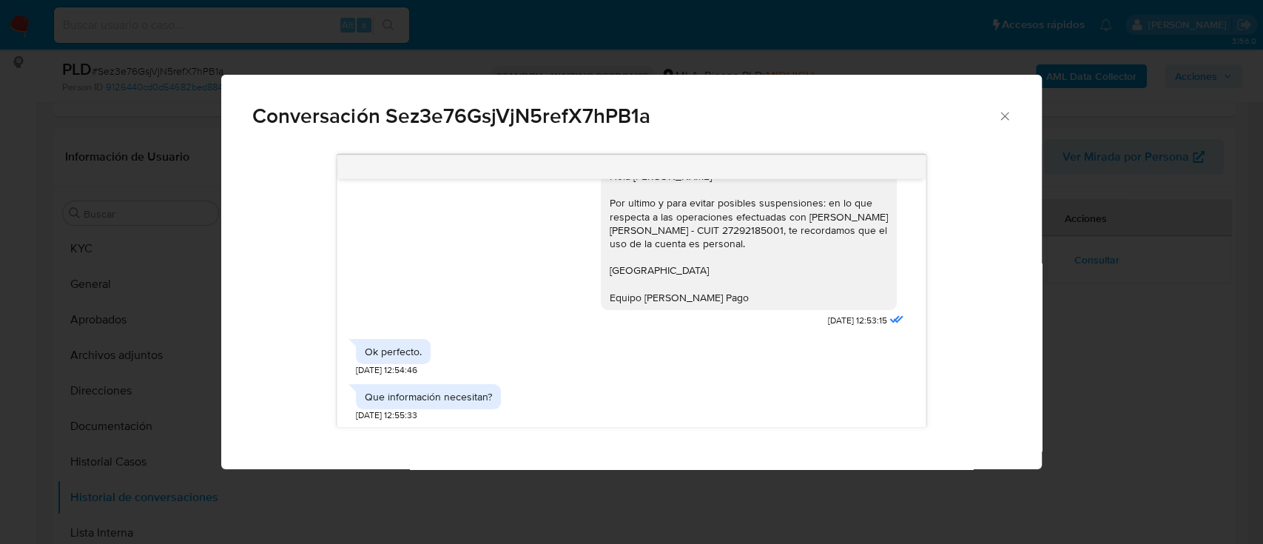
click at [1005, 114] on icon "Cerrar" at bounding box center [1004, 116] width 15 height 15
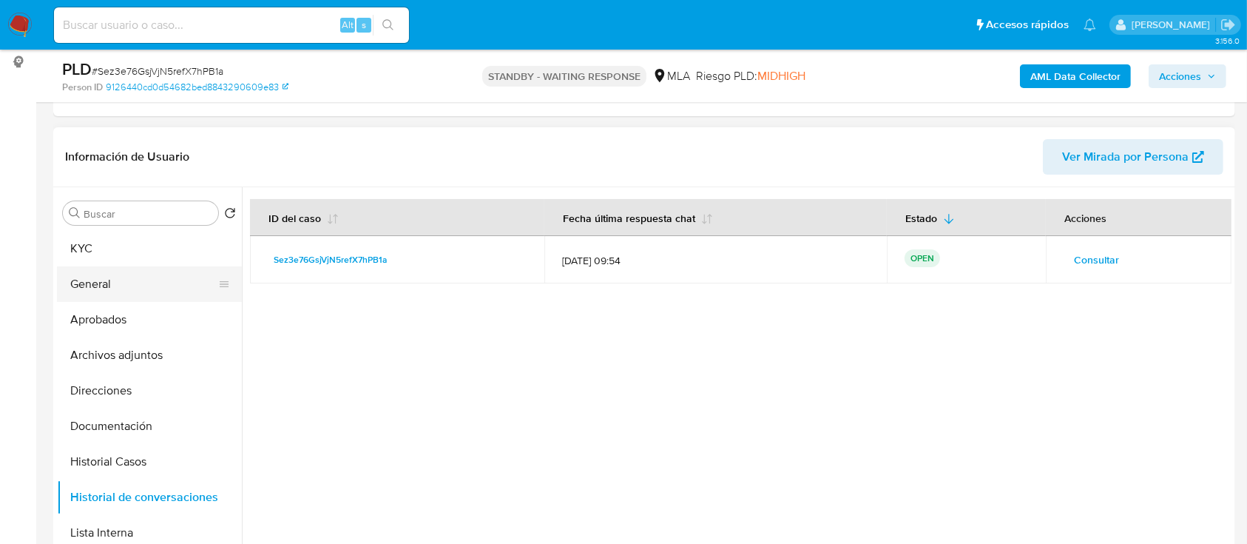
click at [161, 280] on button "General" at bounding box center [143, 284] width 173 height 36
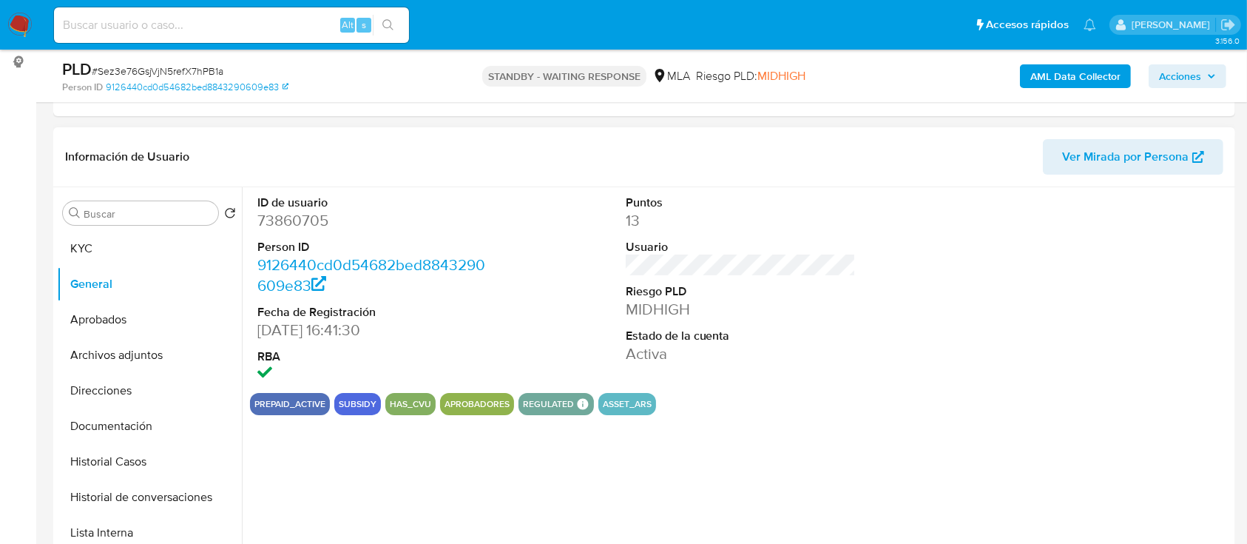
click at [317, 229] on dd "73860705" at bounding box center [372, 220] width 231 height 21
copy dd "73860705"
click at [29, 19] on img at bounding box center [19, 25] width 25 height 25
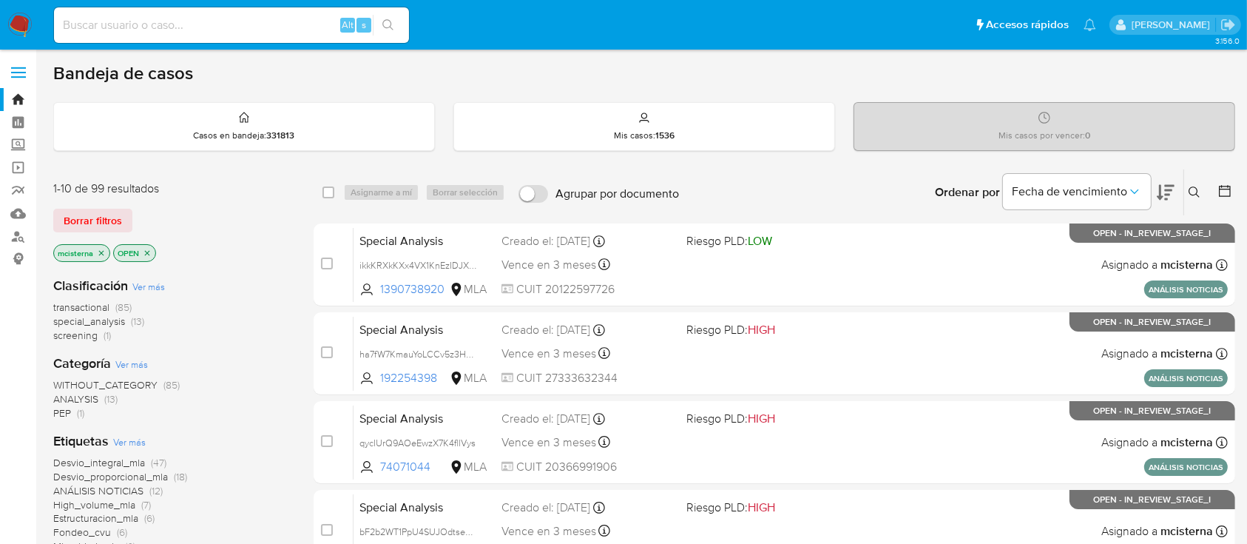
click at [1204, 195] on button at bounding box center [1196, 192] width 24 height 18
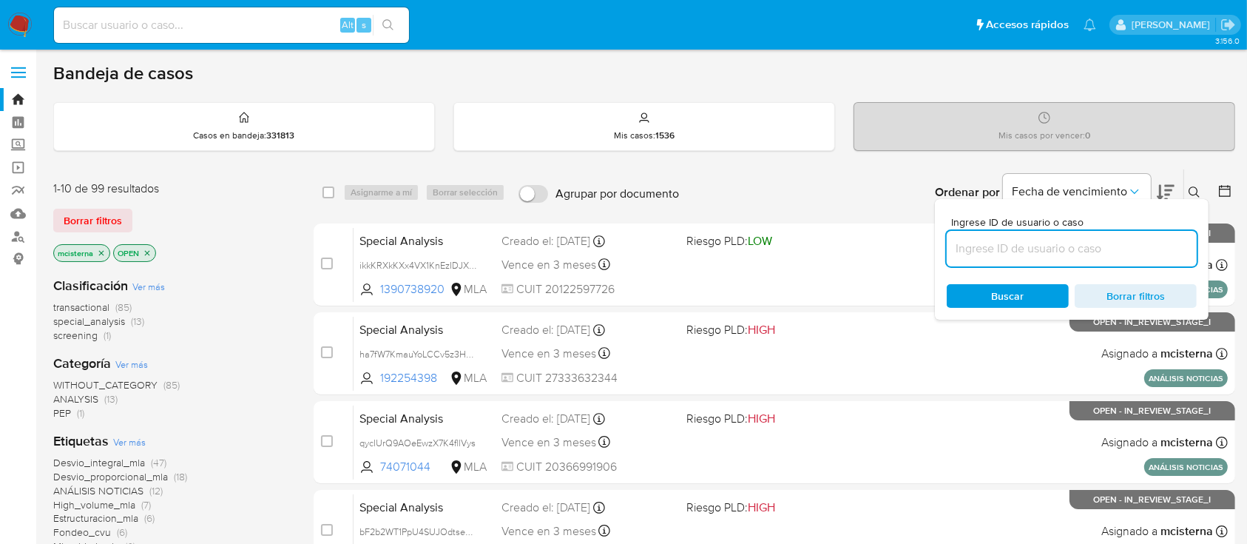
click at [1142, 252] on input at bounding box center [1072, 248] width 250 height 19
type input "73860705"
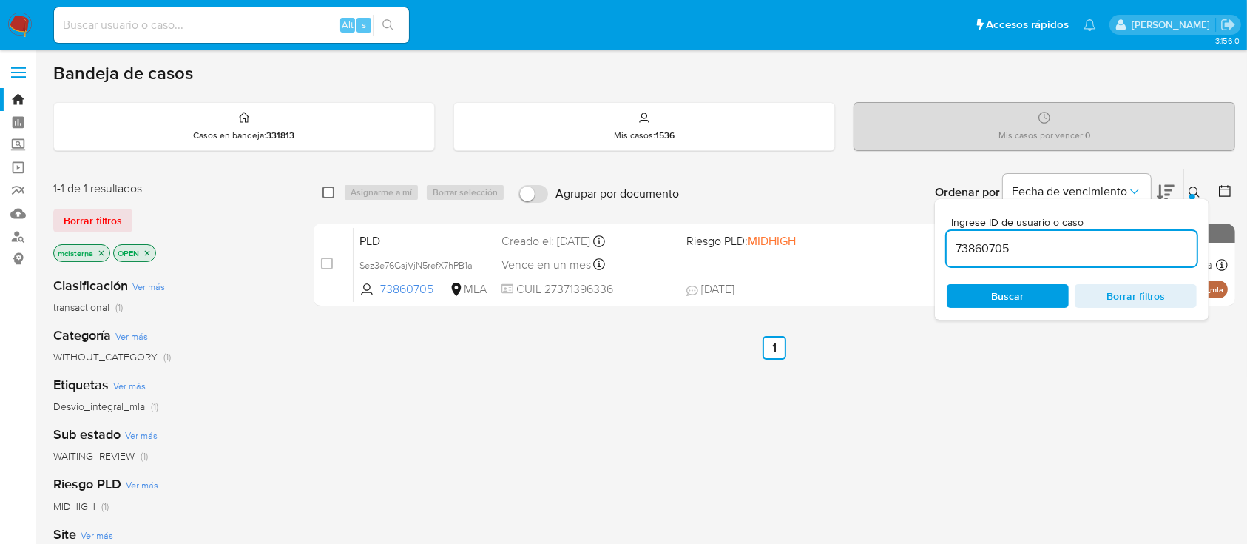
click at [326, 195] on input "checkbox" at bounding box center [329, 192] width 12 height 12
checkbox input "true"
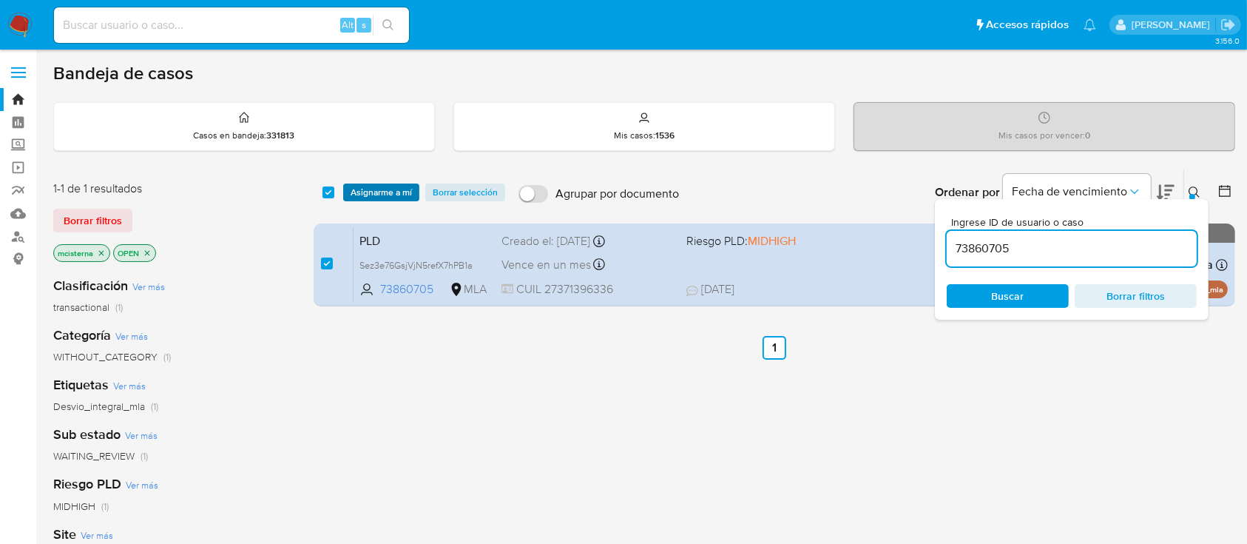
click at [384, 195] on span "Asignarme a mí" at bounding box center [381, 192] width 61 height 15
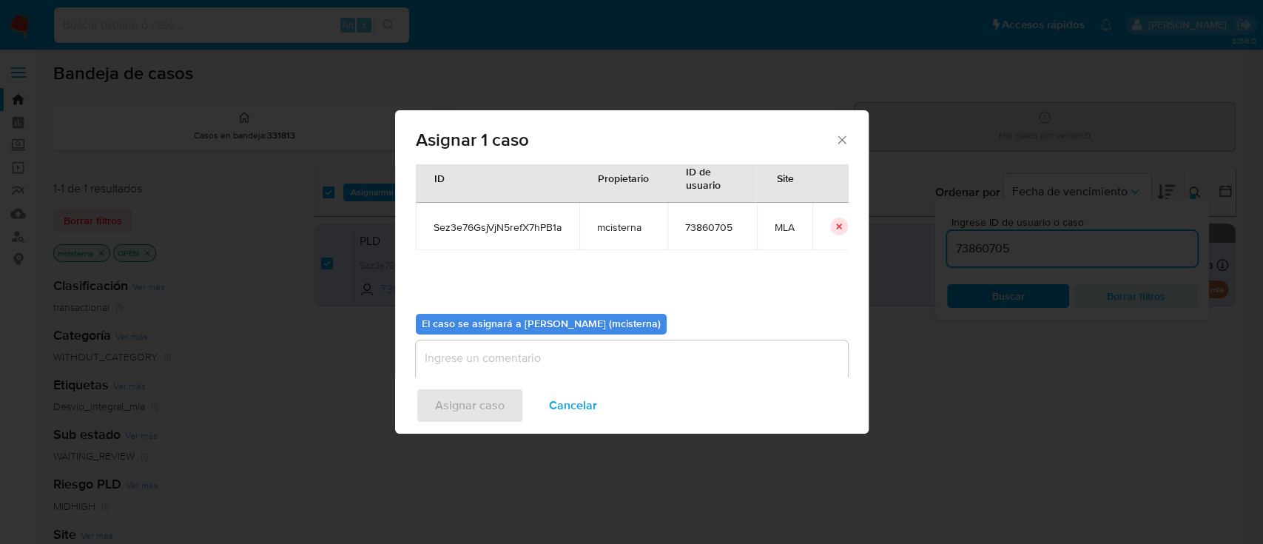
scroll to position [75, 0]
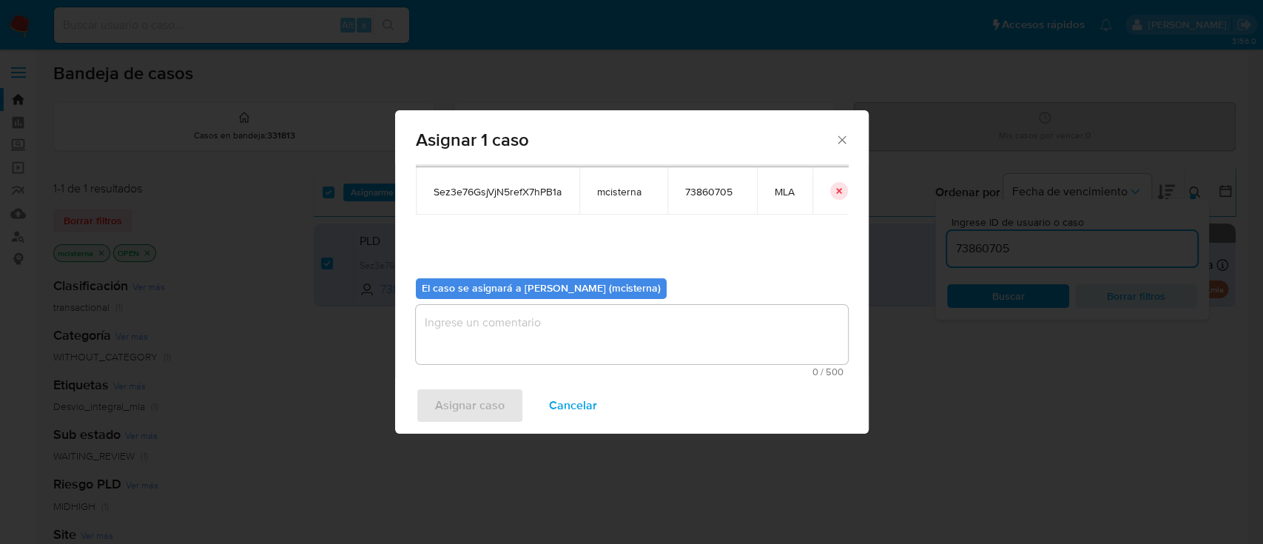
click at [594, 324] on textarea "assign-modal" at bounding box center [632, 334] width 432 height 59
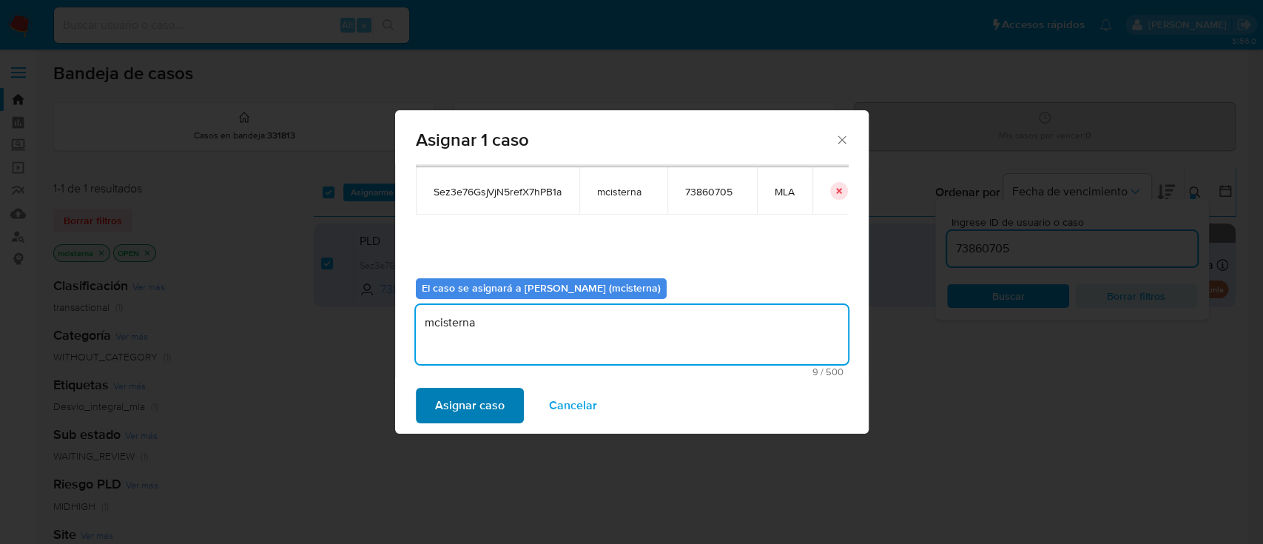
type textarea "mcisterna"
click at [464, 399] on span "Asignar caso" at bounding box center [470, 405] width 70 height 33
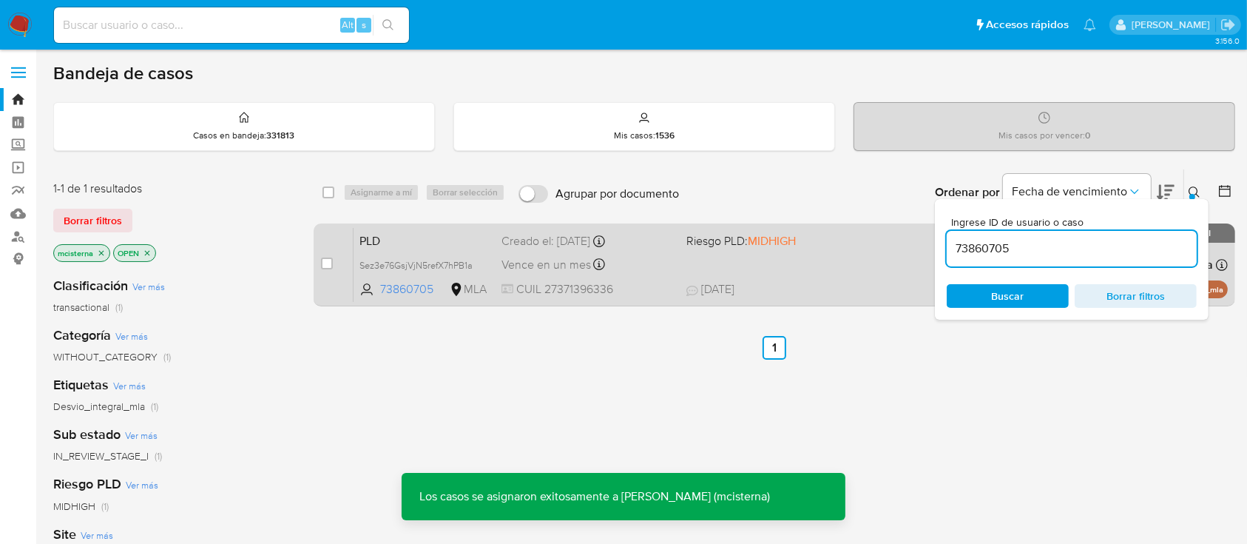
click at [780, 268] on div "PLD Sez3e76GsjVjN5refX7hPB1a 73860705 MLA Riesgo PLD: MIDHIGH Creado el: 12/07/…" at bounding box center [791, 264] width 874 height 75
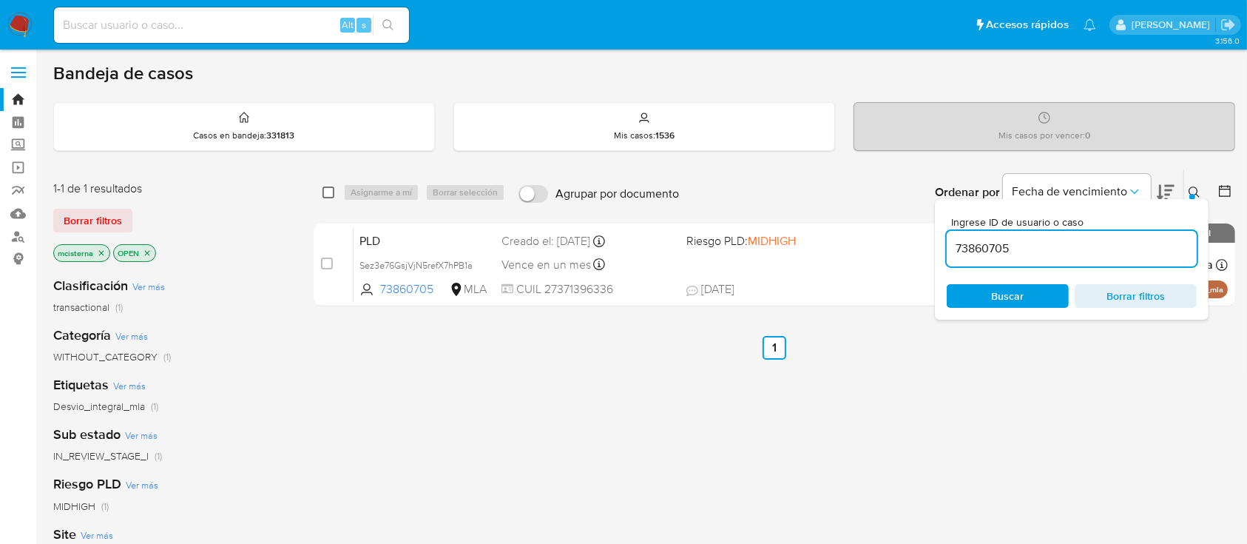
click at [334, 194] on input "checkbox" at bounding box center [329, 192] width 12 height 12
checkbox input "true"
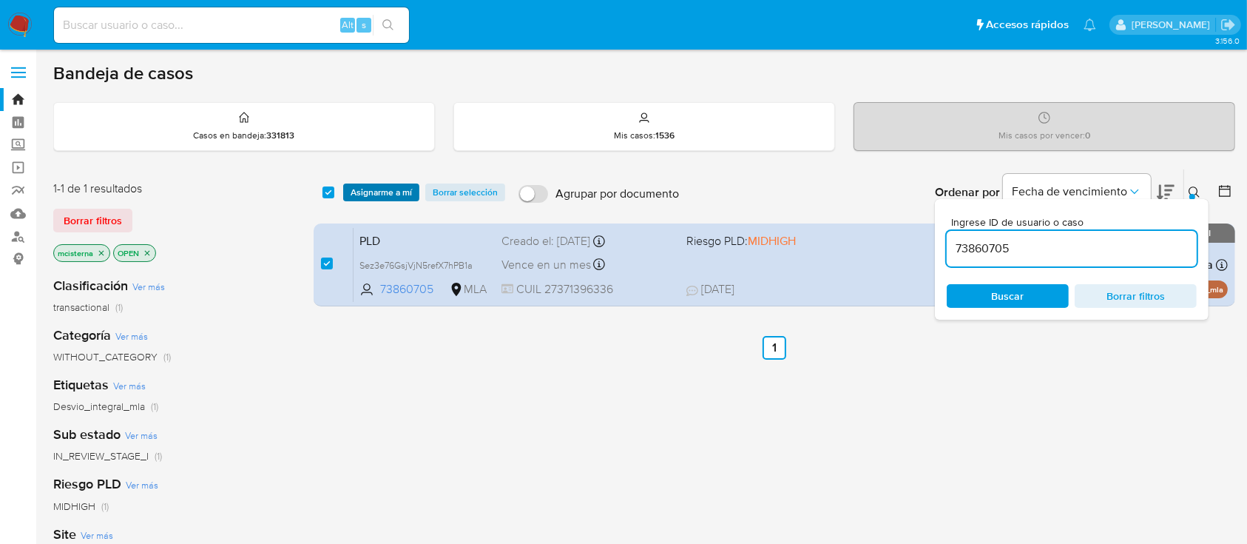
click at [358, 190] on span "Asignarme a mí" at bounding box center [381, 192] width 61 height 15
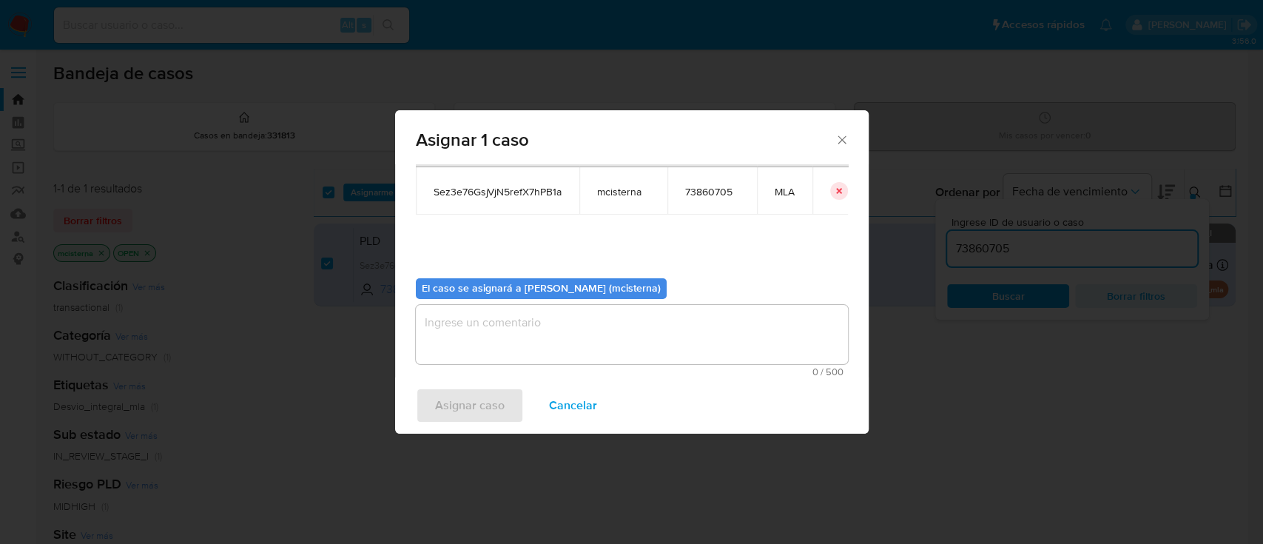
click at [610, 346] on textarea "assign-modal" at bounding box center [632, 334] width 432 height 59
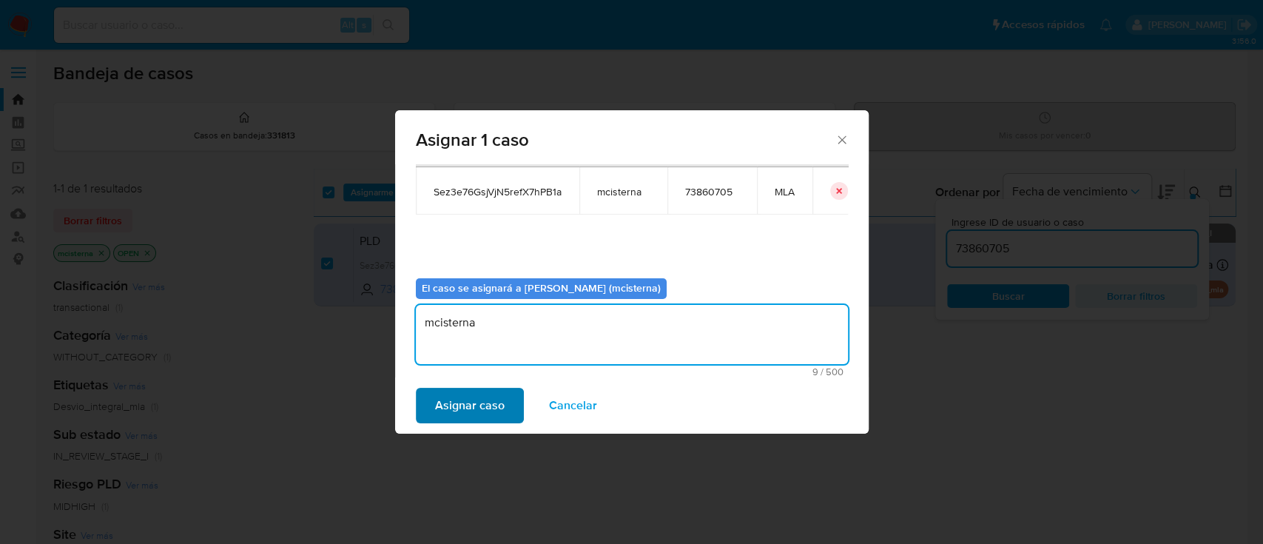
type textarea "mcisterna"
click at [503, 401] on button "Asignar caso" at bounding box center [470, 406] width 108 height 36
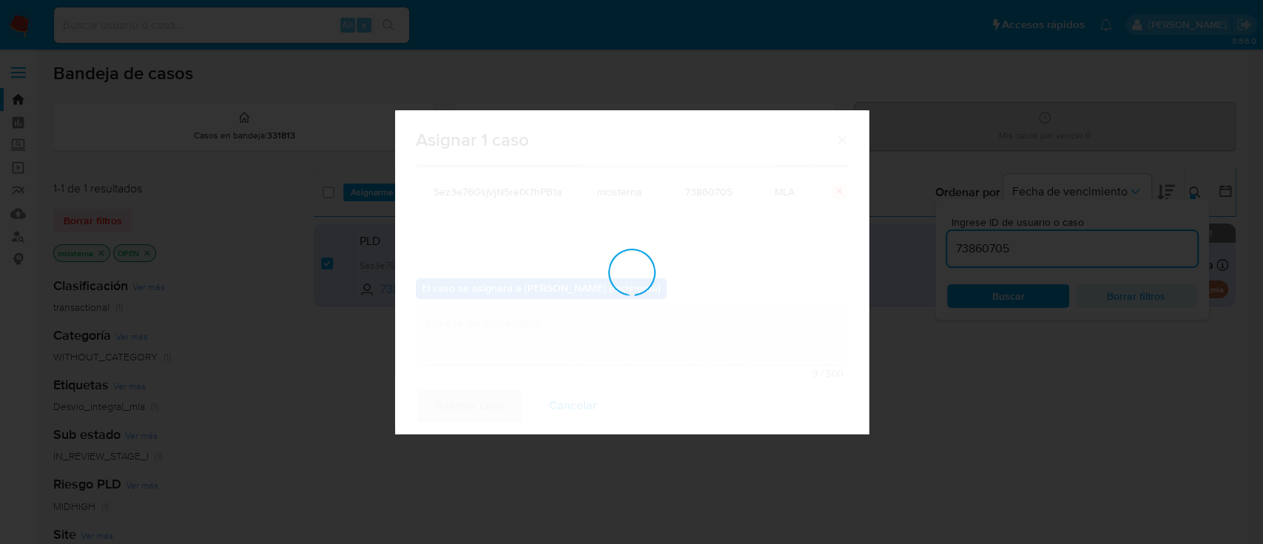
checkbox input "false"
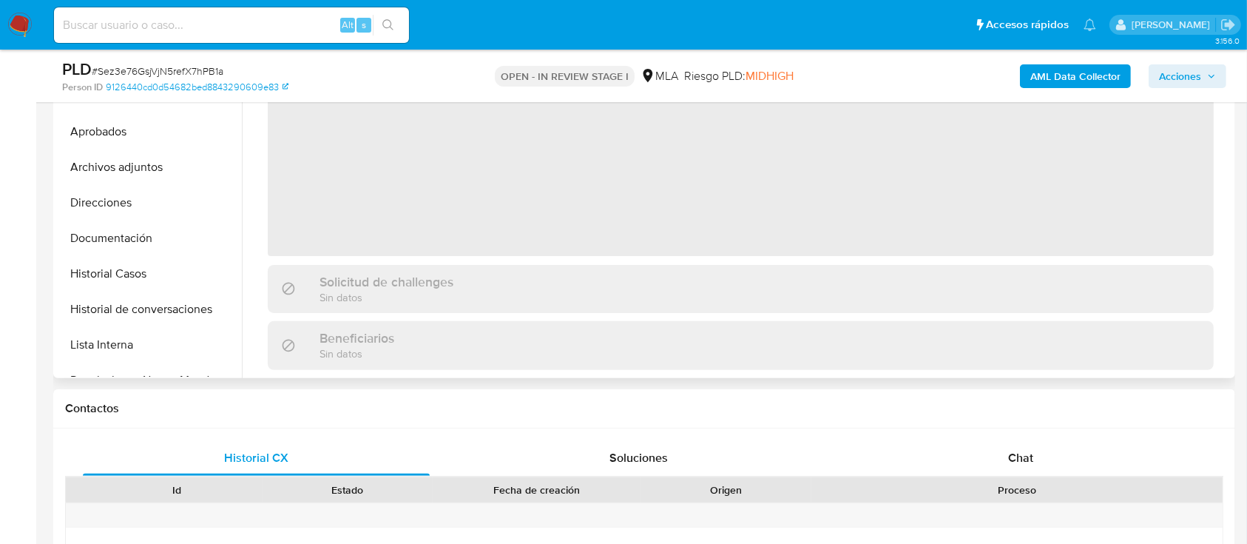
scroll to position [296, 0]
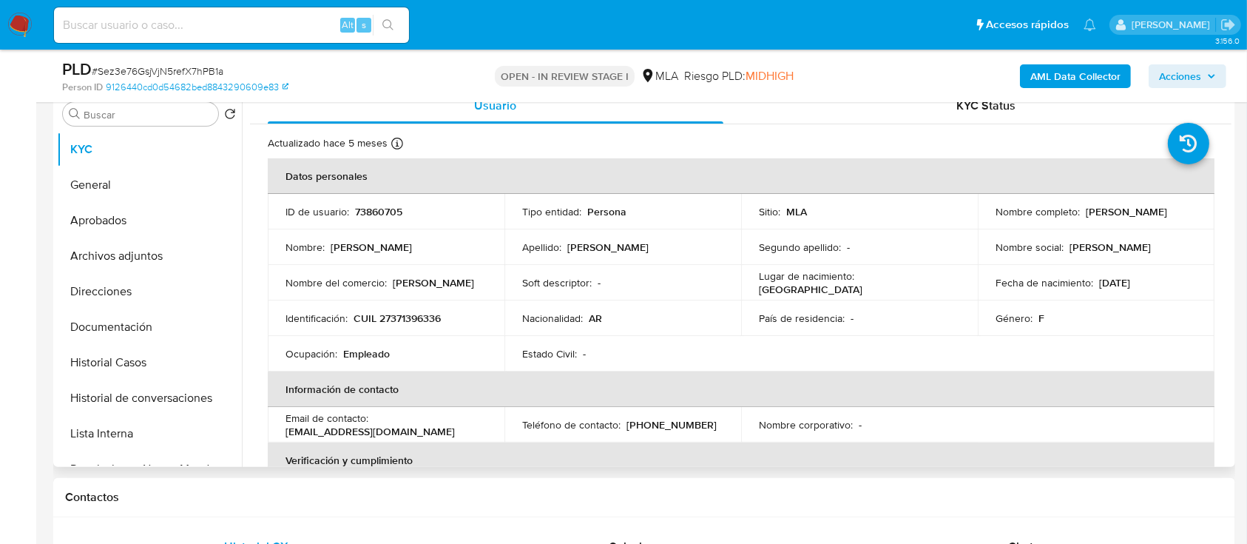
select select "10"
click at [988, 220] on td "Nombre completo : [PERSON_NAME]" at bounding box center [1096, 212] width 237 height 36
drag, startPoint x: 991, startPoint y: 220, endPoint x: 1116, endPoint y: 226, distance: 124.4
click at [1086, 218] on p "[PERSON_NAME] de [PERSON_NAME]" at bounding box center [1126, 211] width 81 height 13
drag, startPoint x: 1116, startPoint y: 226, endPoint x: 1192, endPoint y: 228, distance: 77.0
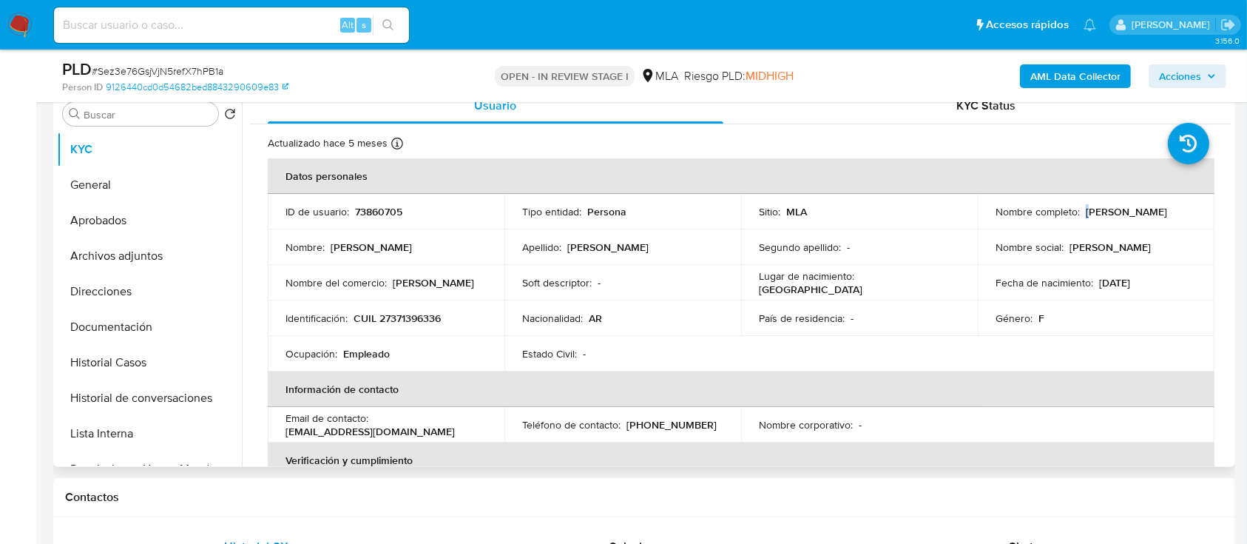
click at [1192, 228] on td "Nombre completo : Micaela Elizabeth Abella de Leon" at bounding box center [1096, 212] width 237 height 36
click at [1086, 218] on p "[PERSON_NAME] de [PERSON_NAME]" at bounding box center [1126, 211] width 81 height 13
drag, startPoint x: 991, startPoint y: 218, endPoint x: 1164, endPoint y: 217, distance: 172.4
click at [1164, 217] on div "Nombre completo : Micaela Elizabeth Abella de Leon" at bounding box center [1096, 211] width 201 height 13
copy p "[PERSON_NAME]"
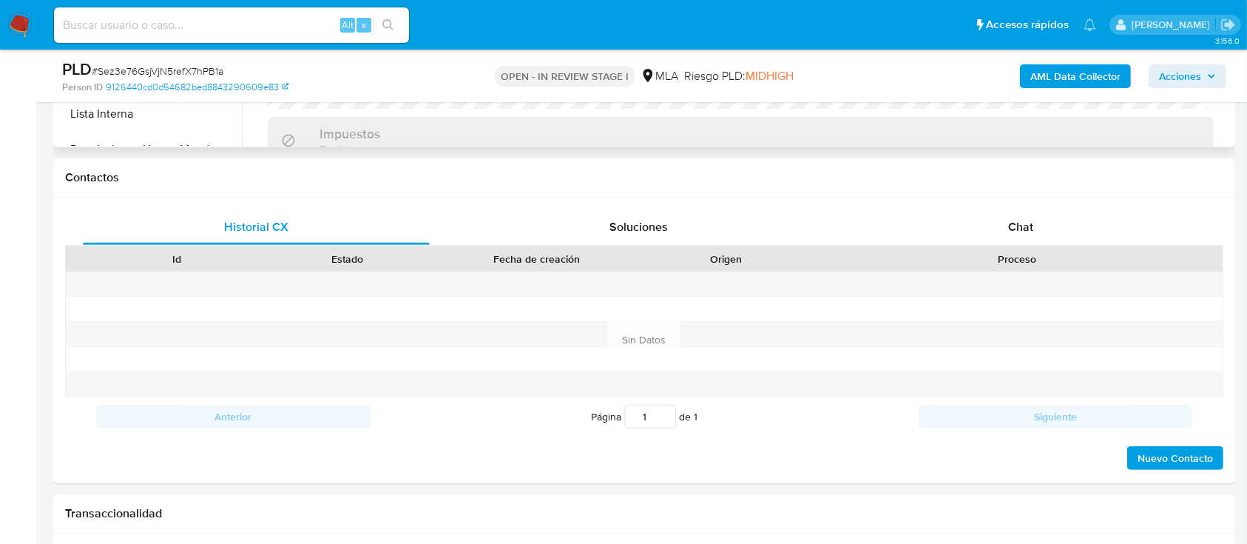
scroll to position [394, 0]
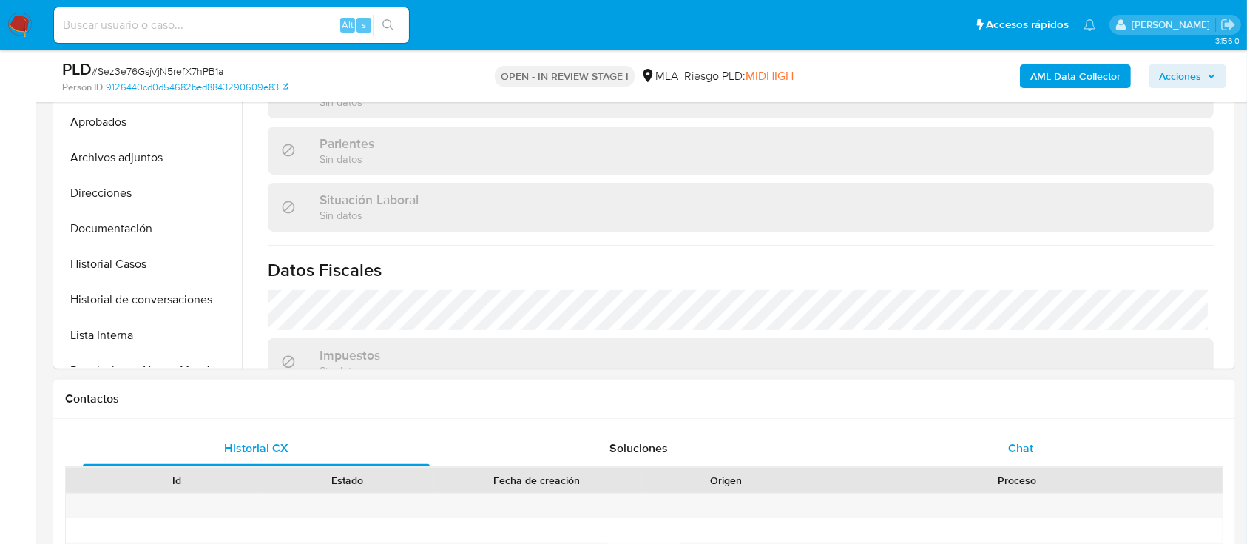
click at [1016, 432] on div "Chat" at bounding box center [1021, 449] width 347 height 36
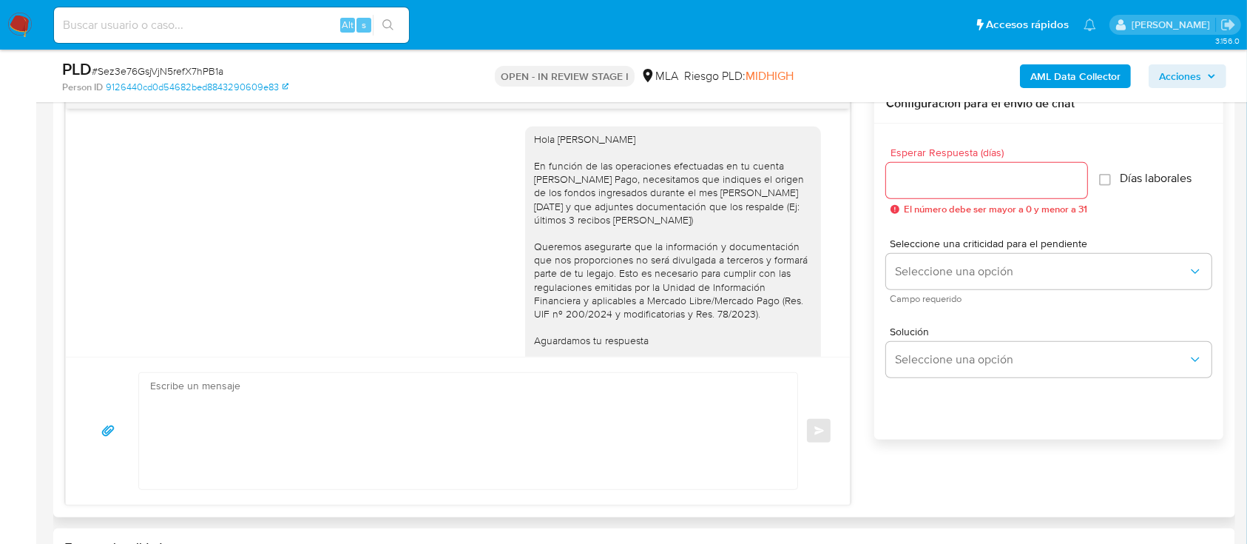
scroll to position [996, 0]
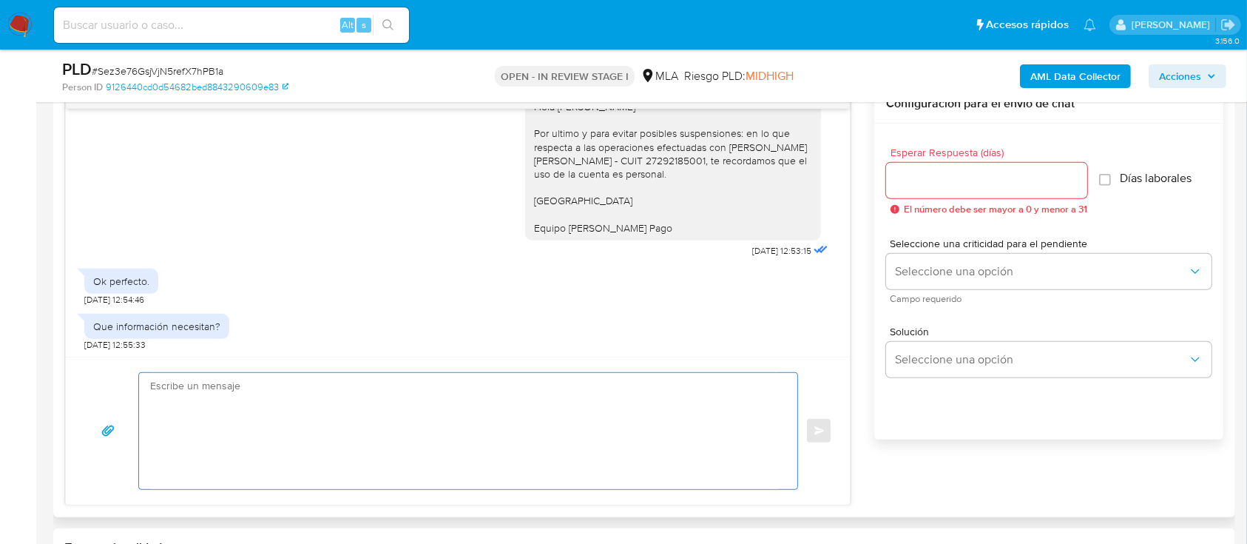
click at [445, 402] on textarea at bounding box center [464, 431] width 629 height 116
paste textarea "[PERSON_NAME]"
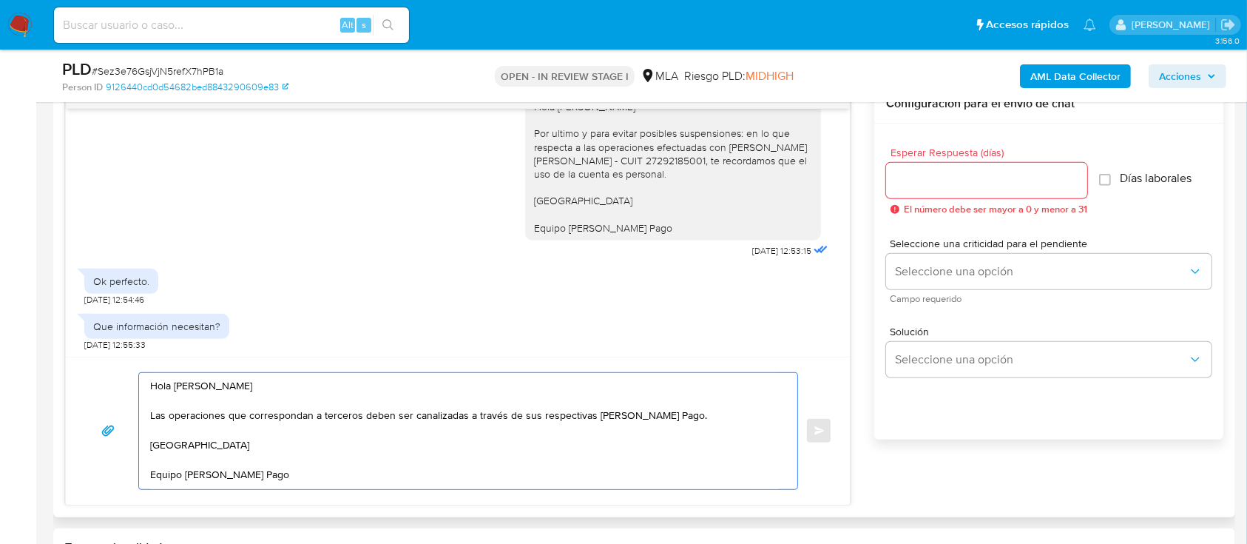
type textarea "Hola Micaela Elizabeth Abella de Leon Las operaciones que correspondan a tercer…"
click at [149, 417] on div "Hola Micaela Elizabeth Abella de Leon Las operaciones que correspondan a tercer…" at bounding box center [464, 431] width 651 height 116
click at [152, 416] on textarea "Hola Micaela Elizabeth Abella de Leon Las operaciones que correspondan a tercer…" at bounding box center [464, 431] width 629 height 116
click at [928, 175] on input "Esperar Respuesta (días)" at bounding box center [986, 180] width 201 height 19
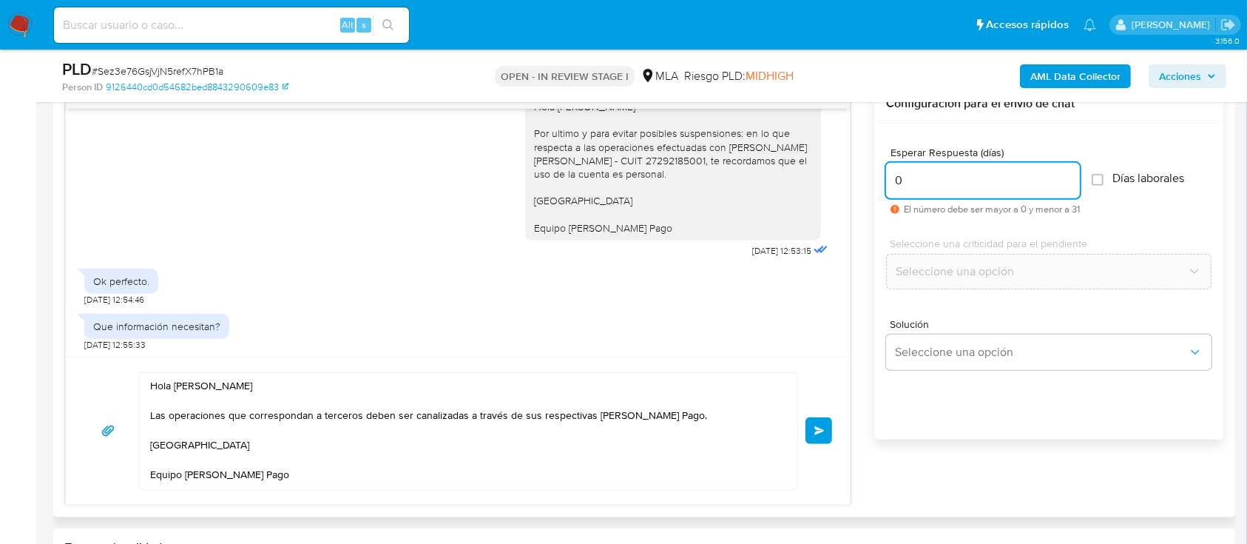
type input "0"
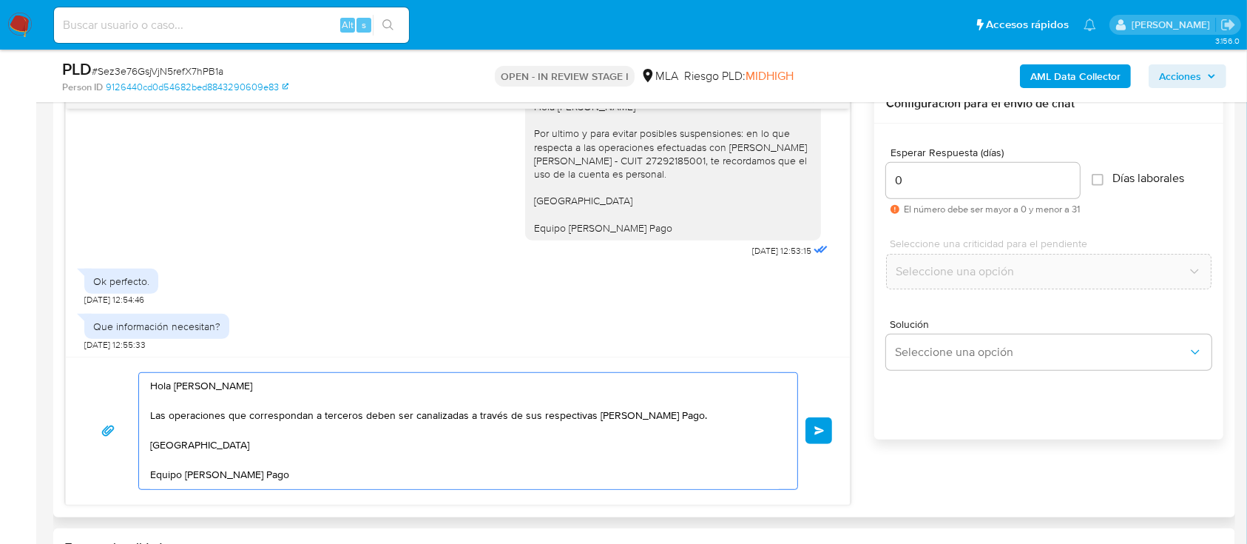
click at [749, 412] on textarea "Hola Micaela Elizabeth Abella de Leon Las operaciones que correspondan a tercer…" at bounding box center [464, 431] width 629 height 116
click at [153, 410] on textarea "Hola Micaela Elizabeth Abella de Leon Las operaciones que correspondan a tercer…" at bounding box center [464, 431] width 629 height 116
click at [151, 410] on textarea "Hola Micaela Elizabeth Abella de Leon Las operaciones que correspondan a tercer…" at bounding box center [464, 431] width 629 height 116
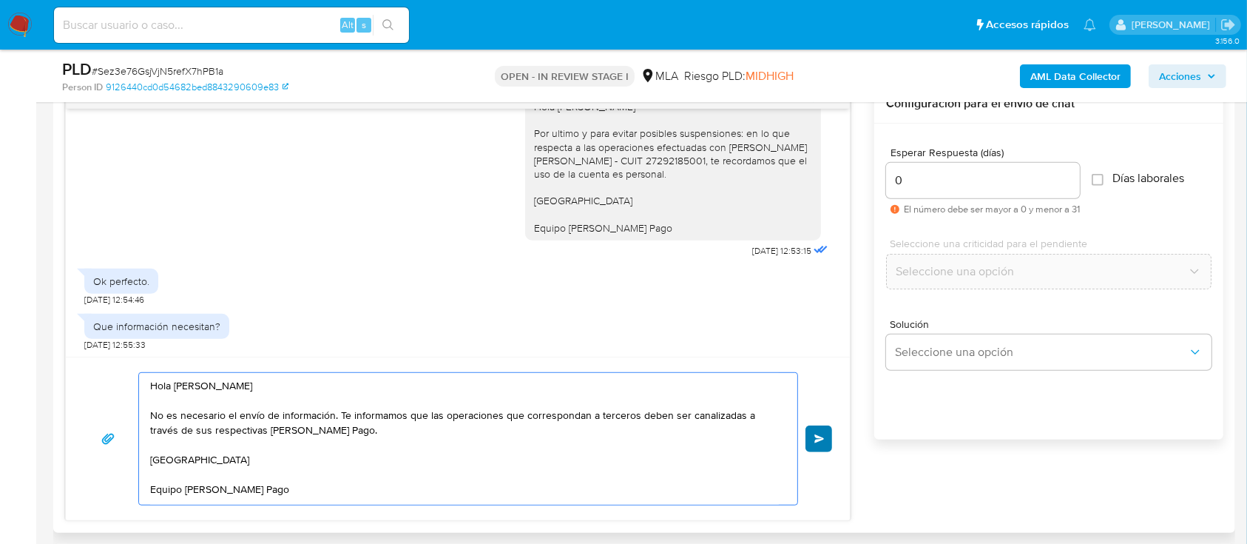
type textarea "Hola [PERSON_NAME] No es necesario el envío de información. Te informamos que l…"
click at [830, 440] on button "Enviar" at bounding box center [819, 438] width 27 height 27
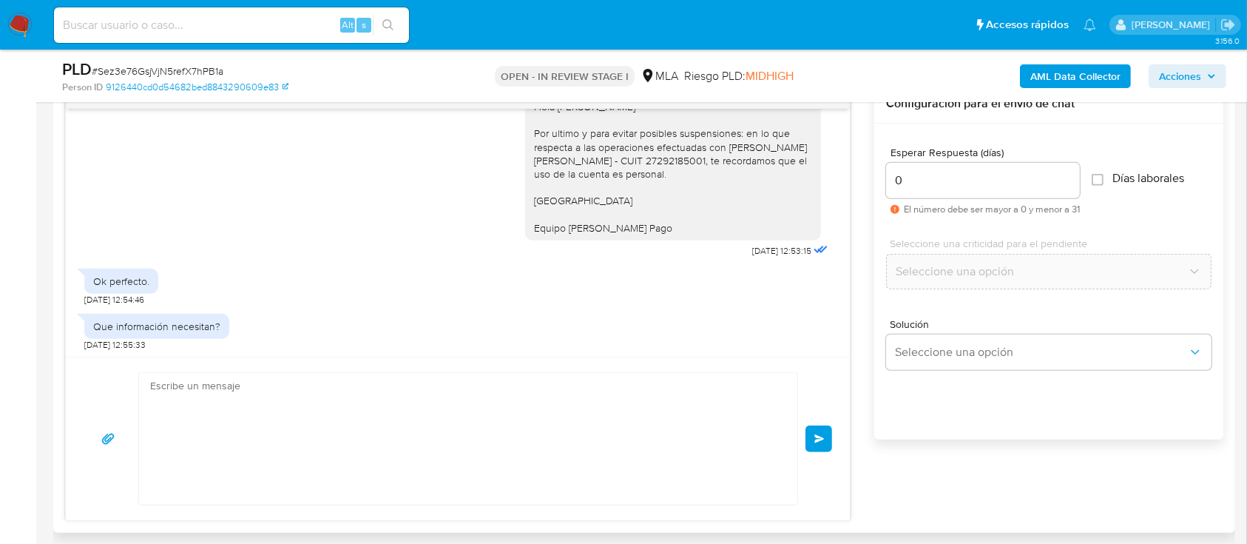
scroll to position [1174, 0]
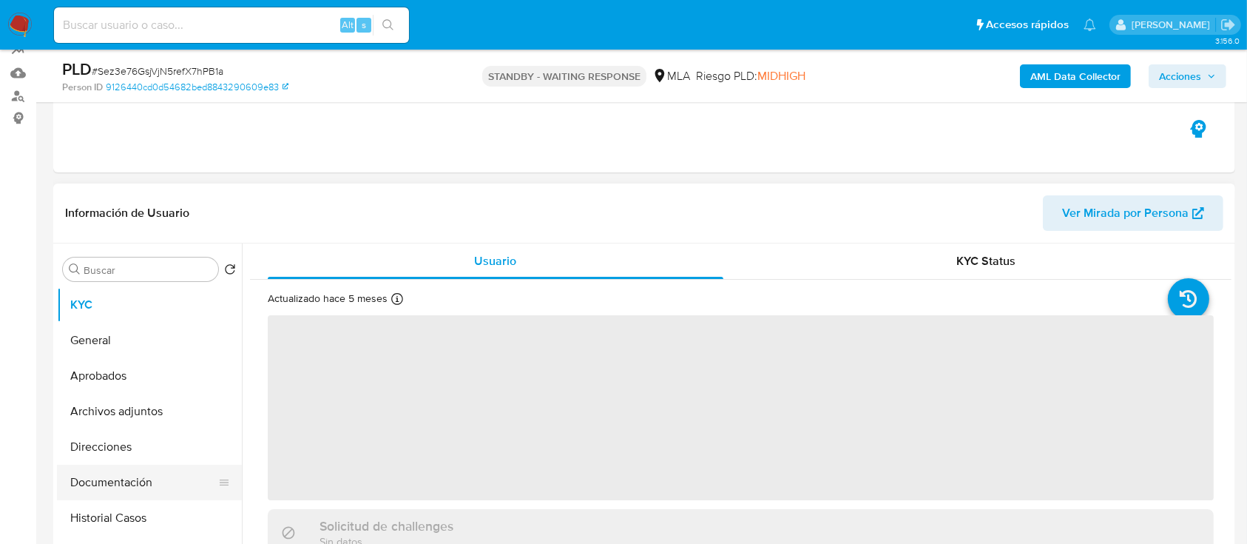
scroll to position [197, 0]
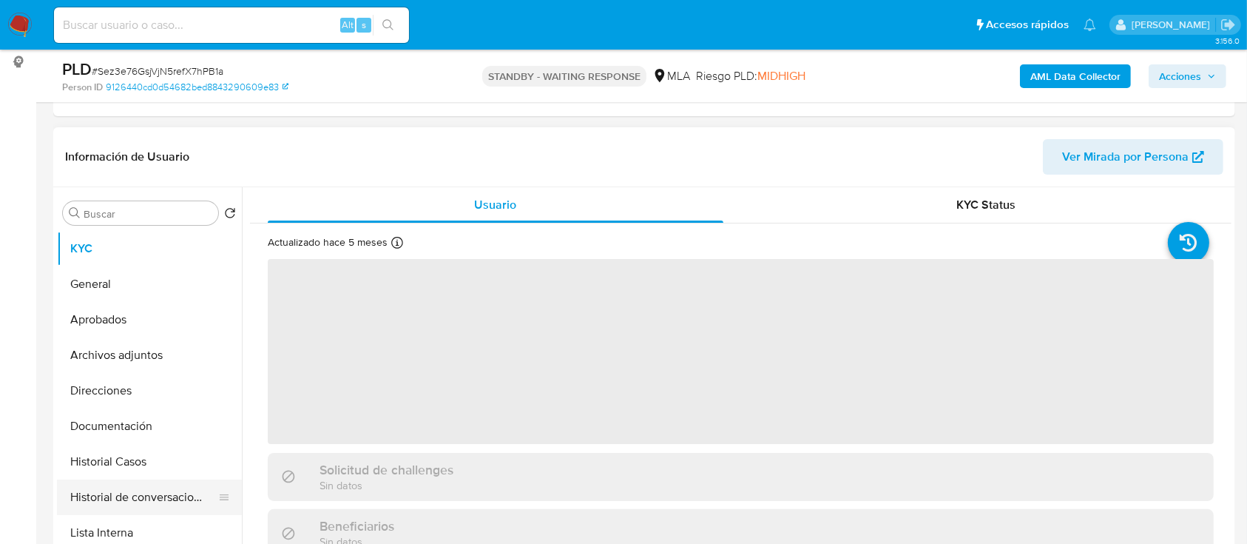
click at [161, 485] on button "Historial de conversaciones" at bounding box center [143, 497] width 173 height 36
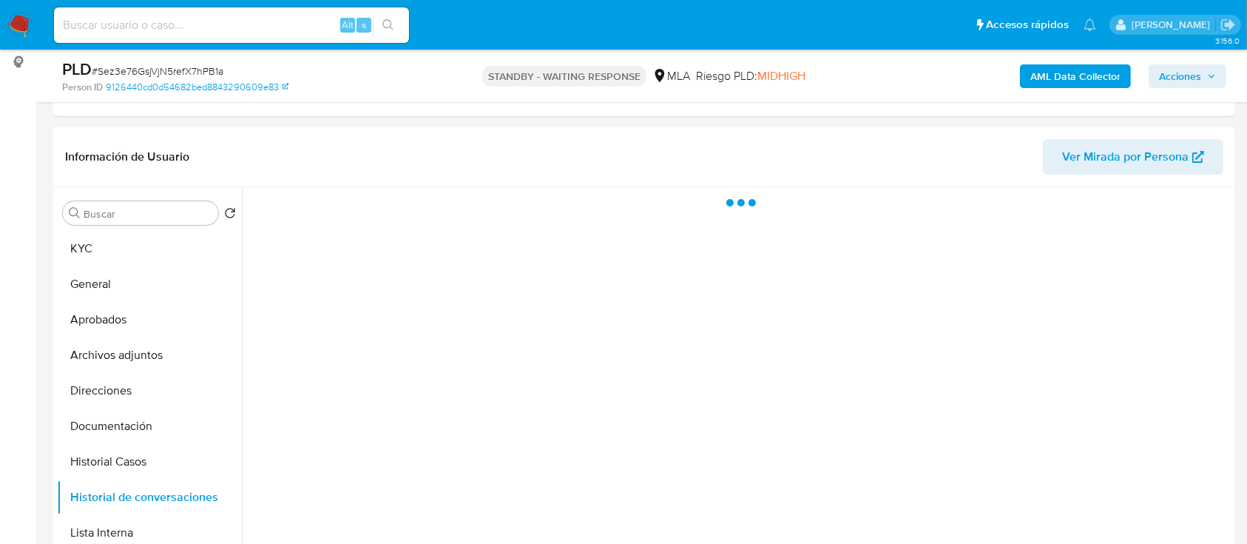
select select "10"
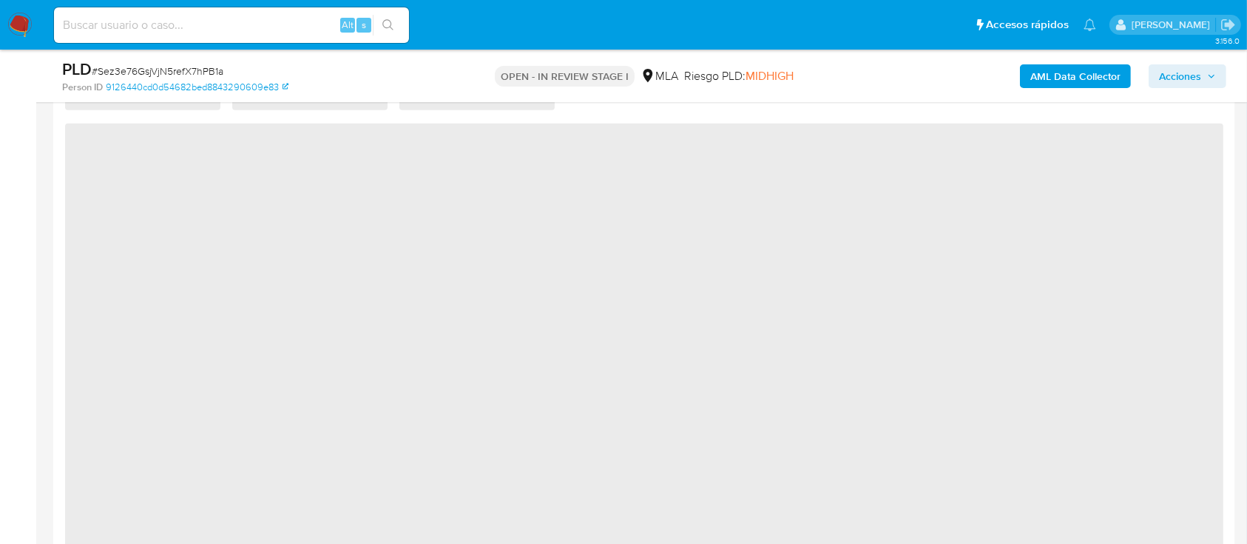
scroll to position [592, 0]
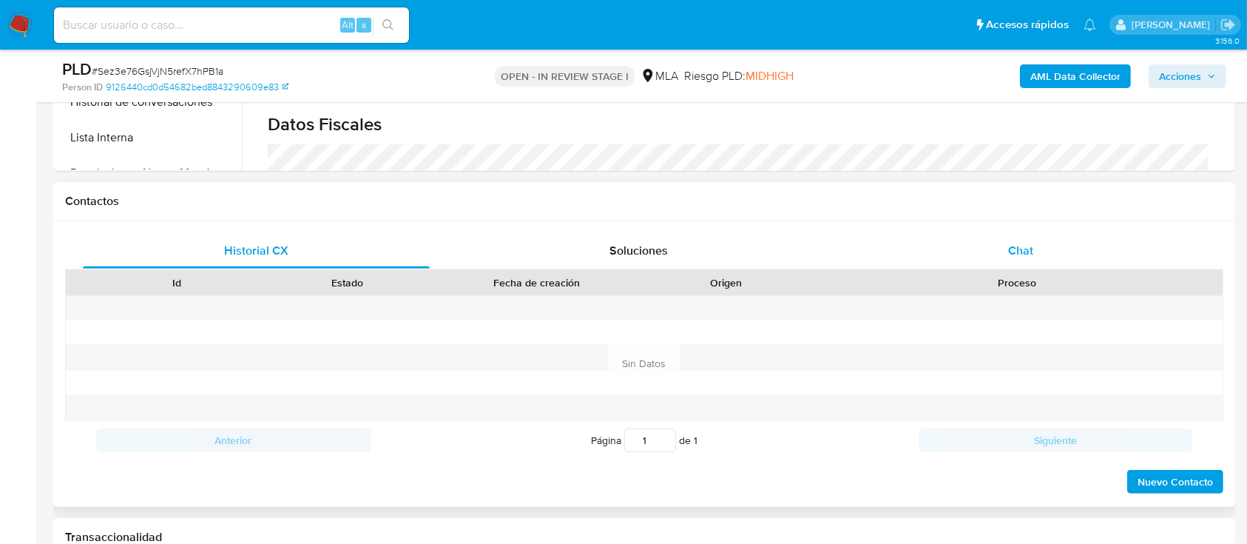
click at [1015, 242] on span "Chat" at bounding box center [1020, 250] width 25 height 17
select select "10"
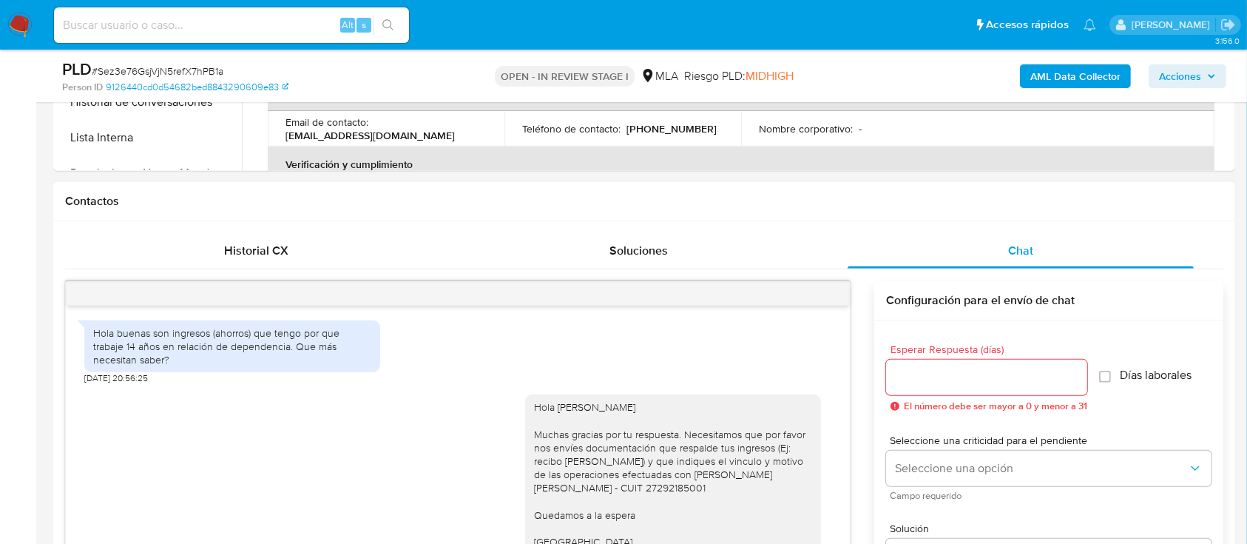
scroll to position [863, 0]
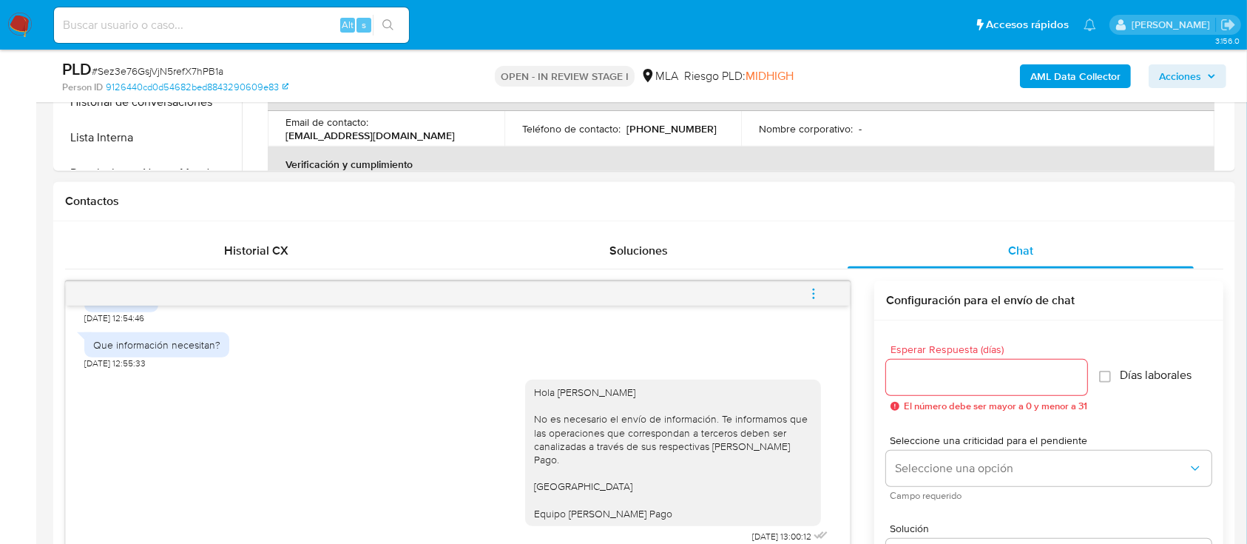
click at [814, 292] on icon "menu-action" at bounding box center [813, 292] width 1 height 1
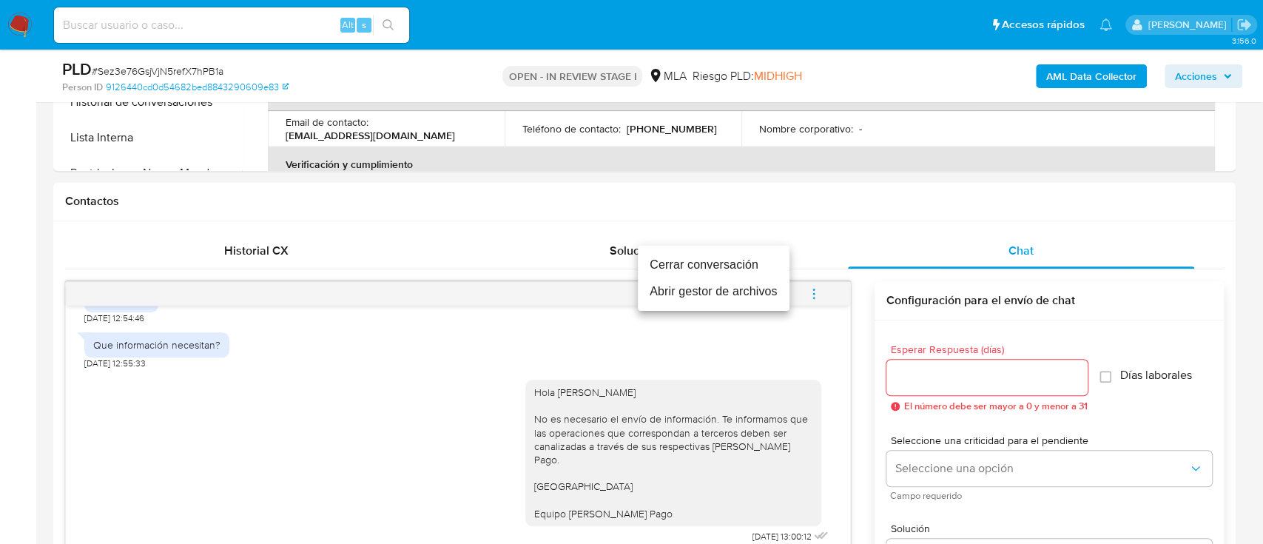
click at [695, 271] on li "Cerrar conversación" at bounding box center [714, 265] width 152 height 27
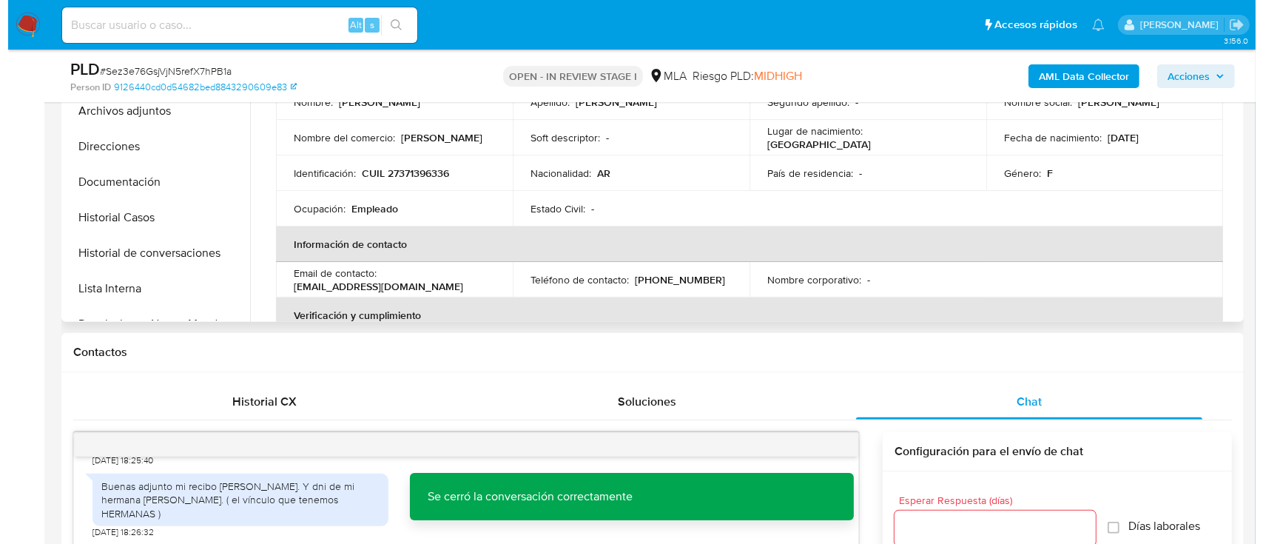
scroll to position [197, 0]
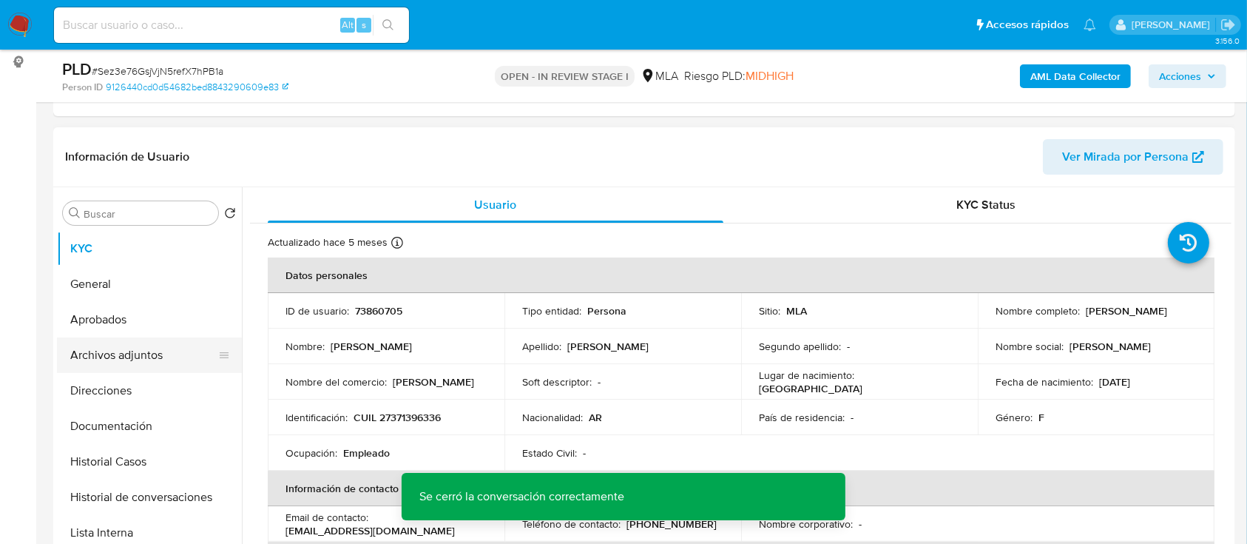
click at [170, 342] on button "Archivos adjuntos" at bounding box center [143, 355] width 173 height 36
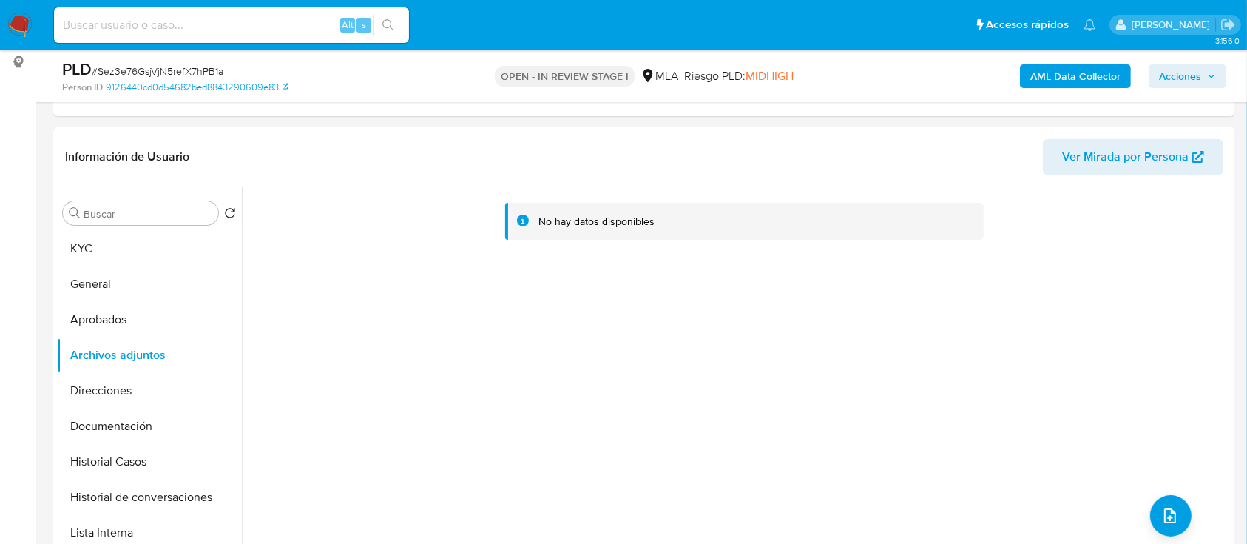
click at [1083, 78] on b "AML Data Collector" at bounding box center [1075, 76] width 90 height 24
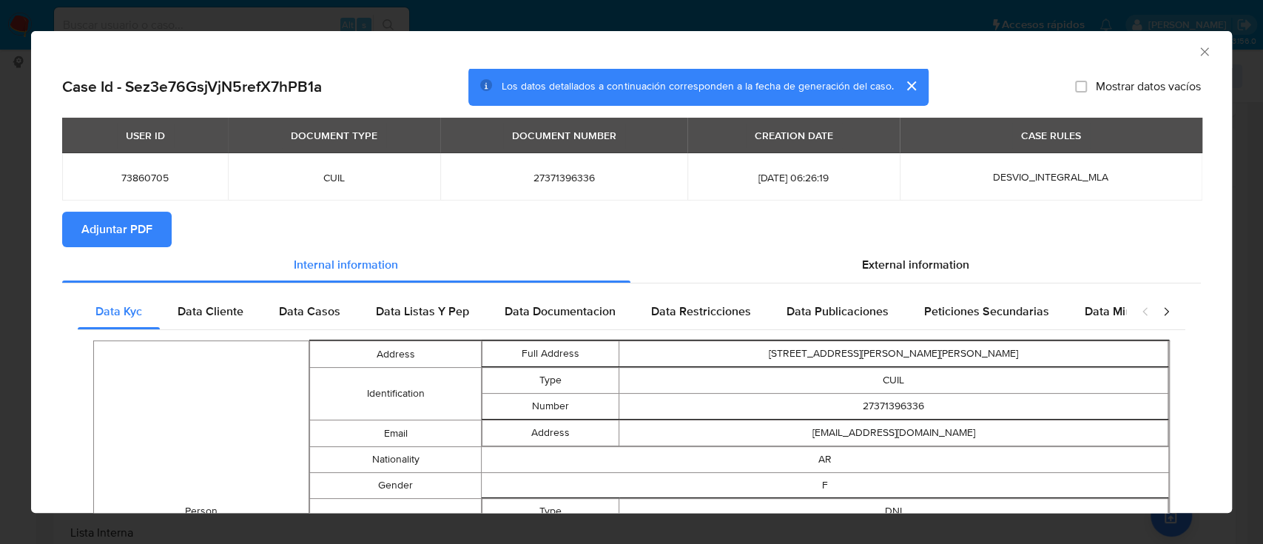
click at [114, 223] on span "Adjuntar PDF" at bounding box center [116, 229] width 71 height 33
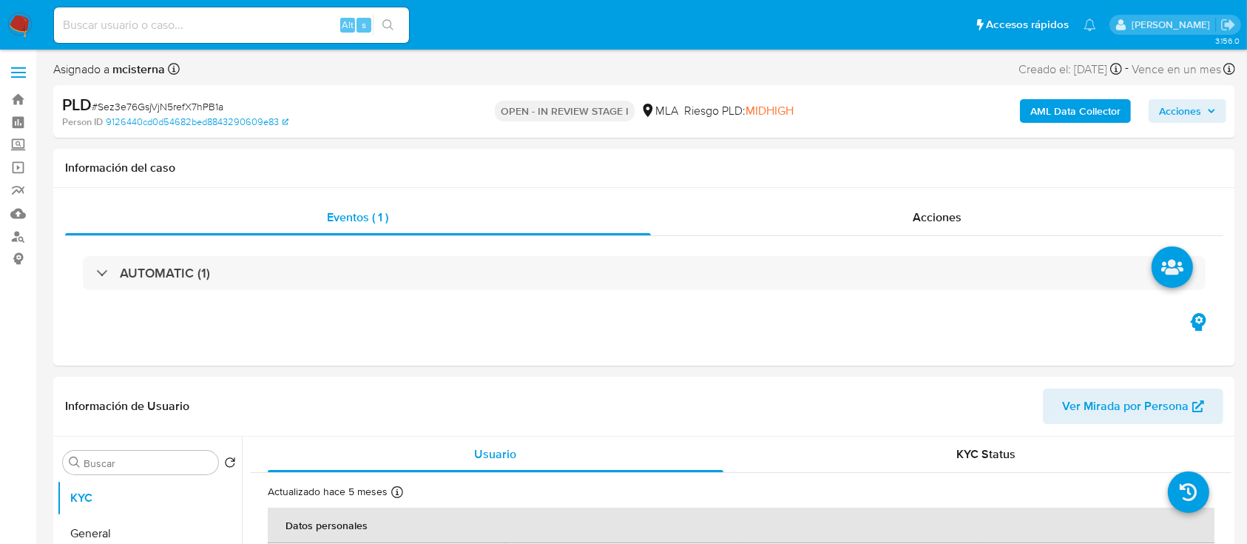
select select "10"
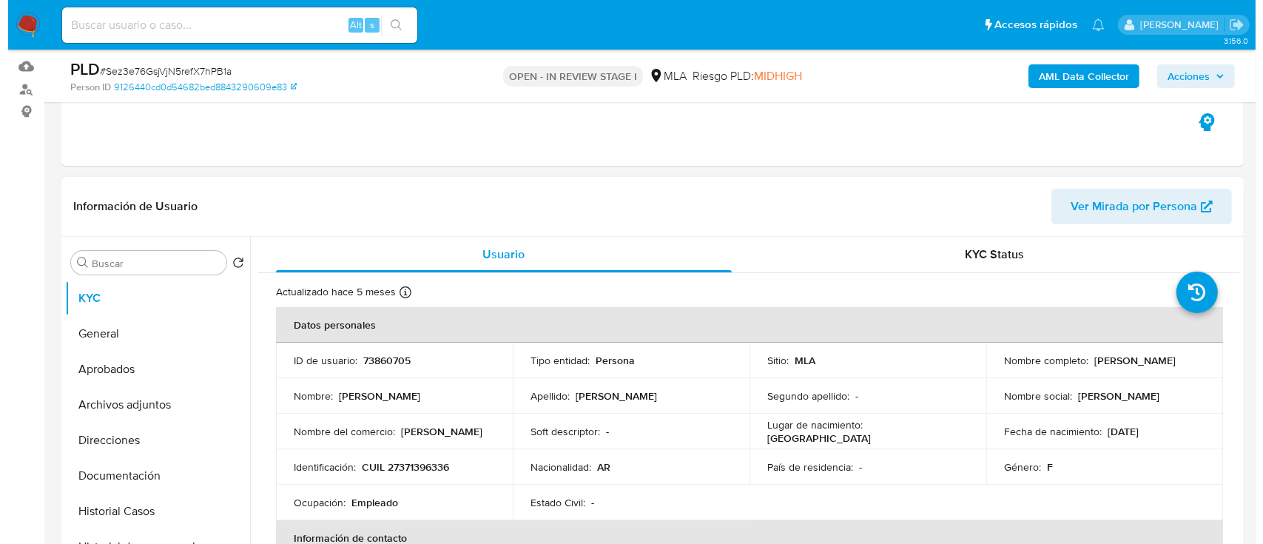
scroll to position [296, 0]
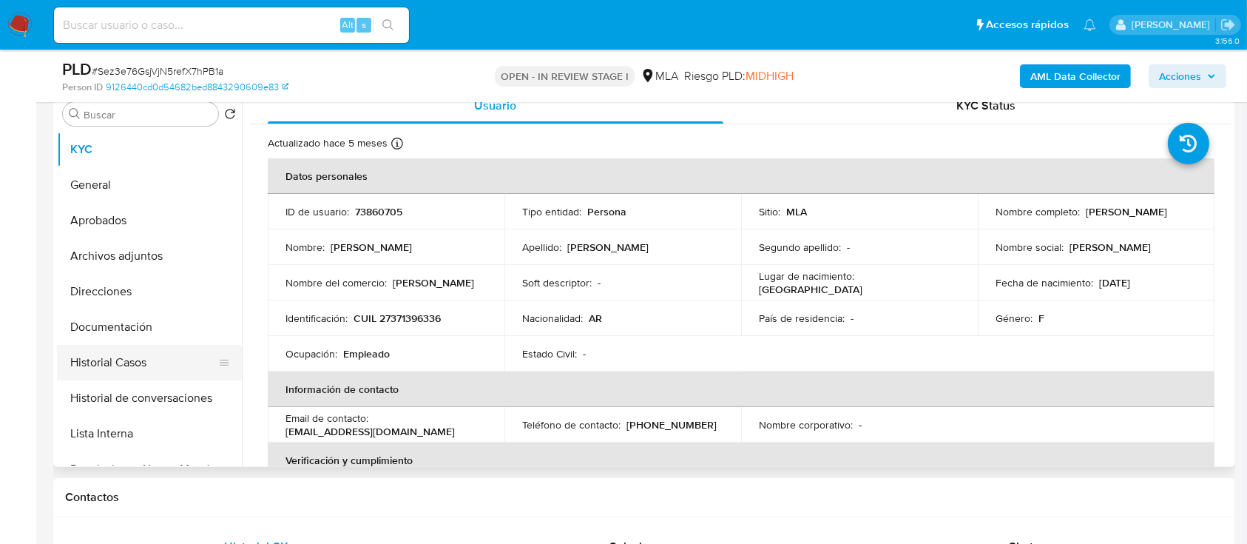
click at [194, 371] on button "Historial Casos" at bounding box center [143, 363] width 173 height 36
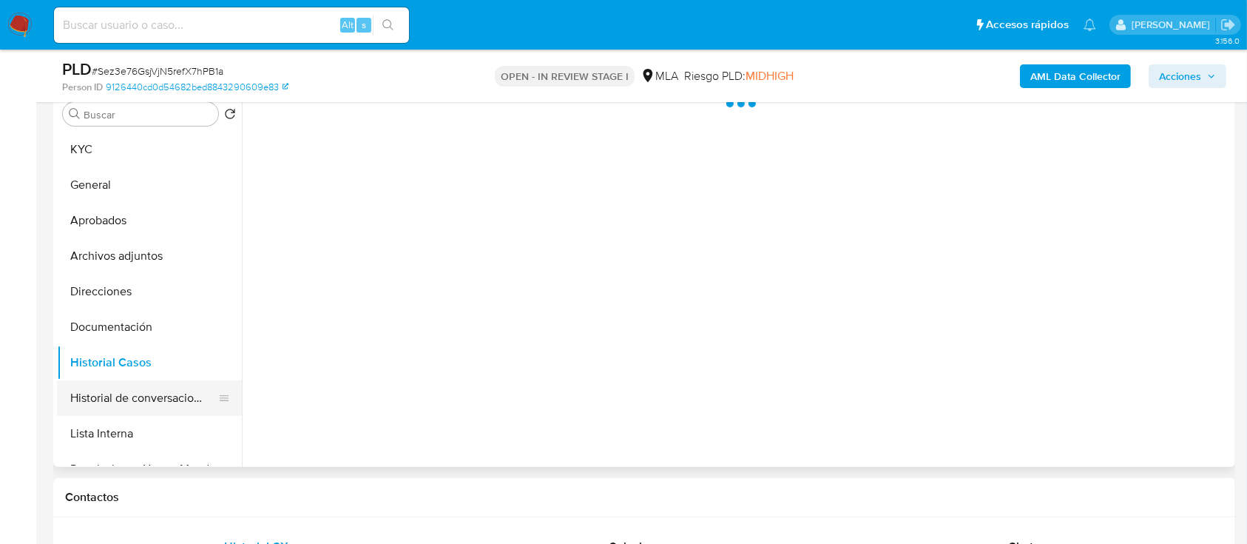
click at [192, 393] on button "Historial de conversaciones" at bounding box center [143, 398] width 173 height 36
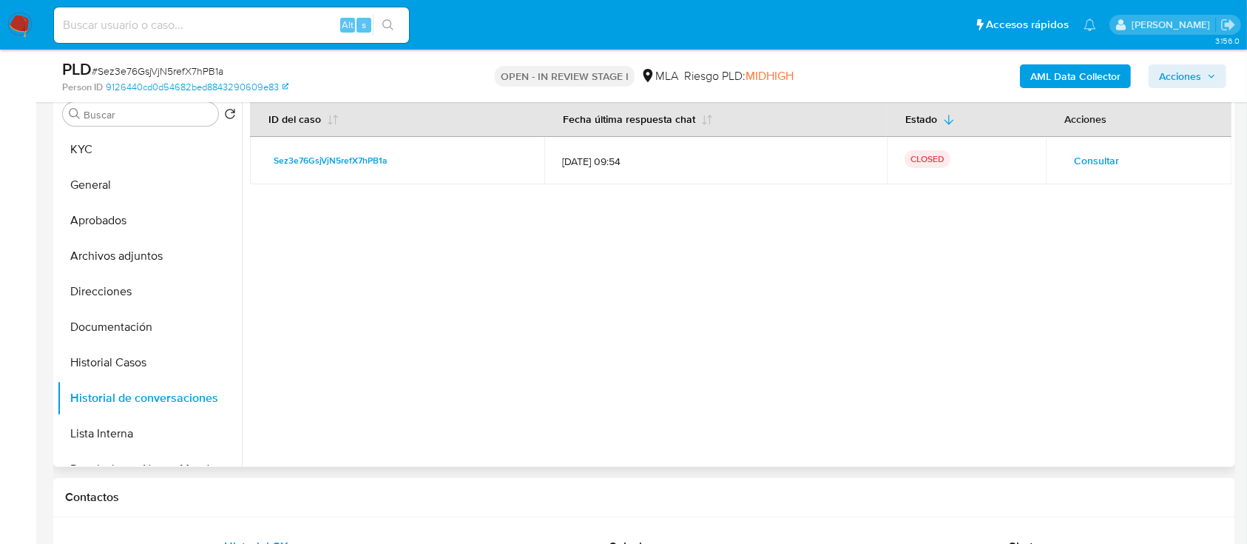
click at [1090, 156] on span "Consultar" at bounding box center [1096, 160] width 45 height 21
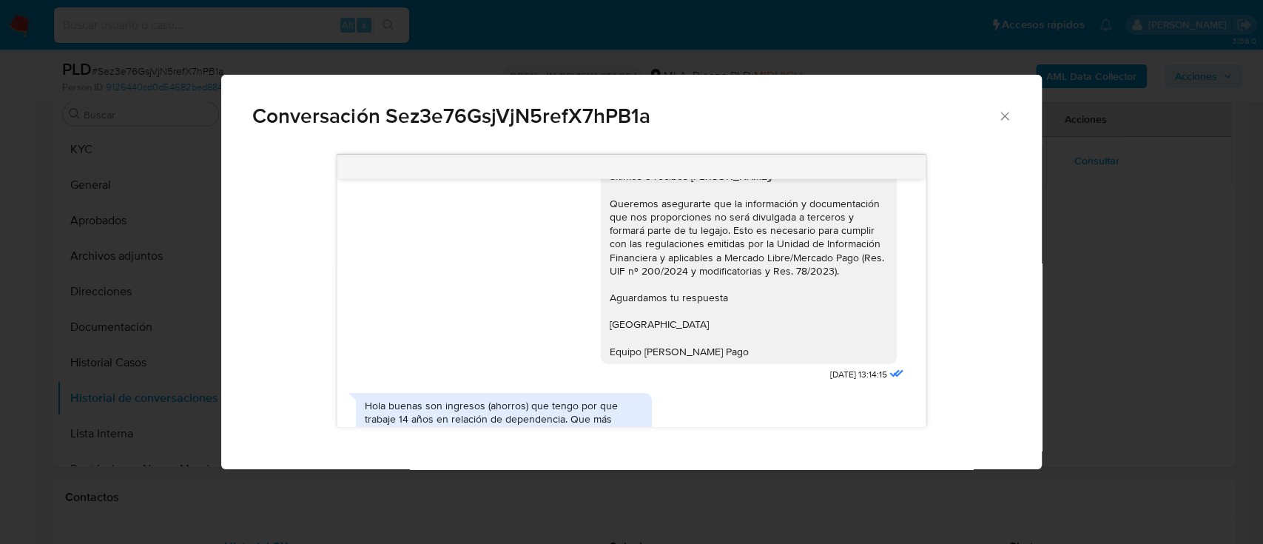
scroll to position [1380, 0]
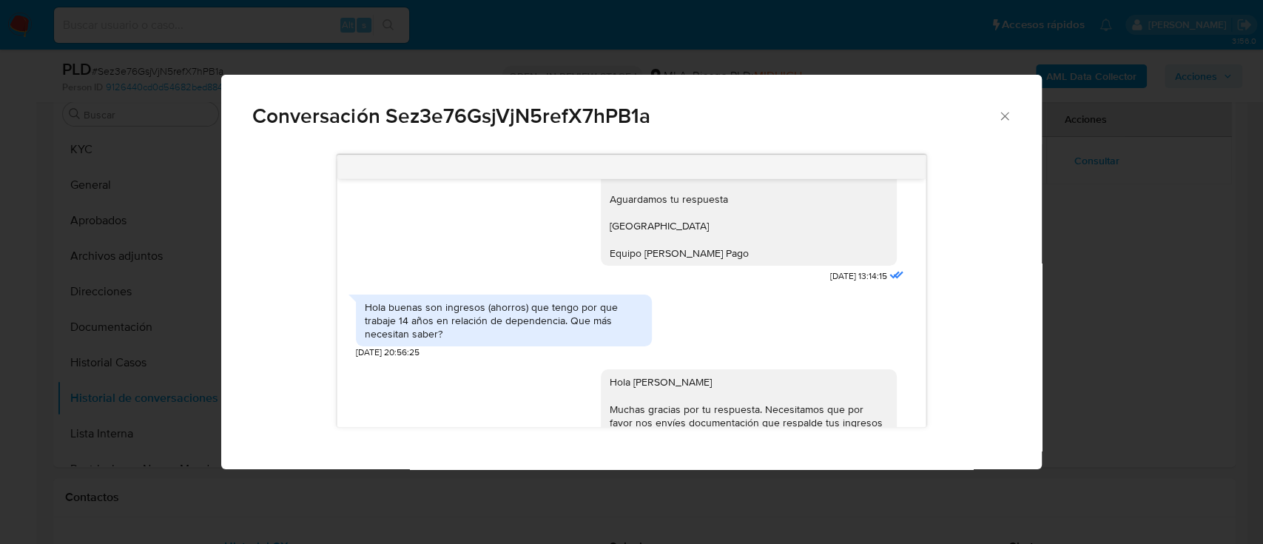
click at [560, 341] on div "Hola buenas son ingresos (ahorros) que tengo por que trabaje 14 años en relació…" at bounding box center [504, 320] width 278 height 41
click at [562, 341] on div "Hola buenas son ingresos (ahorros) que tengo por que trabaje 14 años en relació…" at bounding box center [504, 320] width 278 height 41
click at [577, 341] on div "Hola buenas son ingresos (ahorros) que tengo por que trabaje 14 años en relació…" at bounding box center [504, 320] width 278 height 41
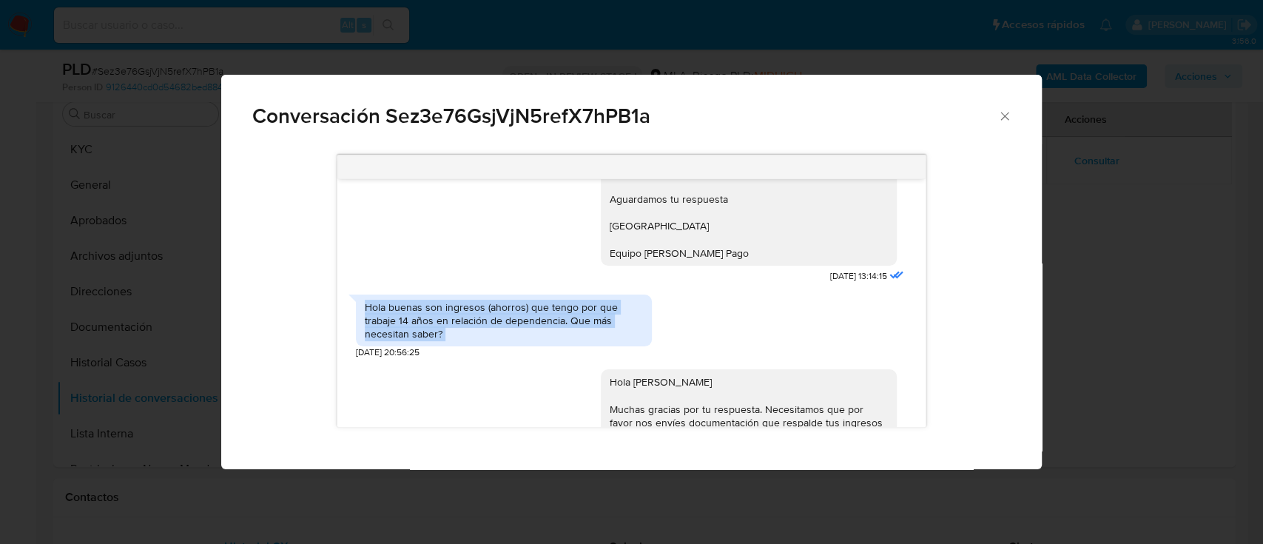
click at [577, 341] on div "Hola buenas son ingresos (ahorros) que tengo por que trabaje 14 años en relació…" at bounding box center [504, 320] width 278 height 41
copy div "Hola buenas son ingresos (ahorros) que tengo por que trabaje 14 años en relació…"
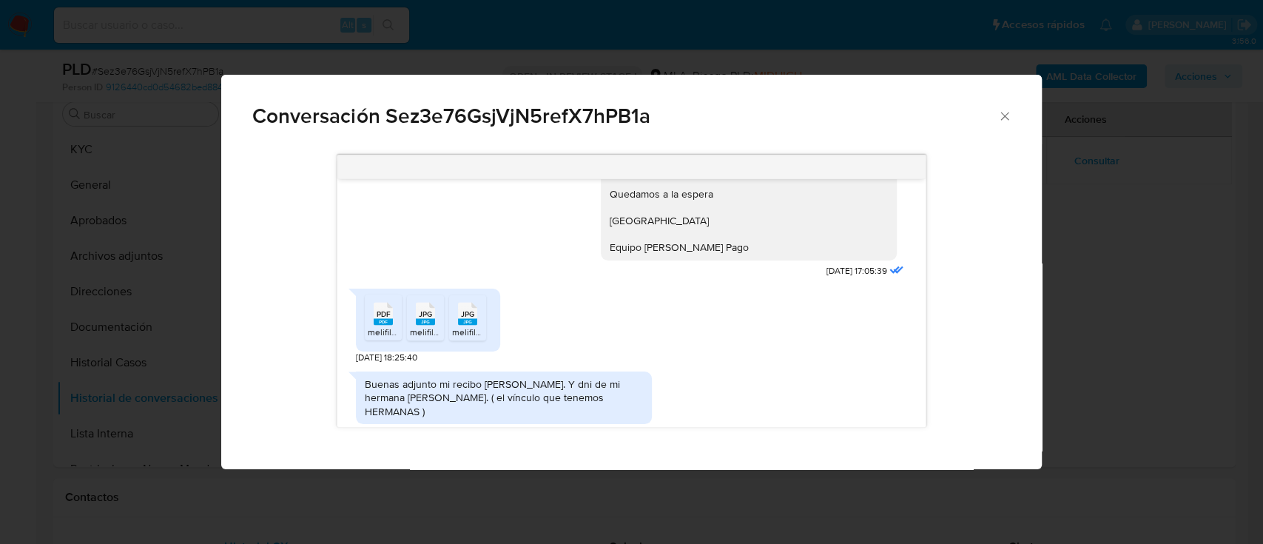
scroll to position [1578, 0]
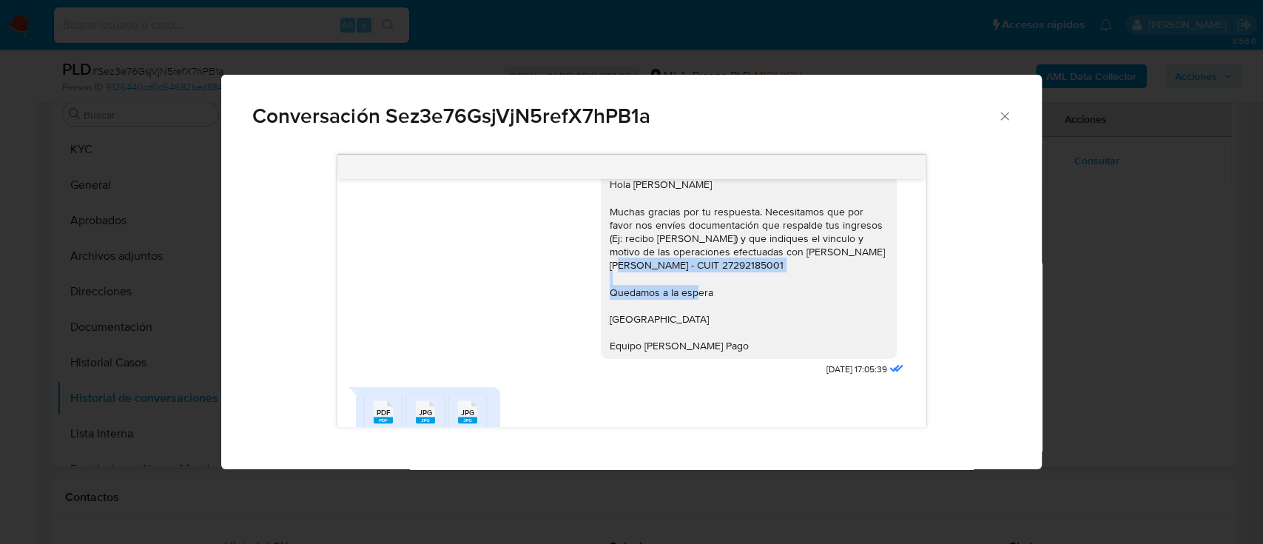
drag, startPoint x: 729, startPoint y: 277, endPoint x: 732, endPoint y: 291, distance: 15.1
click at [732, 291] on div "Hola [PERSON_NAME] Muchas gracias por tu respuesta. Necesitamos que por favor n…" at bounding box center [749, 265] width 278 height 175
copy div "BELLA DE LEON ALEJANDRA ANDREA - CUIT 27292185001"
click at [710, 242] on div "Hola [PERSON_NAME] Muchas gracias por tu respuesta. Necesitamos que por favor n…" at bounding box center [749, 265] width 278 height 175
drag, startPoint x: 728, startPoint y: 283, endPoint x: 729, endPoint y: 294, distance: 11.9
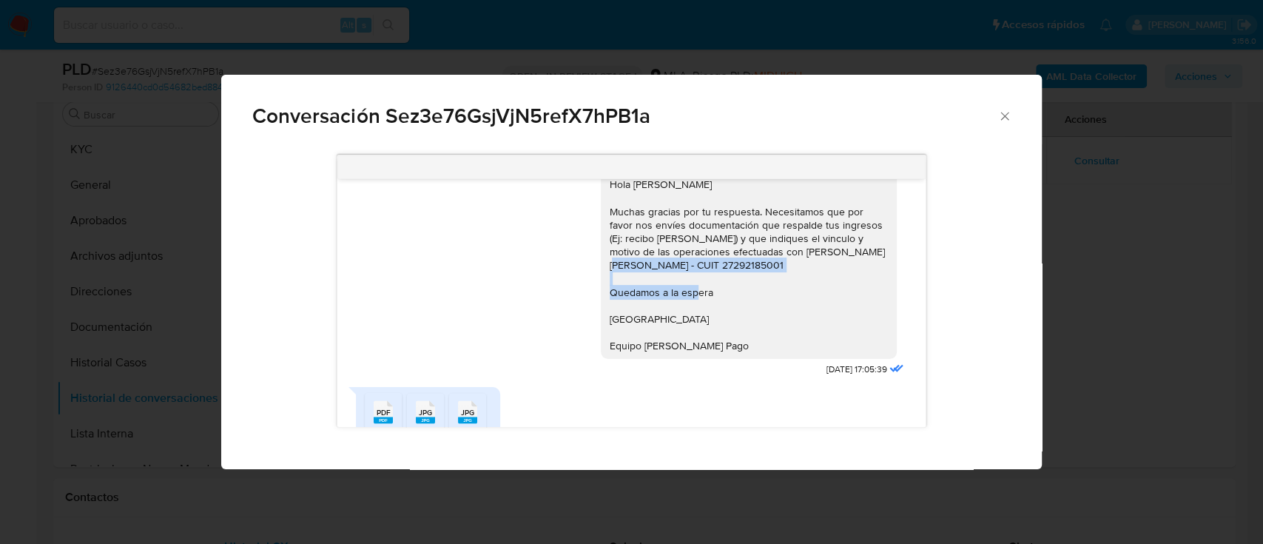
click at [729, 294] on div "Hola [PERSON_NAME] Muchas gracias por tu respuesta. Necesitamos que por favor n…" at bounding box center [749, 265] width 278 height 175
copy div "ABELLA DE LEON ALEJANDRA ANDREA - CUIT 27292185001"
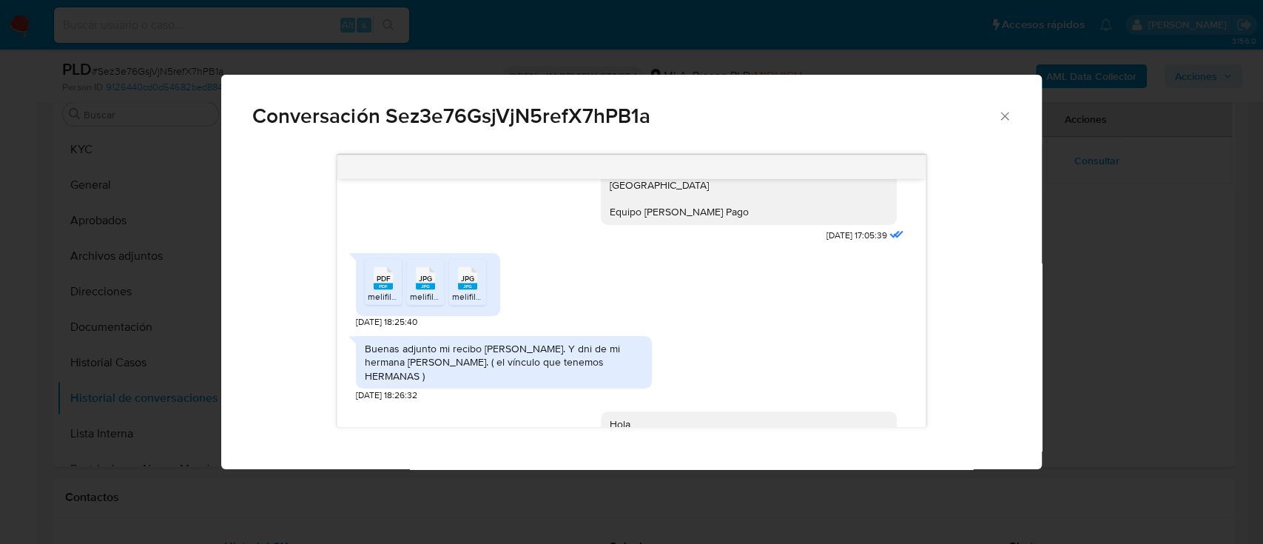
scroll to position [1775, 0]
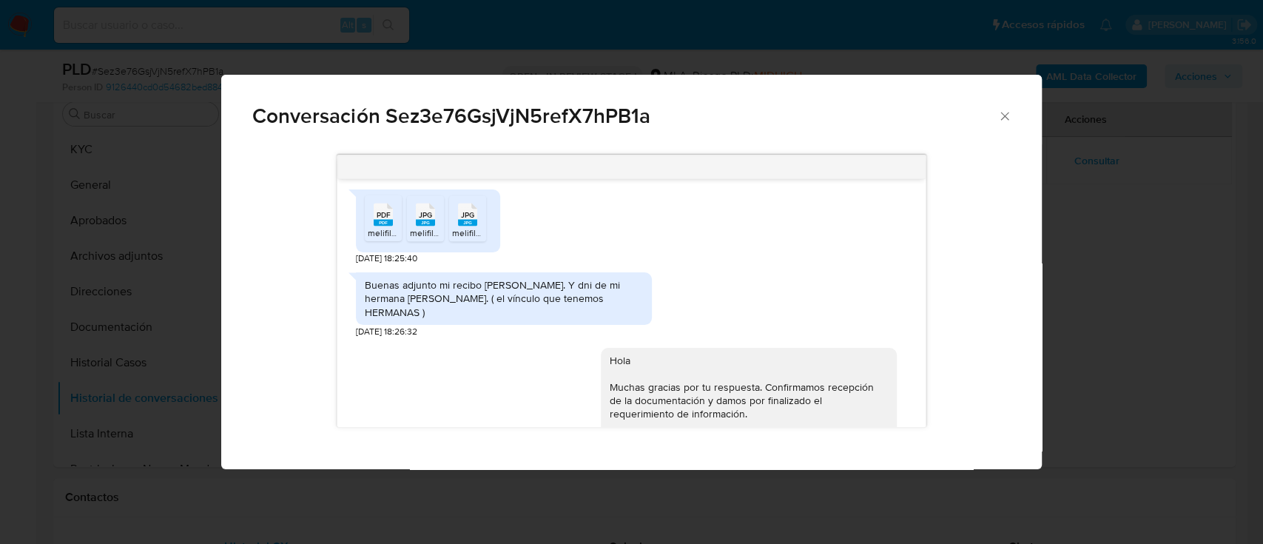
drag, startPoint x: 491, startPoint y: 328, endPoint x: 504, endPoint y: 345, distance: 21.6
click at [504, 325] on div "Buenas adjunto mi recibo [PERSON_NAME]. Y dni de mi hermana [PERSON_NAME]. ( el…" at bounding box center [504, 298] width 296 height 53
copy div "l vínculo que tenemos HERMANAS )"
click at [155, 235] on div "Conversación Sez3e76GsjVjN5refX7hPB1a 17/07/2025 19:49:13 Hola, Esperamos que t…" at bounding box center [631, 272] width 1263 height 544
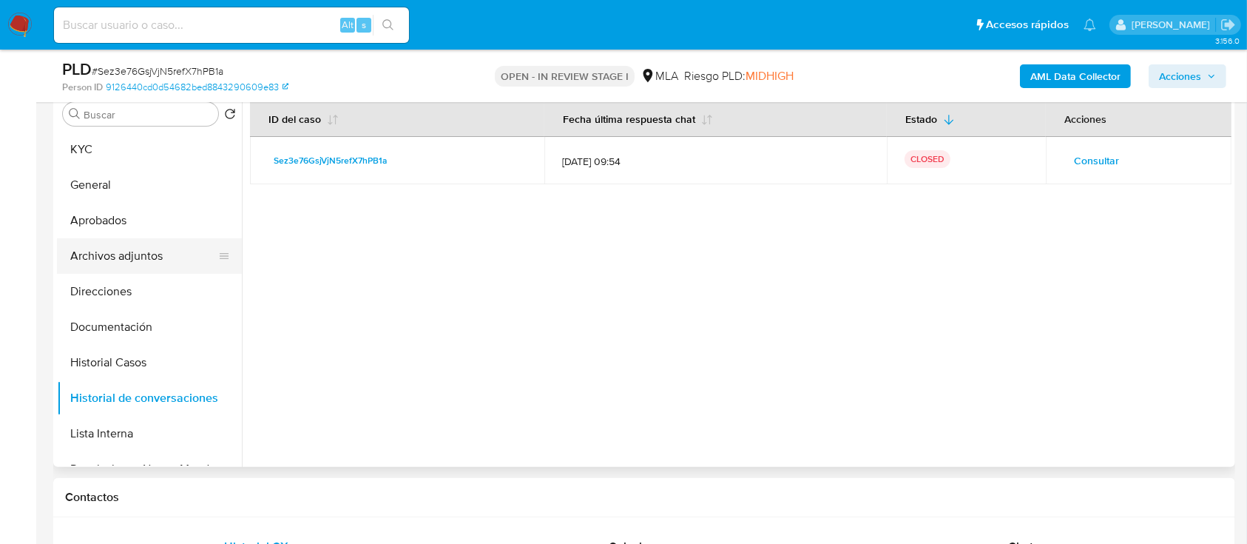
click at [185, 259] on button "Archivos adjuntos" at bounding box center [143, 256] width 173 height 36
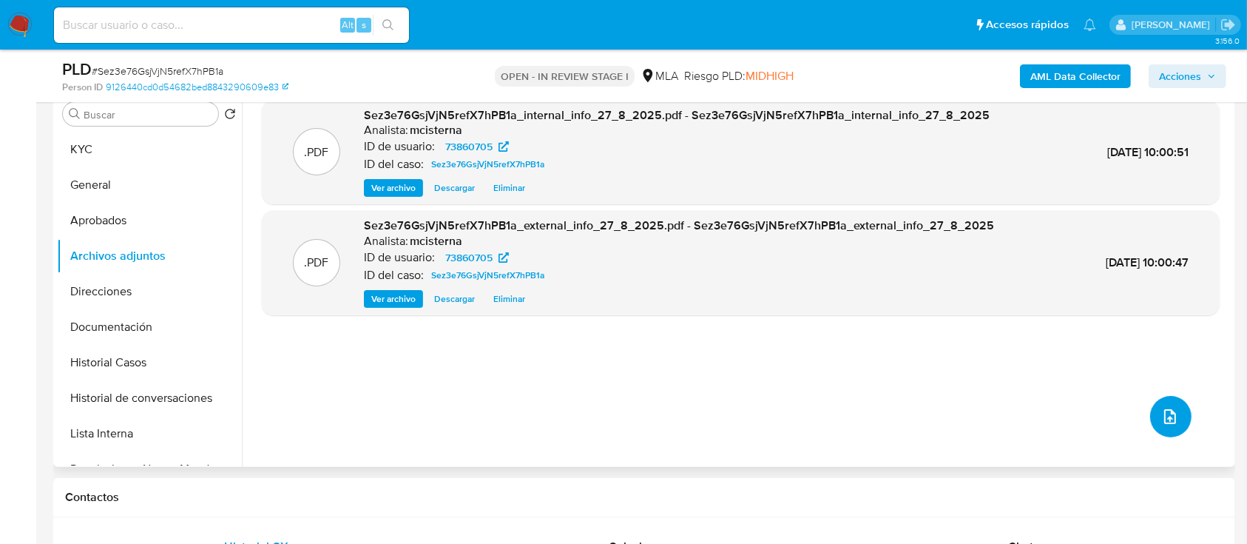
click at [1164, 418] on icon "upload-file" at bounding box center [1170, 416] width 12 height 15
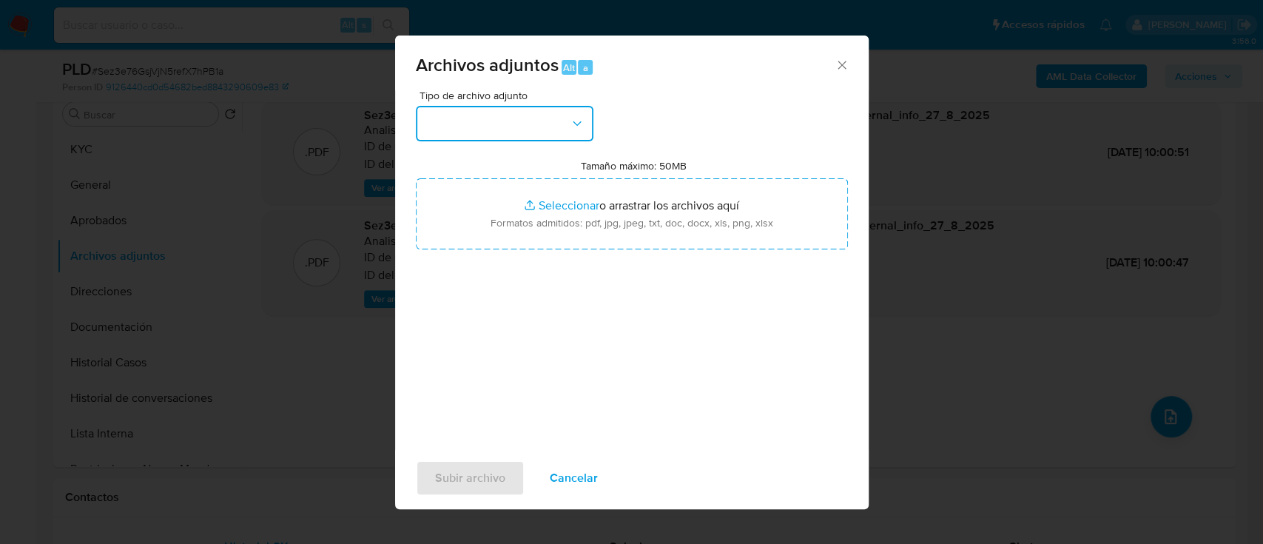
click at [453, 132] on button "button" at bounding box center [505, 124] width 178 height 36
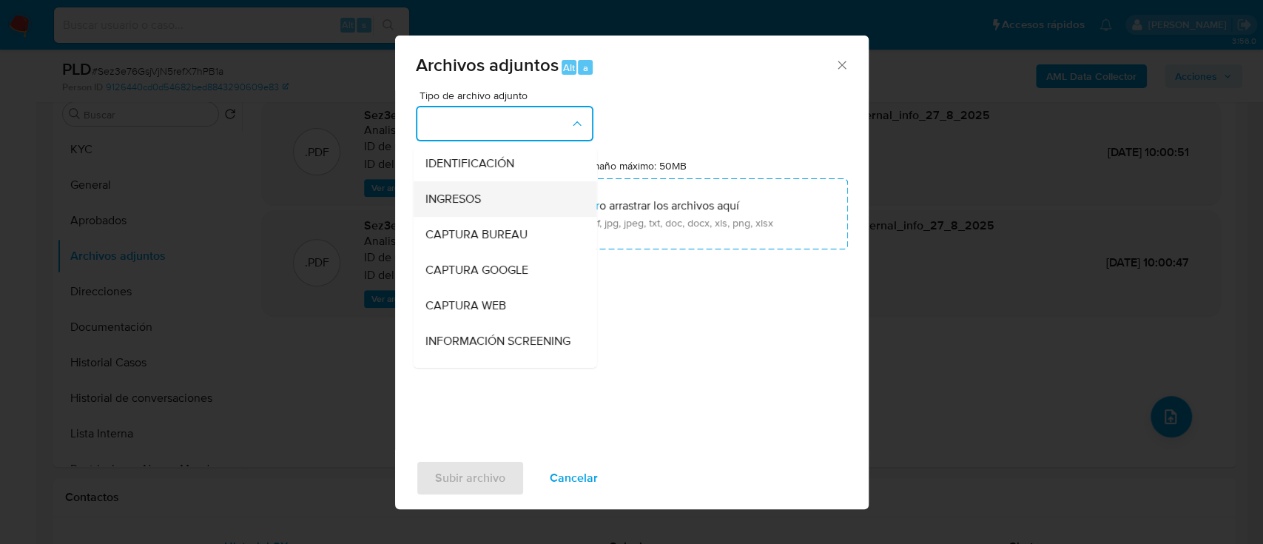
click at [462, 195] on span "INGRESOS" at bounding box center [452, 199] width 55 height 15
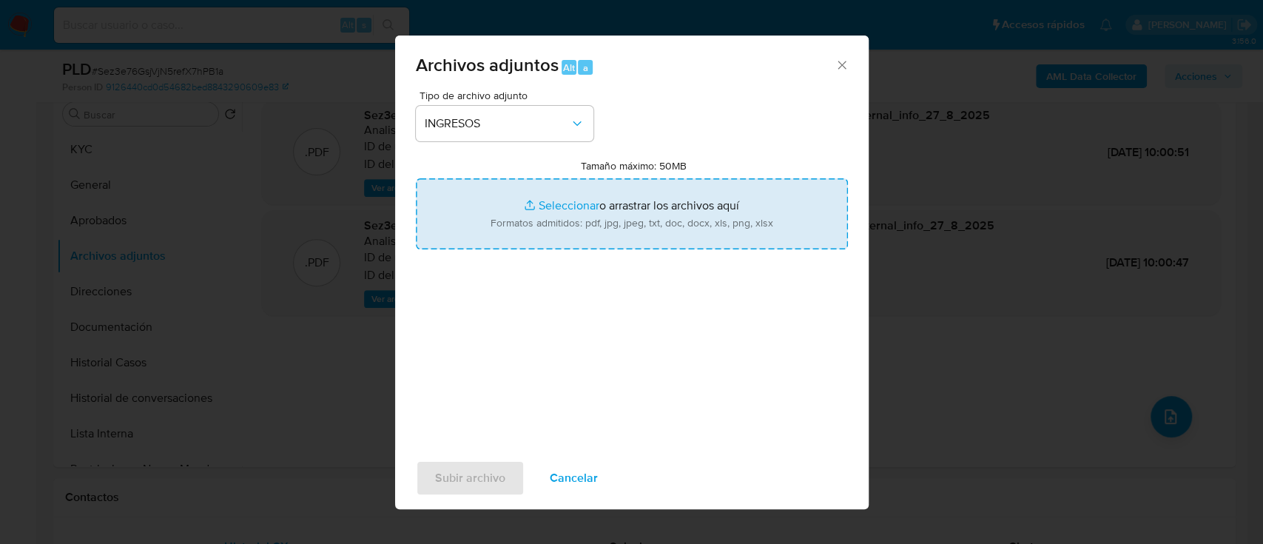
type input "C:\fakepath\Recibo de sueldo 01-2025.pdf"
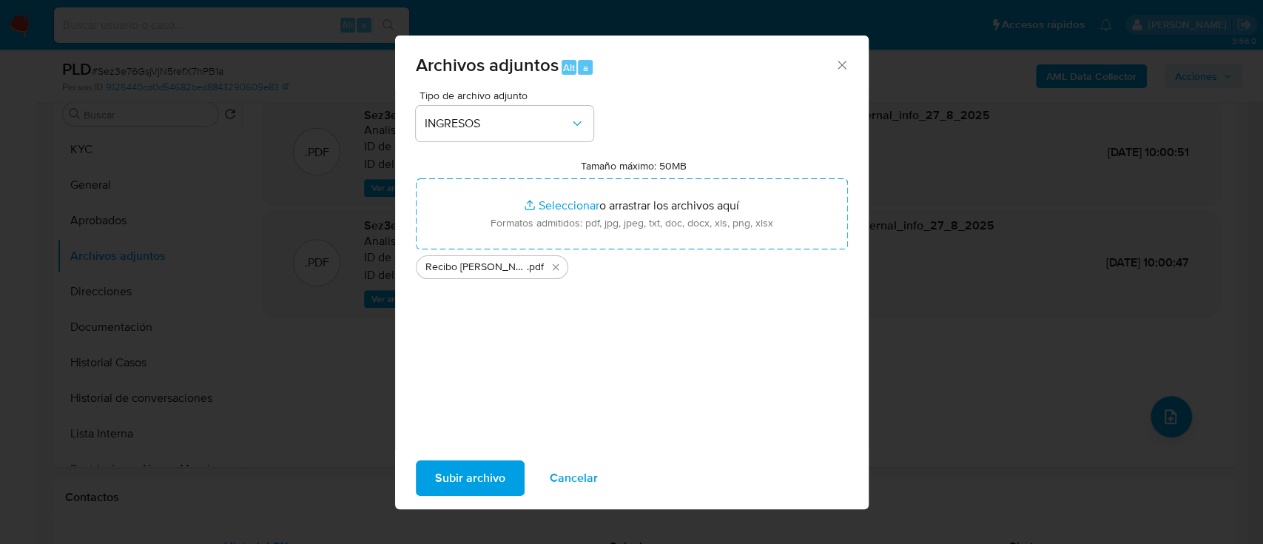
click at [485, 476] on span "Subir archivo" at bounding box center [470, 478] width 70 height 33
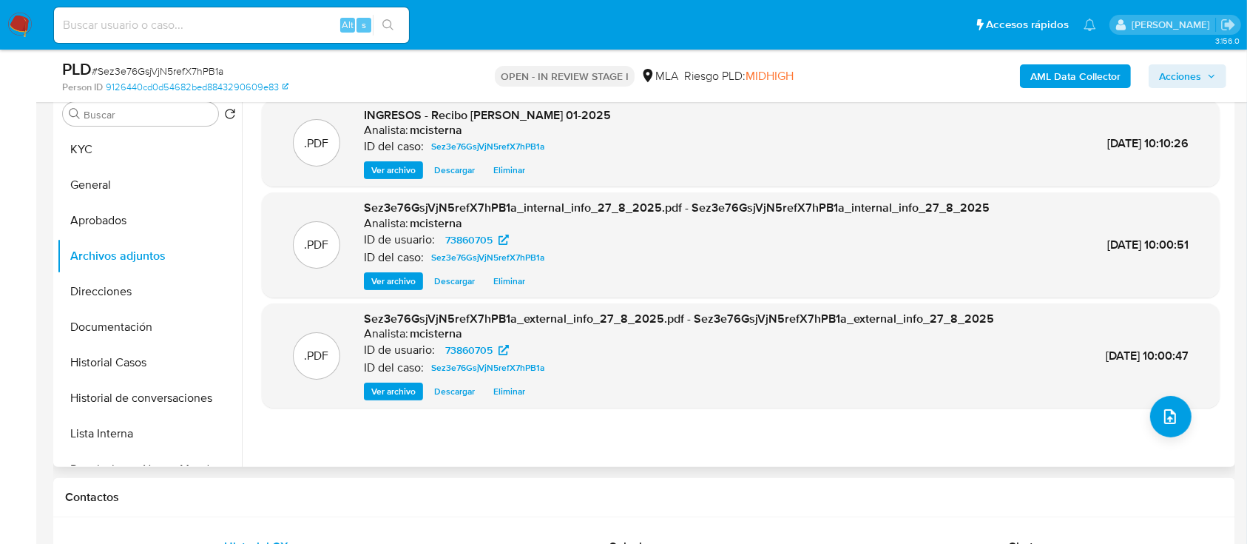
drag, startPoint x: 1131, startPoint y: 404, endPoint x: 1138, endPoint y: 405, distance: 7.5
click at [1131, 404] on div ".PDF Sez3e76GsjVjN5refX7hPB1a_external_info_27_8_2025.pdf - Sez3e76GsjVjN5refX7…" at bounding box center [741, 355] width 958 height 105
click at [1161, 411] on icon "upload-file" at bounding box center [1170, 417] width 18 height 18
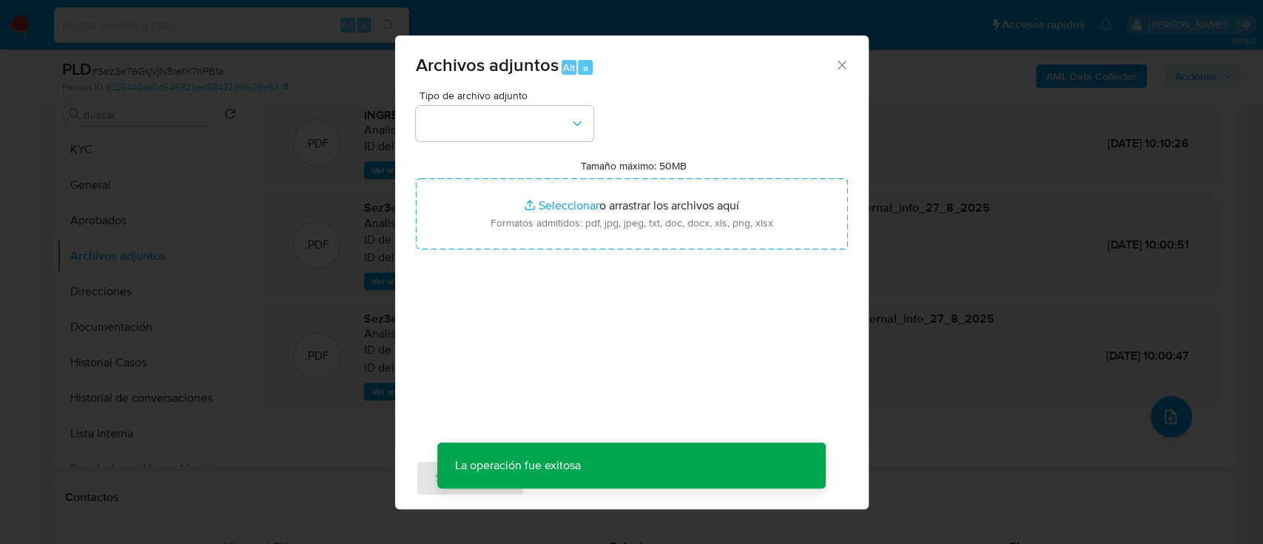
click at [508, 144] on div "Tipo de archivo adjunto Tamaño máximo: 50MB Seleccionar archivos Seleccionar o …" at bounding box center [632, 264] width 432 height 349
click at [515, 117] on button "button" at bounding box center [505, 124] width 178 height 36
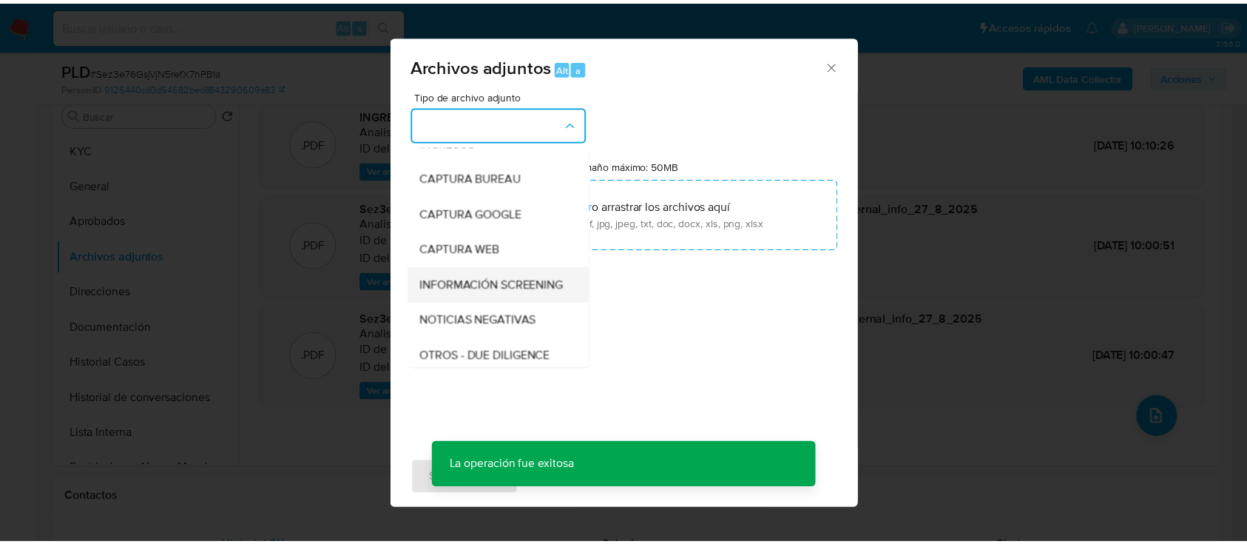
scroll to position [98, 0]
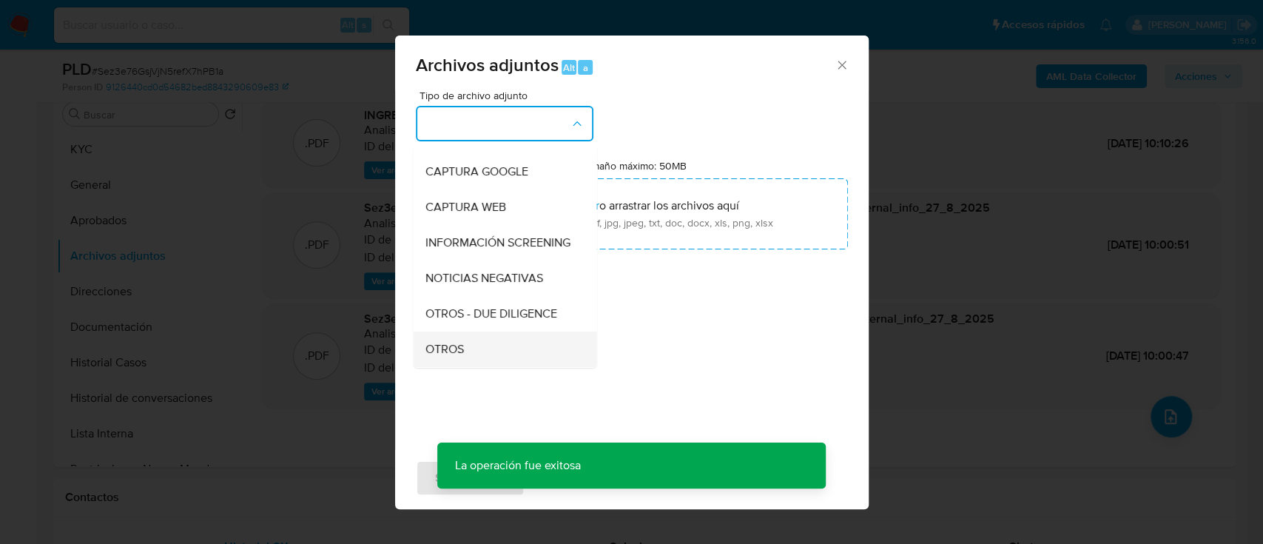
click at [516, 346] on div "OTROS" at bounding box center [500, 349] width 151 height 36
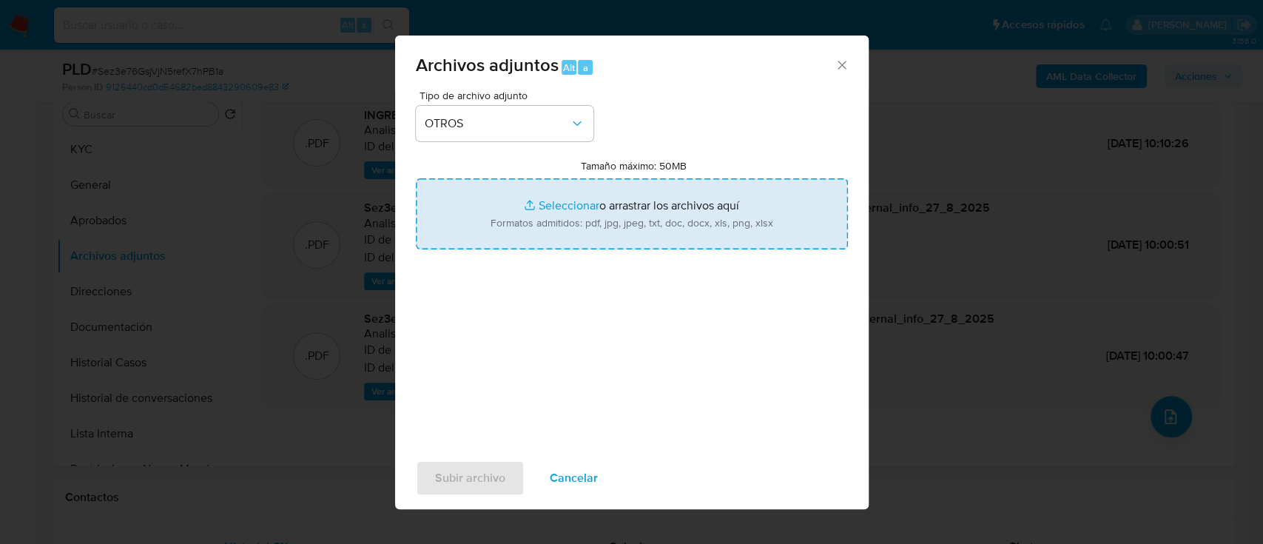
type input "C:\fakepath\Movimientos Sez3e76GsjVjN5refX7hPB1a_2025_07_17_19_04_34.xlsx"
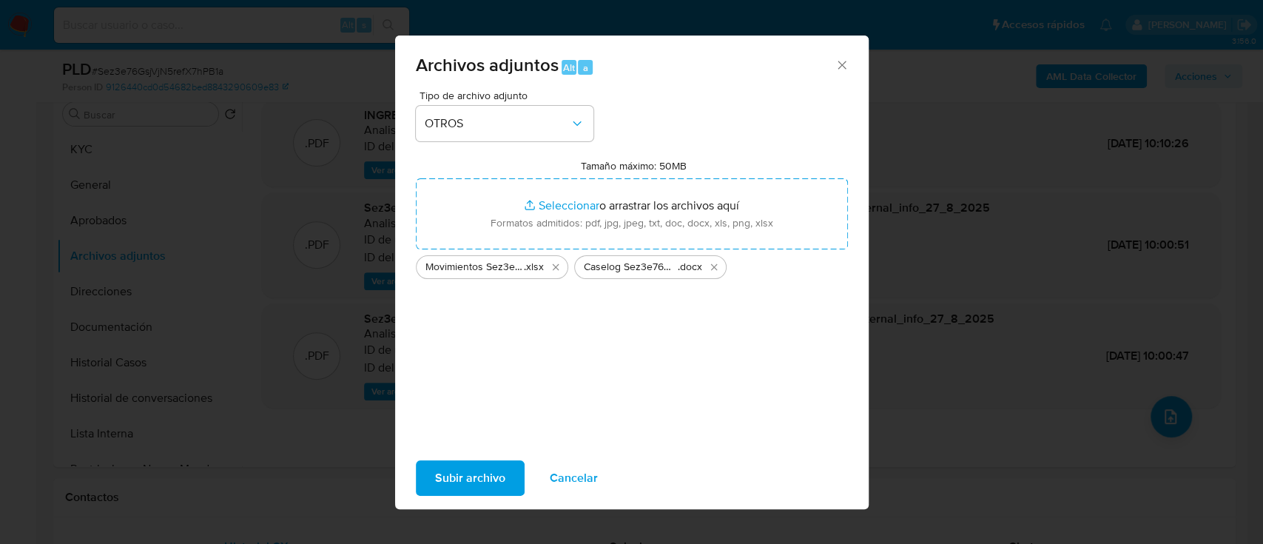
click at [455, 471] on span "Subir archivo" at bounding box center [470, 478] width 70 height 33
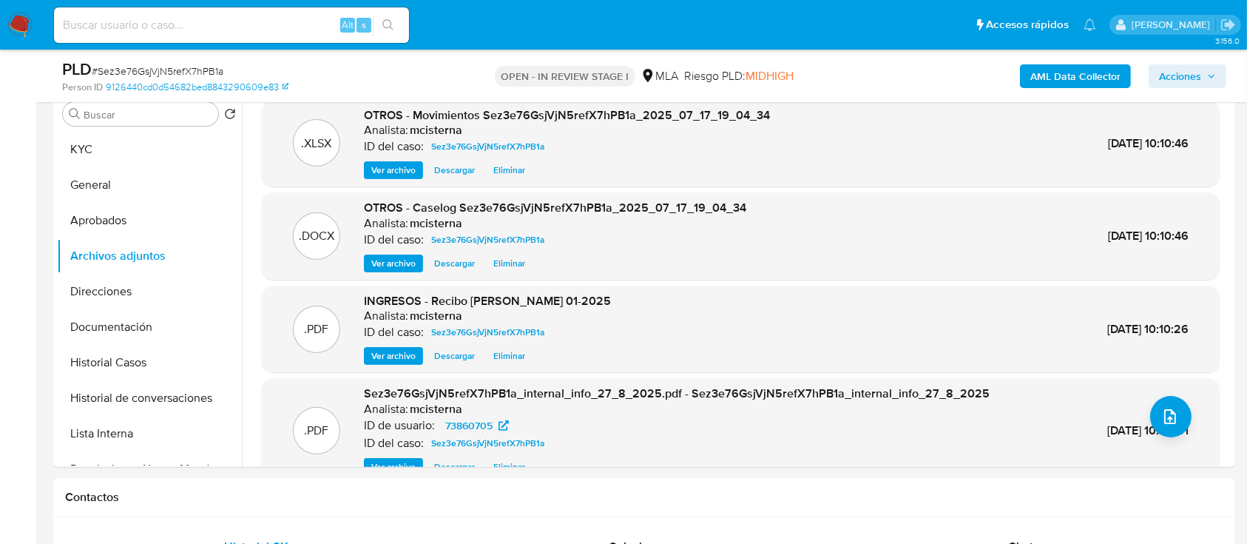
click at [1168, 83] on span "Acciones" at bounding box center [1180, 76] width 42 height 24
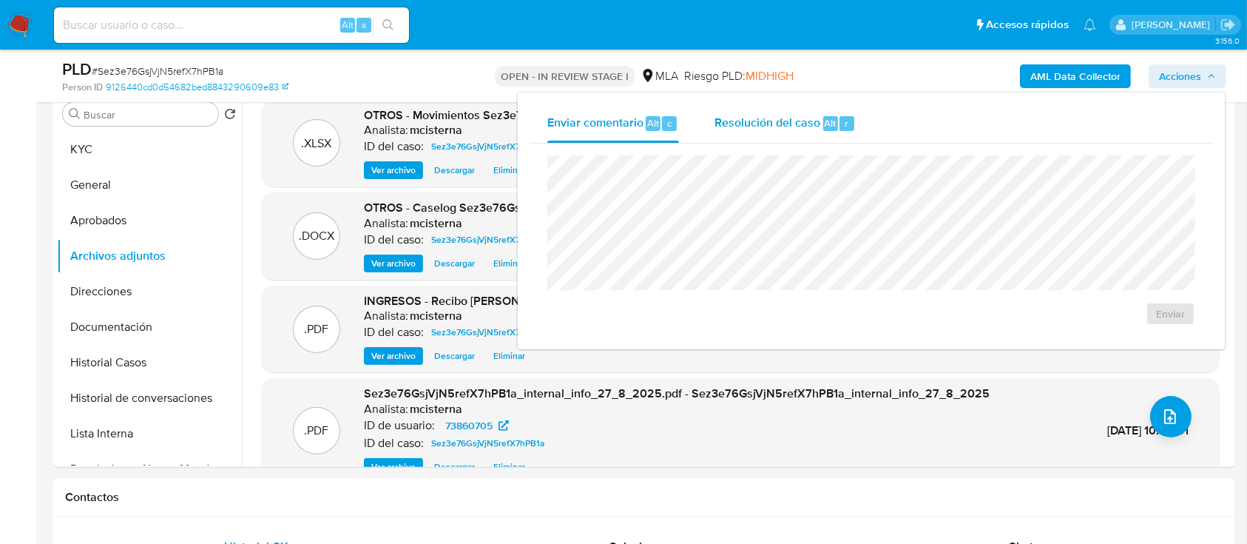
click at [857, 126] on button "Resolución del caso Alt r" at bounding box center [785, 123] width 177 height 38
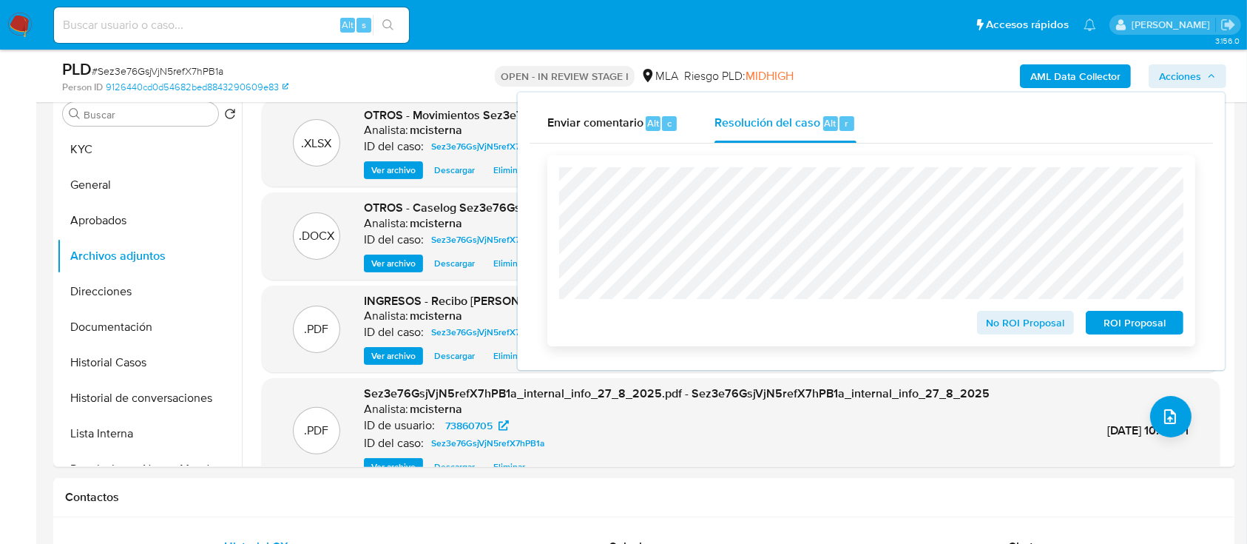
click at [1043, 328] on span "No ROI Proposal" at bounding box center [1026, 322] width 77 height 21
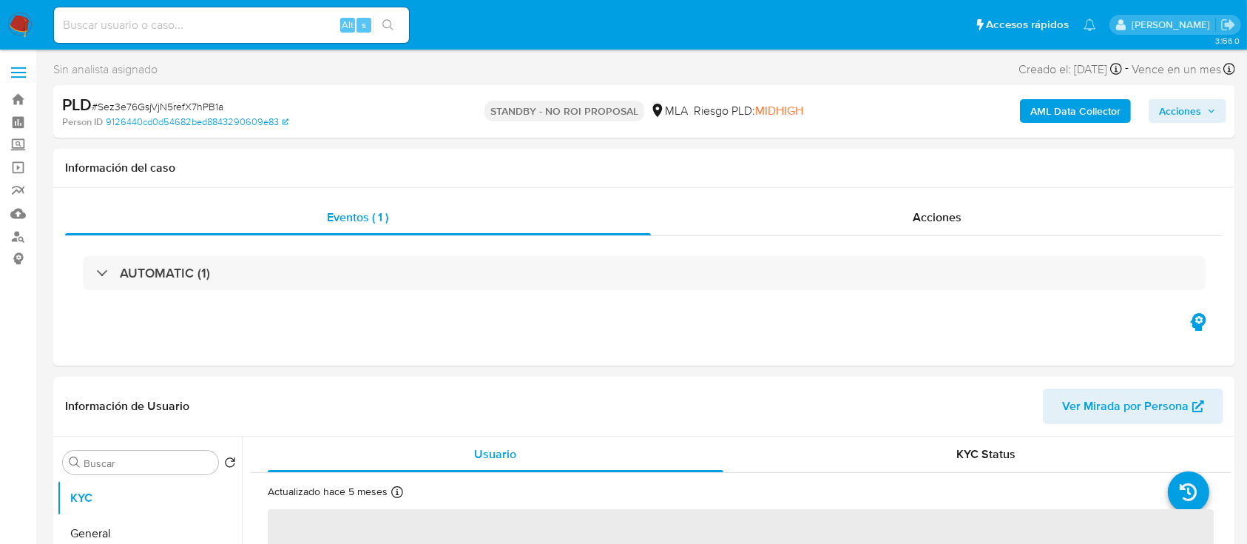
select select "10"
click at [302, 33] on input at bounding box center [231, 25] width 355 height 19
paste input "163081129"
click at [388, 13] on div "163081129 Alt s" at bounding box center [231, 25] width 355 height 36
click at [224, 30] on input "163081129" at bounding box center [231, 25] width 355 height 19
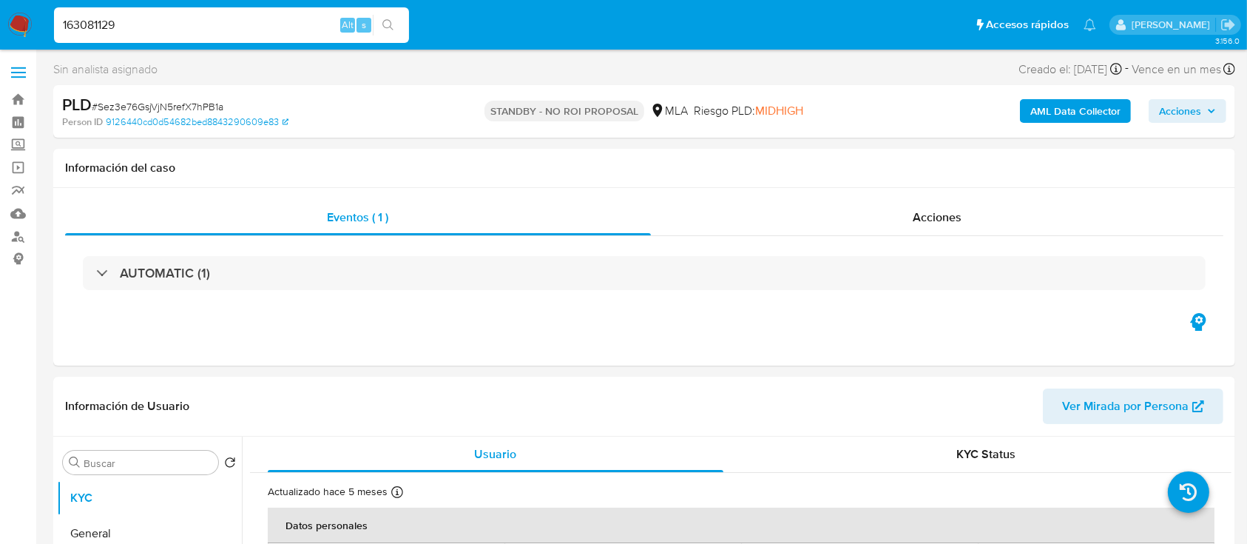
type input "163081129"
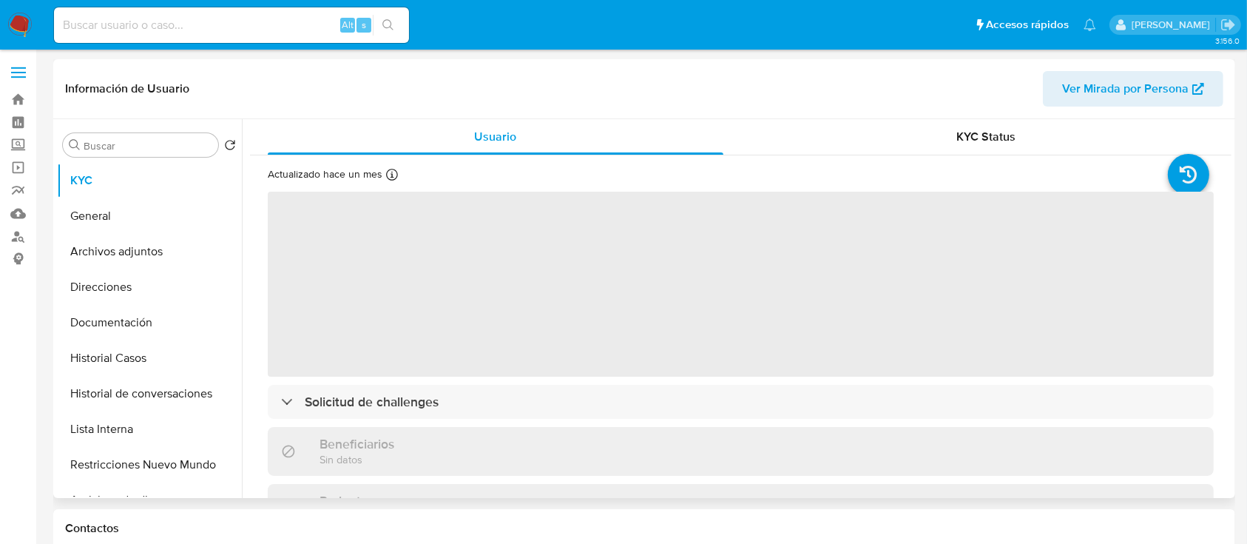
select select "10"
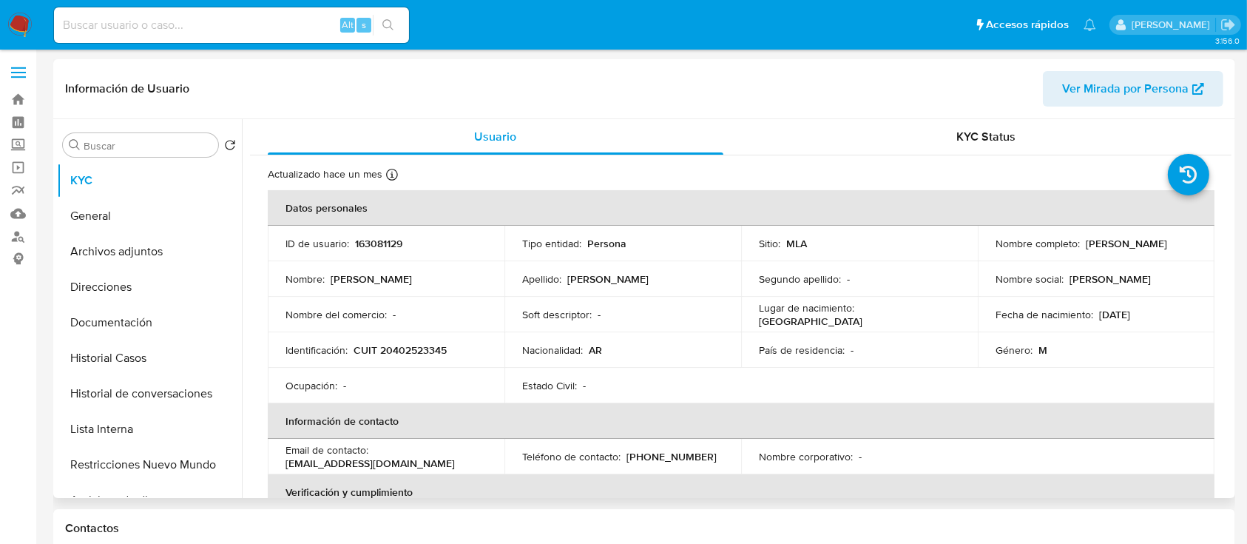
click at [433, 347] on p "CUIT 20402523345" at bounding box center [400, 349] width 93 height 13
copy p "20402523345"
click at [290, 31] on input at bounding box center [231, 25] width 355 height 19
paste input "111603029"
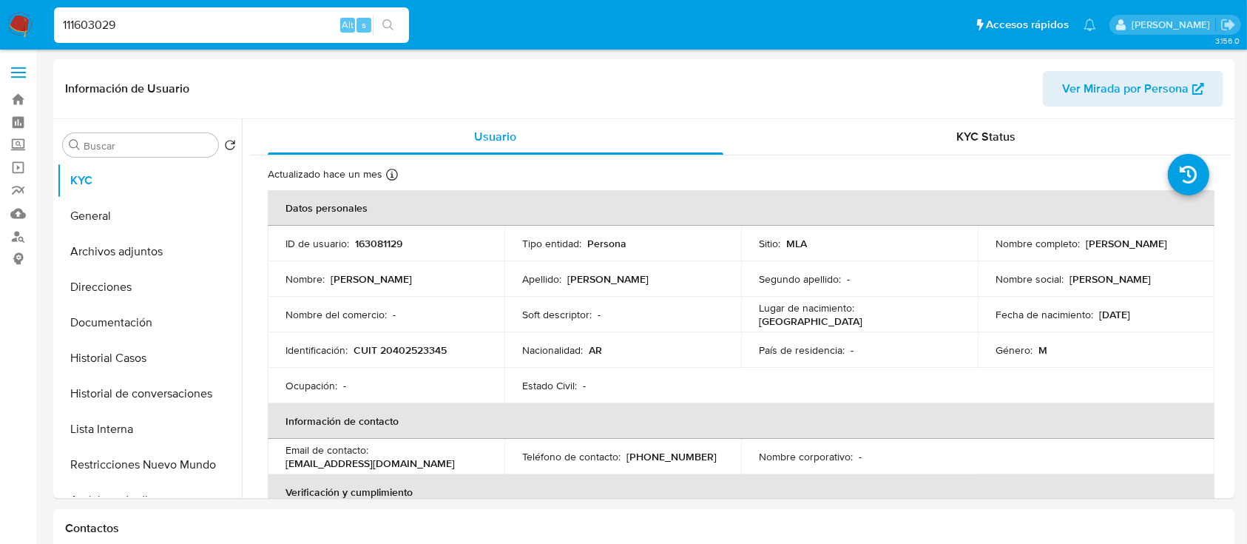
type input "111603029"
click at [410, 347] on p "CUIL 24369919942" at bounding box center [398, 349] width 89 height 13
select select "10"
click at [410, 347] on p "CUIL 24369919942" at bounding box center [398, 349] width 89 height 13
copy p "24369919942"
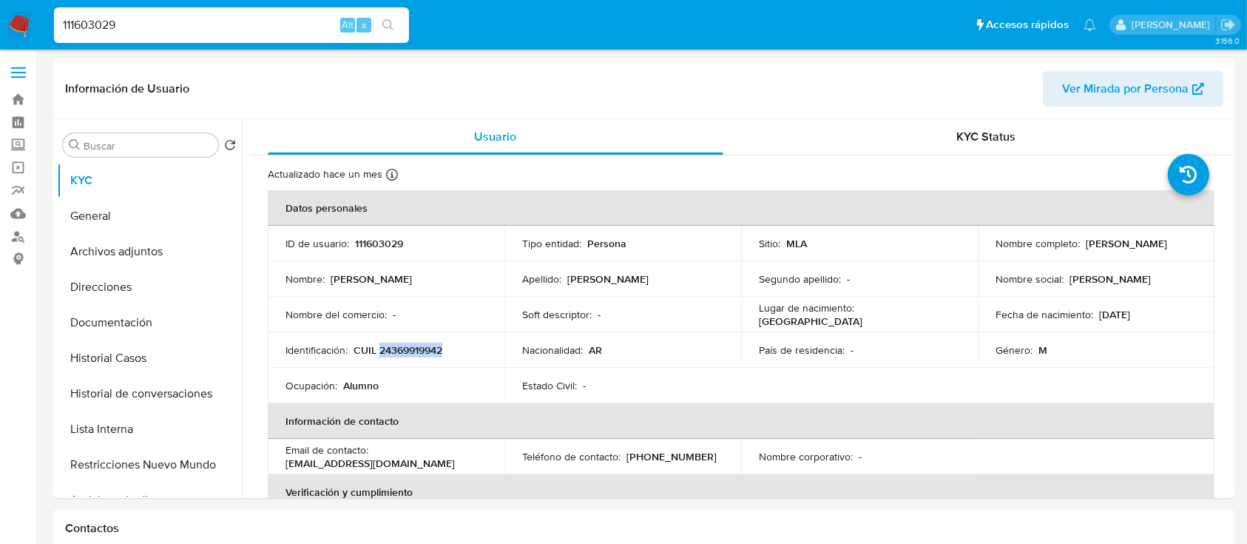
click at [277, 21] on input "111603029" at bounding box center [231, 25] width 355 height 19
paste input "chHpteVuluuKpZcZymsLJtA8"
click at [408, 29] on input "chHpteVuluuKpZcZymsLJtA8" at bounding box center [231, 25] width 355 height 19
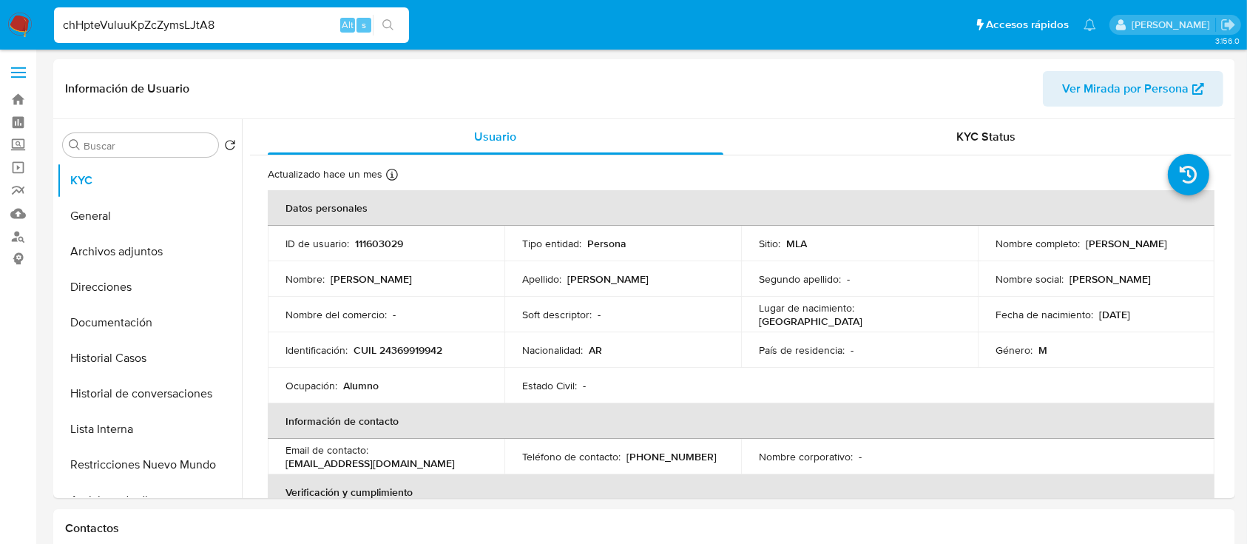
type input "chHpteVuluuKpZcZymsLJtA8"
click at [400, 29] on button "search-icon" at bounding box center [388, 25] width 30 height 21
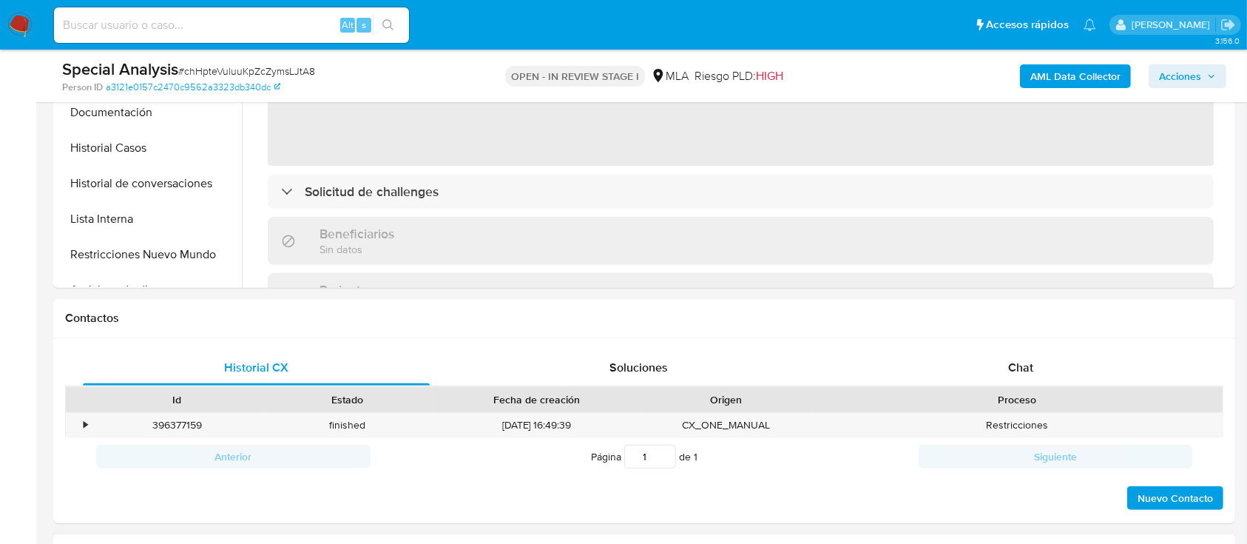
scroll to position [592, 0]
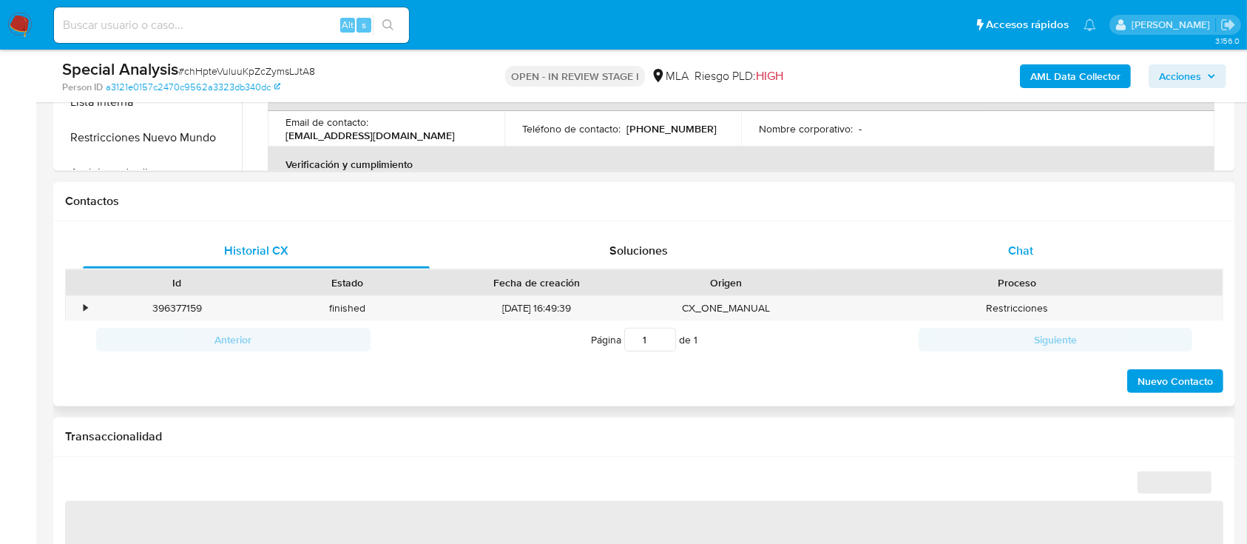
click at [1016, 252] on span "Chat" at bounding box center [1020, 250] width 25 height 17
select select "10"
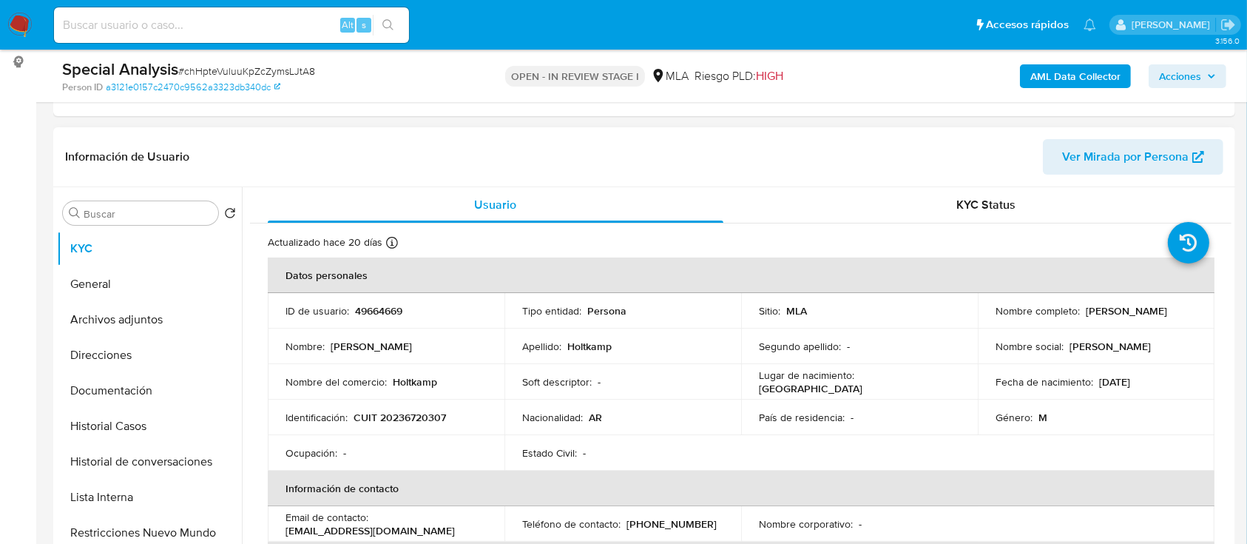
scroll to position [197, 0]
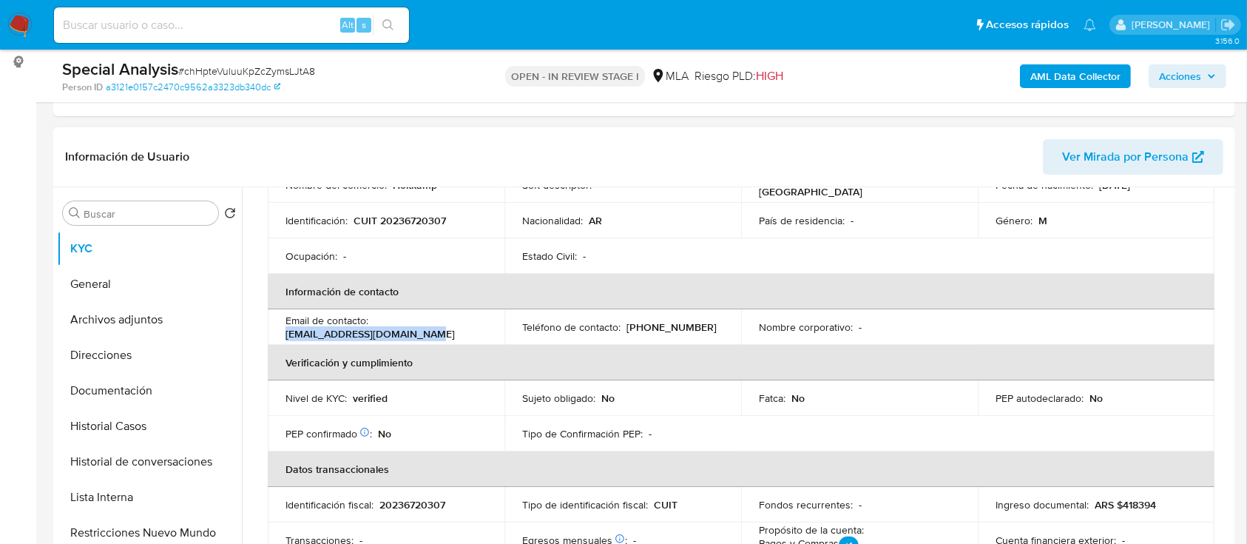
drag, startPoint x: 282, startPoint y: 334, endPoint x: 479, endPoint y: 334, distance: 197.5
click at [479, 334] on td "Email de contacto : [EMAIL_ADDRESS][DOMAIN_NAME]" at bounding box center [386, 327] width 237 height 36
copy p "[EMAIL_ADDRESS][DOMAIN_NAME]"
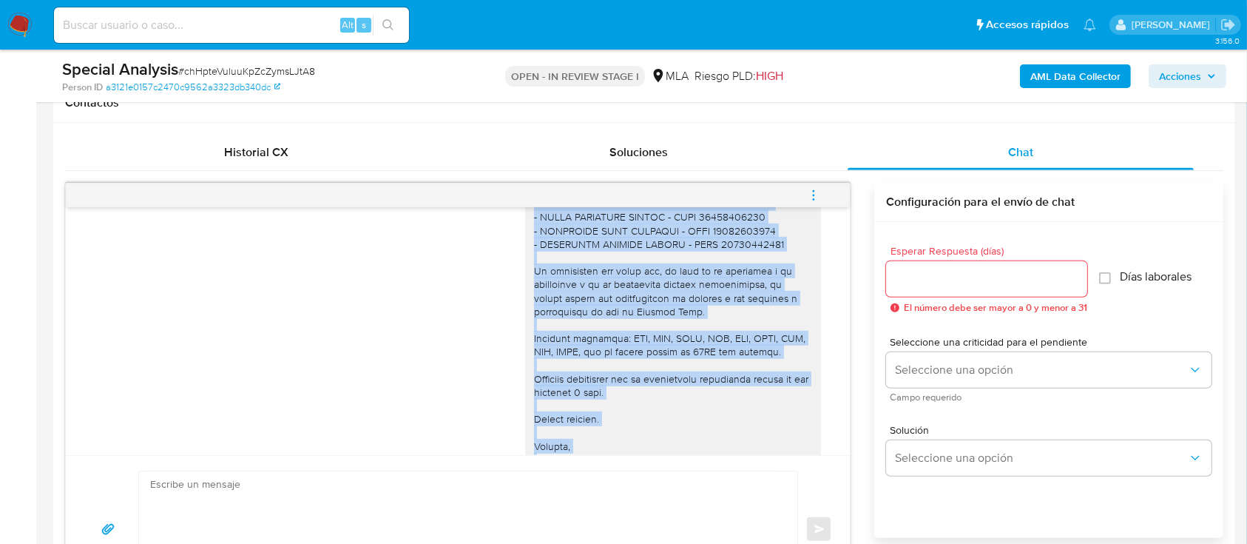
scroll to position [496, 0]
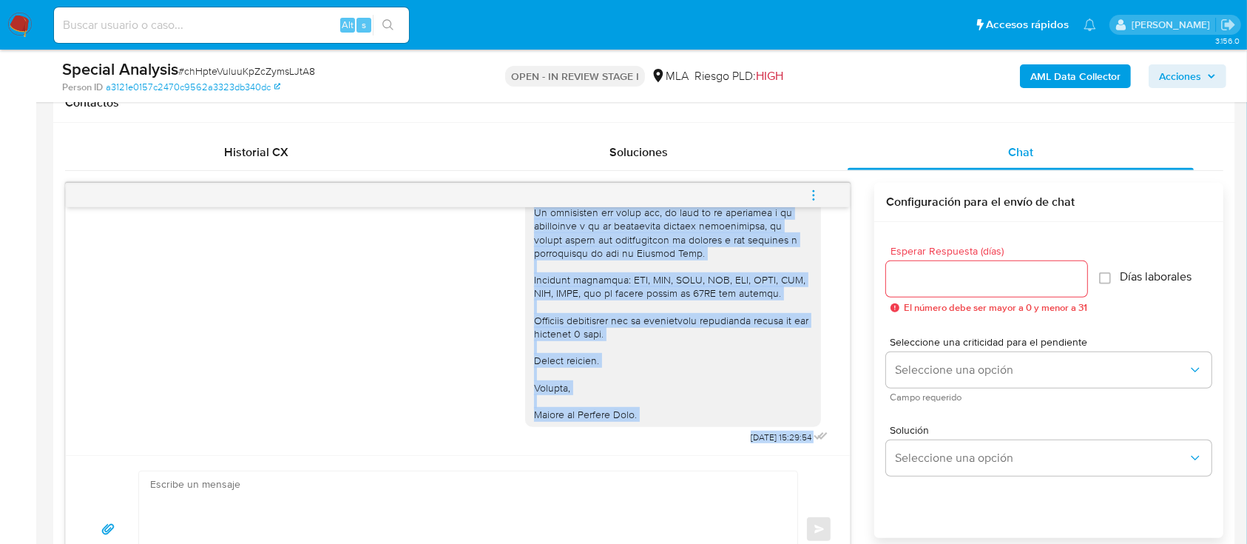
drag, startPoint x: 519, startPoint y: 238, endPoint x: 641, endPoint y: 463, distance: 255.9
click at [641, 463] on div "[DATE] 15:29:54 Enviar" at bounding box center [458, 393] width 786 height 421
click at [667, 427] on div "[DATE] 15:29:54" at bounding box center [678, 83] width 306 height 729
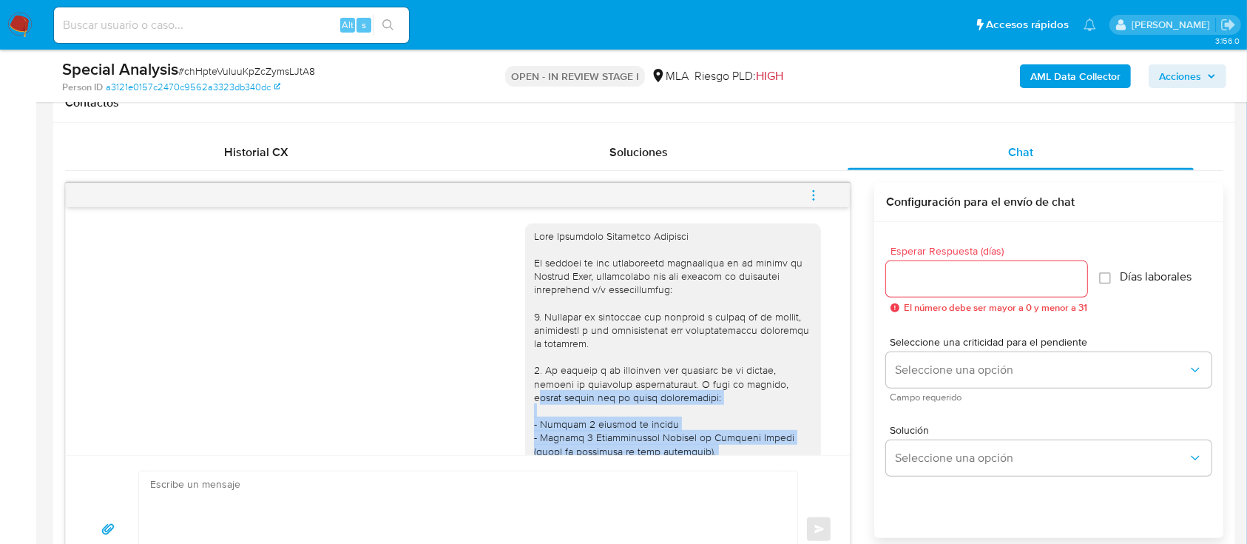
scroll to position [0, 0]
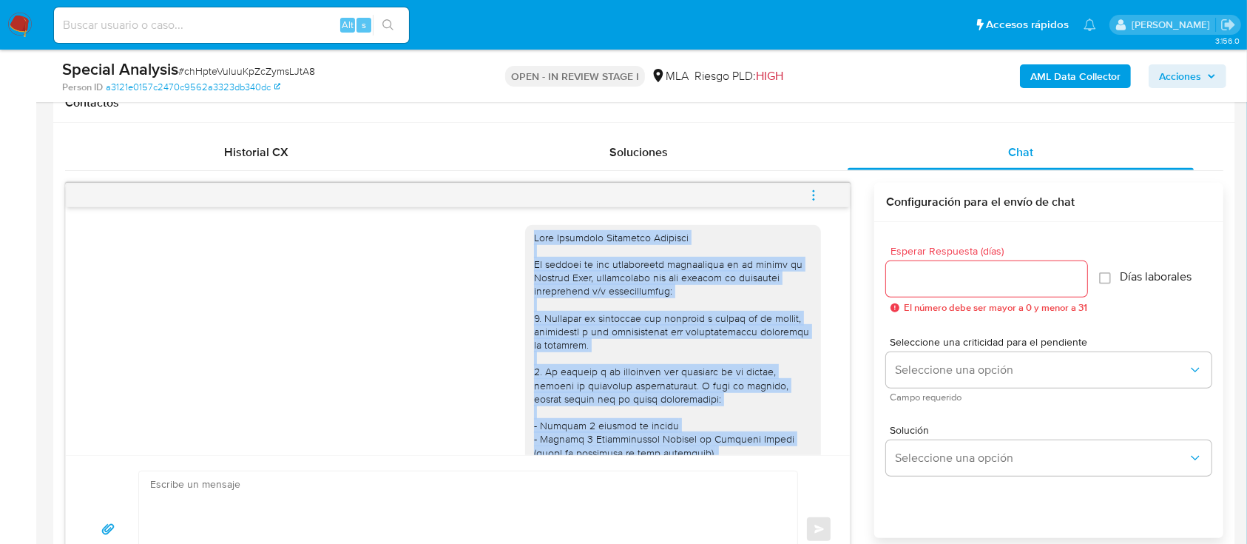
drag, startPoint x: 638, startPoint y: 411, endPoint x: 513, endPoint y: 237, distance: 215.2
copy div "Lore Ipsumdolo Sitametco Adipisci El seddoei te inc utlaboreetd magnaaliqua en …"
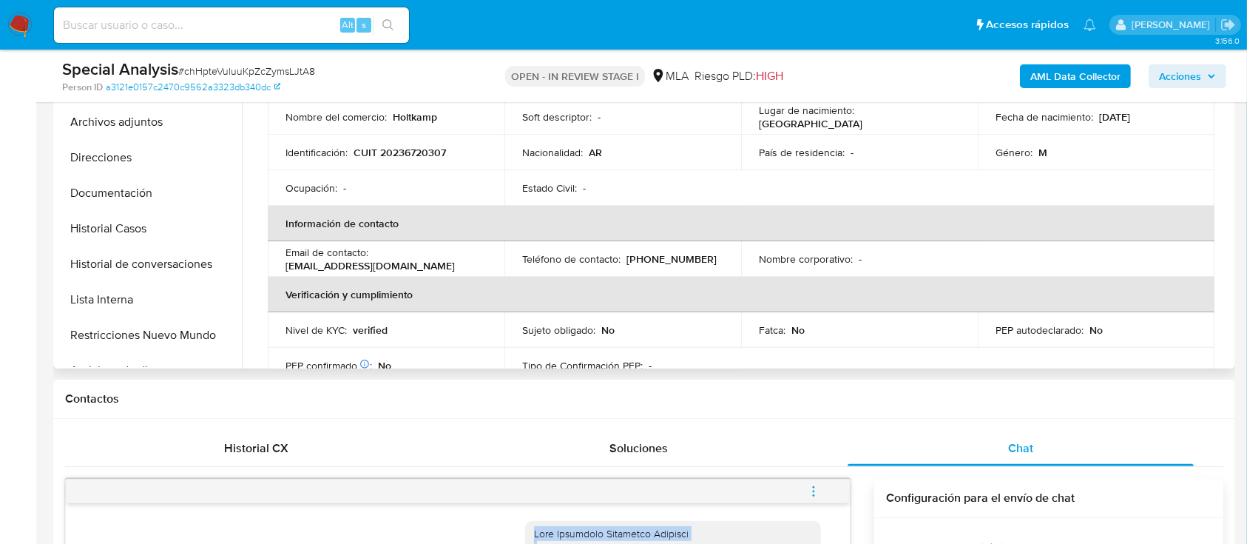
scroll to position [98, 0]
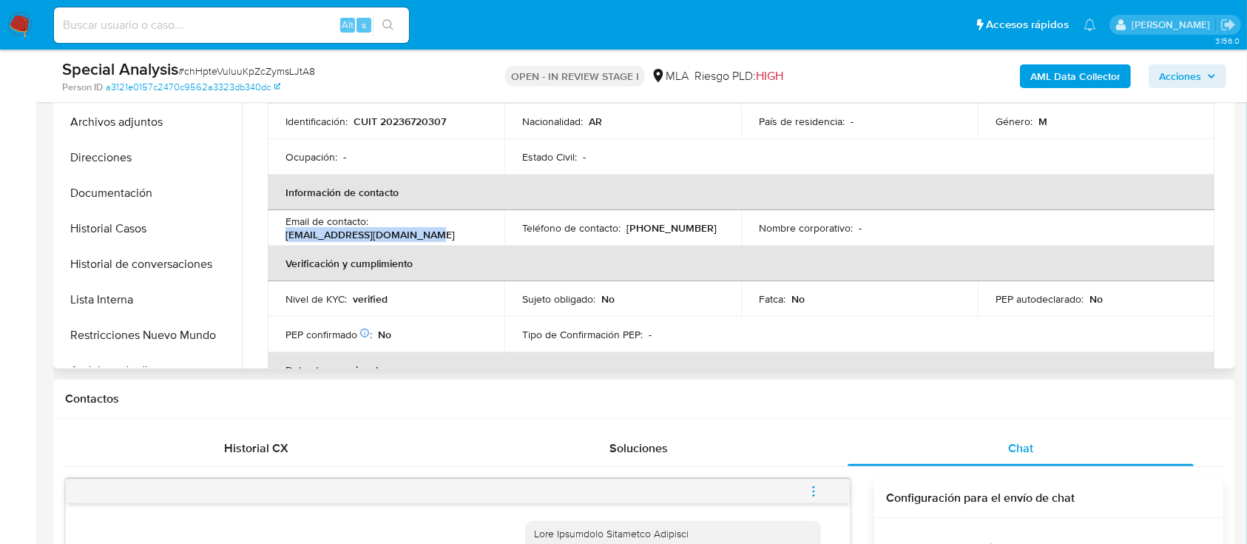
drag, startPoint x: 286, startPoint y: 238, endPoint x: 452, endPoint y: 238, distance: 165.7
click at [452, 238] on div "Email de contacto : [EMAIL_ADDRESS][DOMAIN_NAME]" at bounding box center [386, 228] width 201 height 27
copy p "[EMAIL_ADDRESS][DOMAIN_NAME]"
click at [254, 21] on input at bounding box center [231, 25] width 355 height 19
paste input "MLphu574l9uiOspIylAI5AUM"
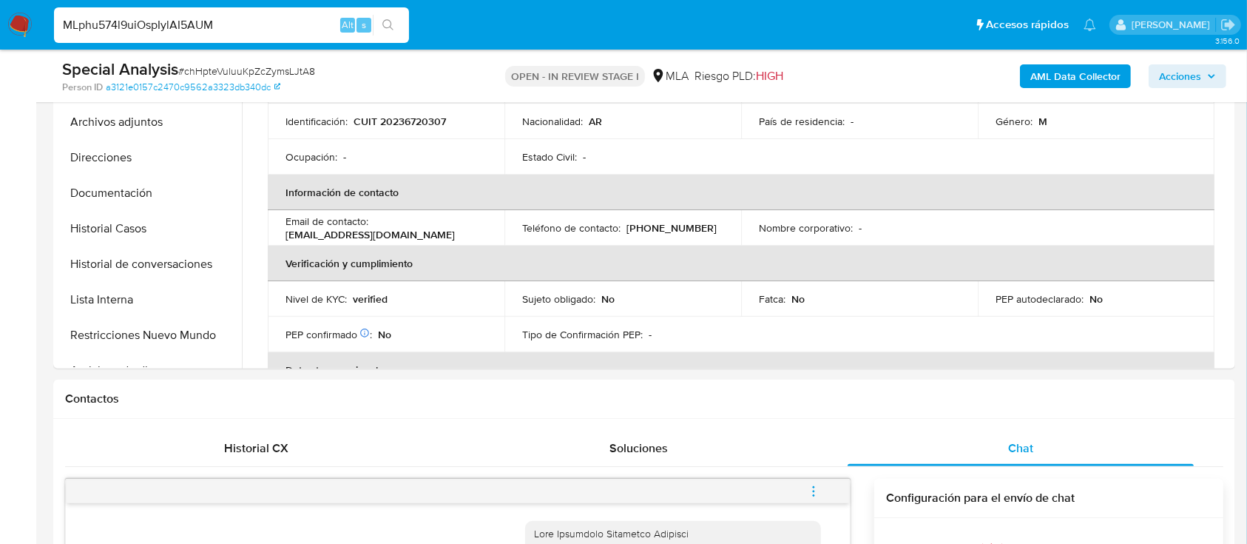
type input "MLphu574l9uiOspIylAI5AUM"
click at [386, 27] on icon "search-icon" at bounding box center [388, 25] width 12 height 12
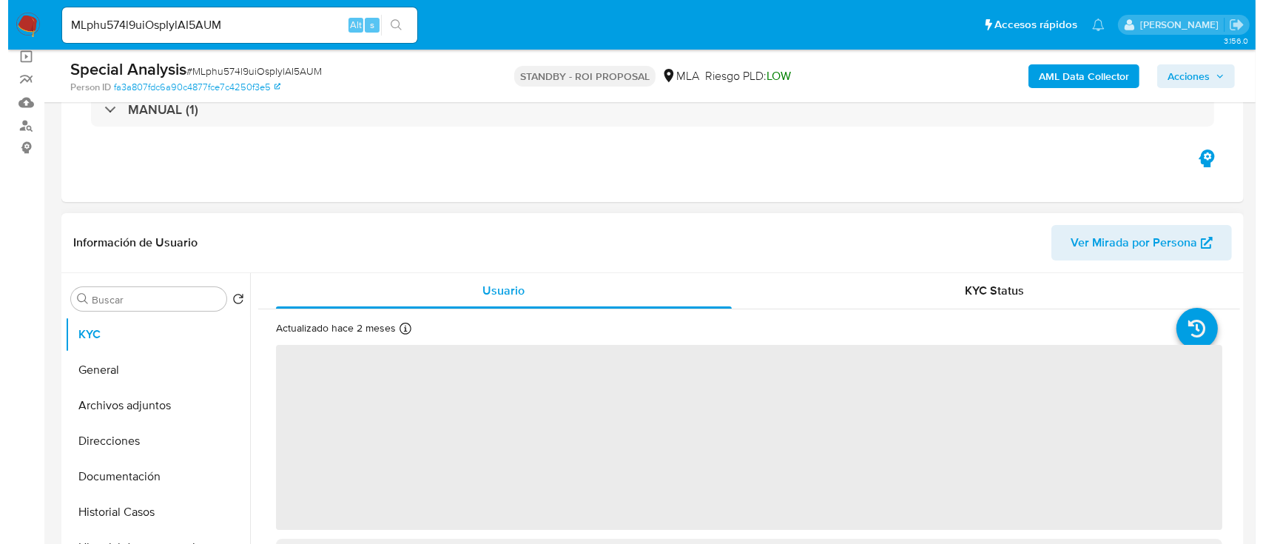
scroll to position [197, 0]
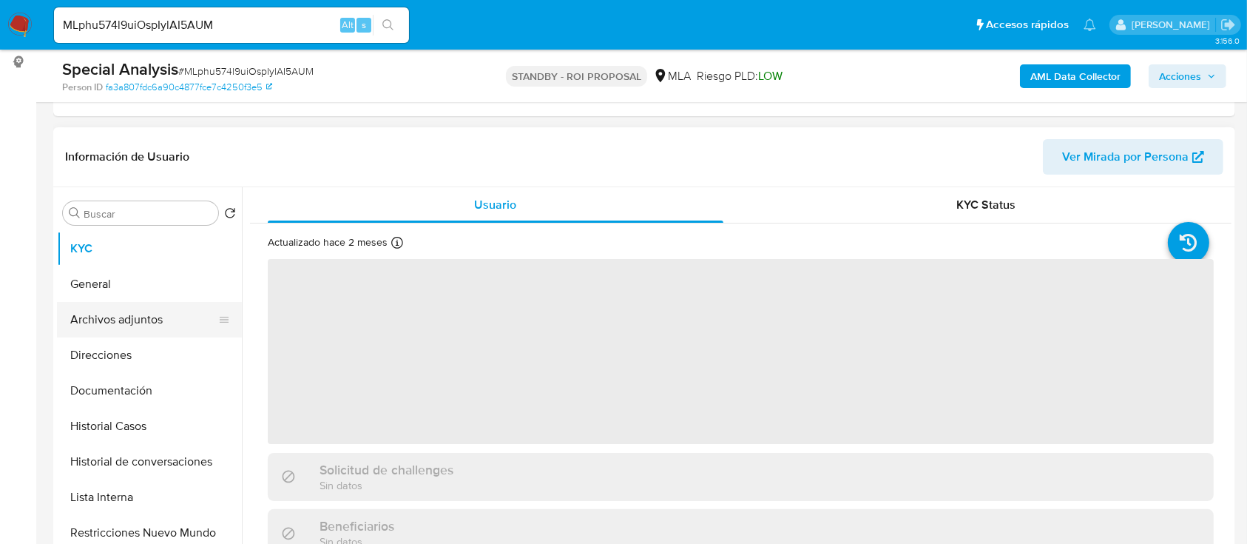
click at [150, 318] on button "Archivos adjuntos" at bounding box center [143, 320] width 173 height 36
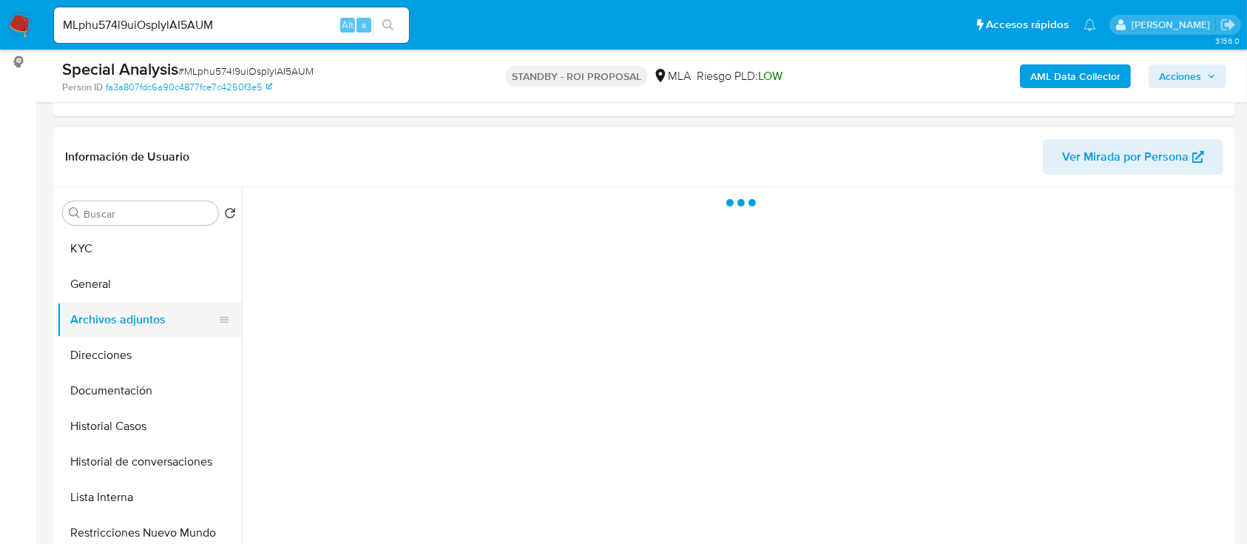
select select "10"
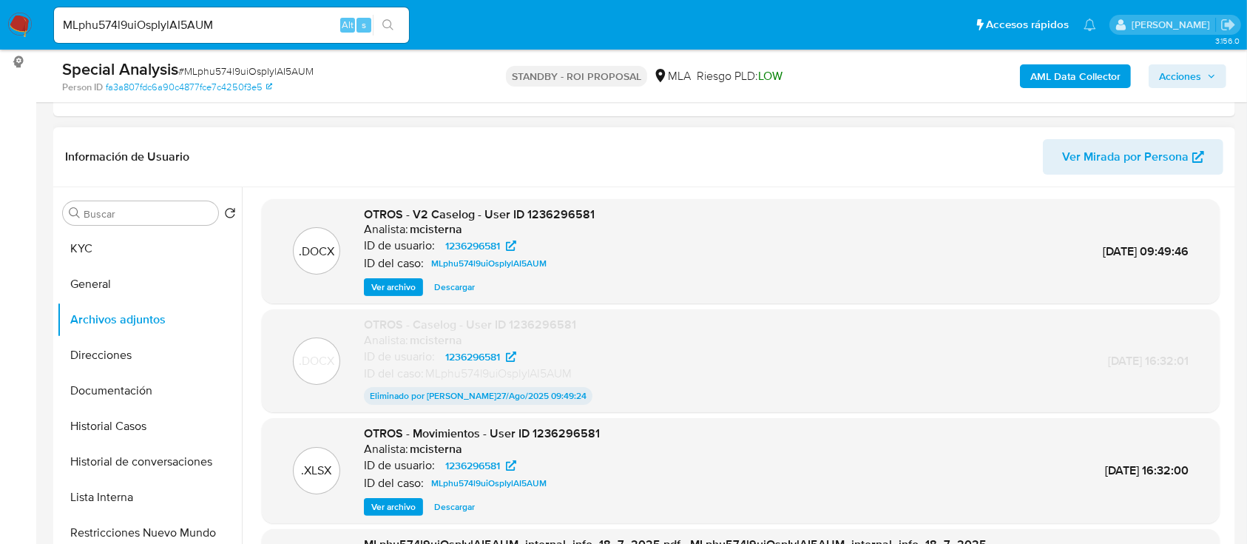
click at [417, 287] on button "Ver archivo" at bounding box center [393, 287] width 59 height 18
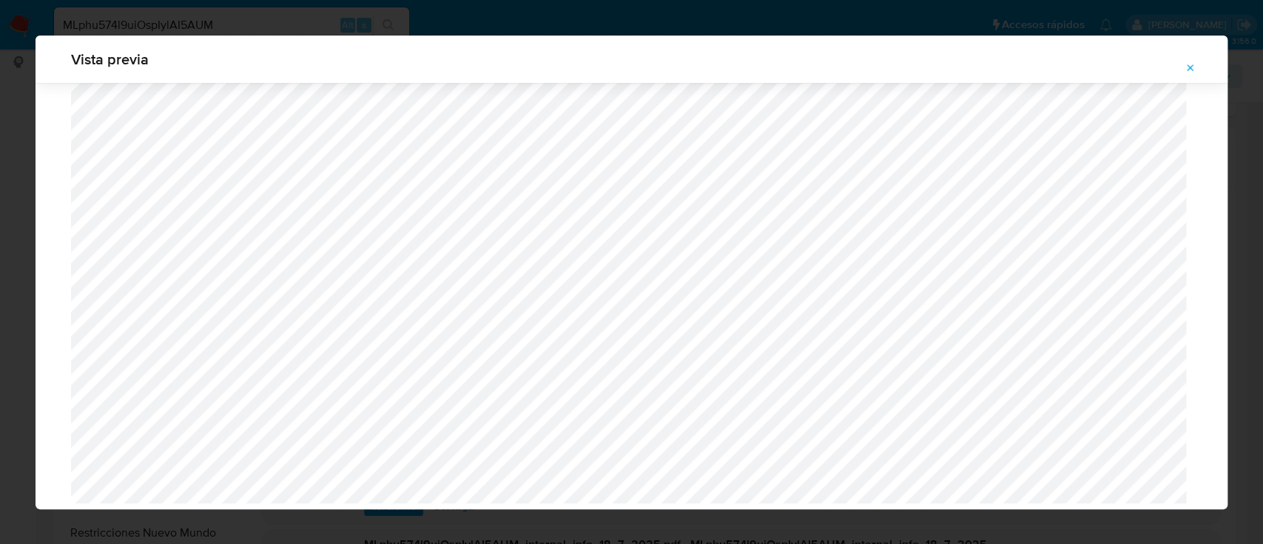
scroll to position [1338, 0]
click at [1193, 70] on icon "Attachment preview" at bounding box center [1190, 68] width 12 height 12
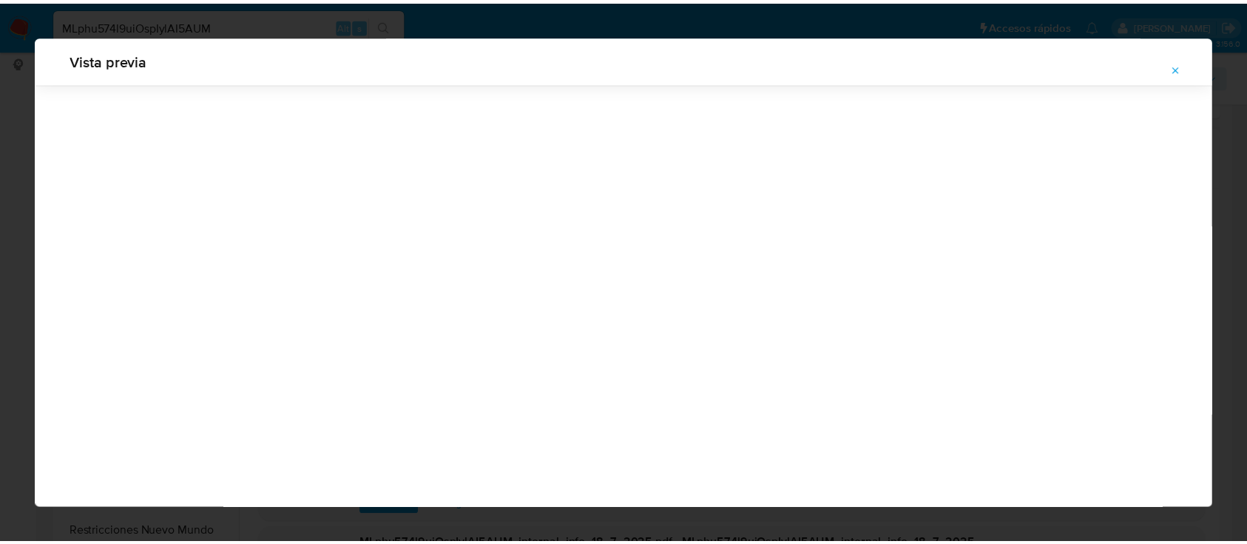
scroll to position [47, 0]
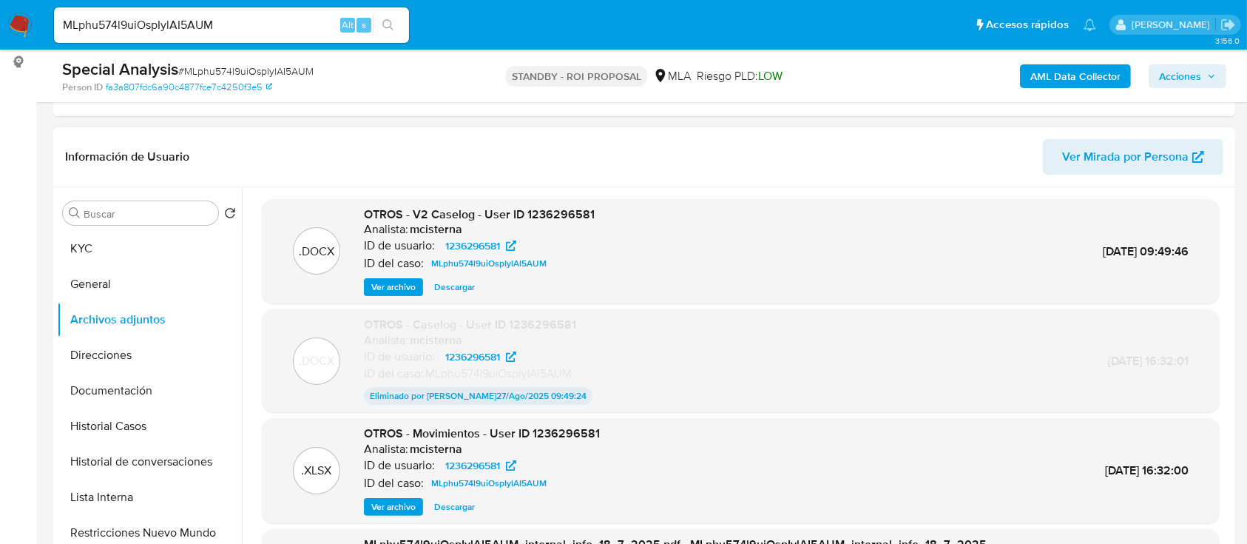
click at [301, 24] on input "MLphu574l9uiOspIylAI5AUM" at bounding box center [231, 25] width 355 height 19
paste input "111603029"
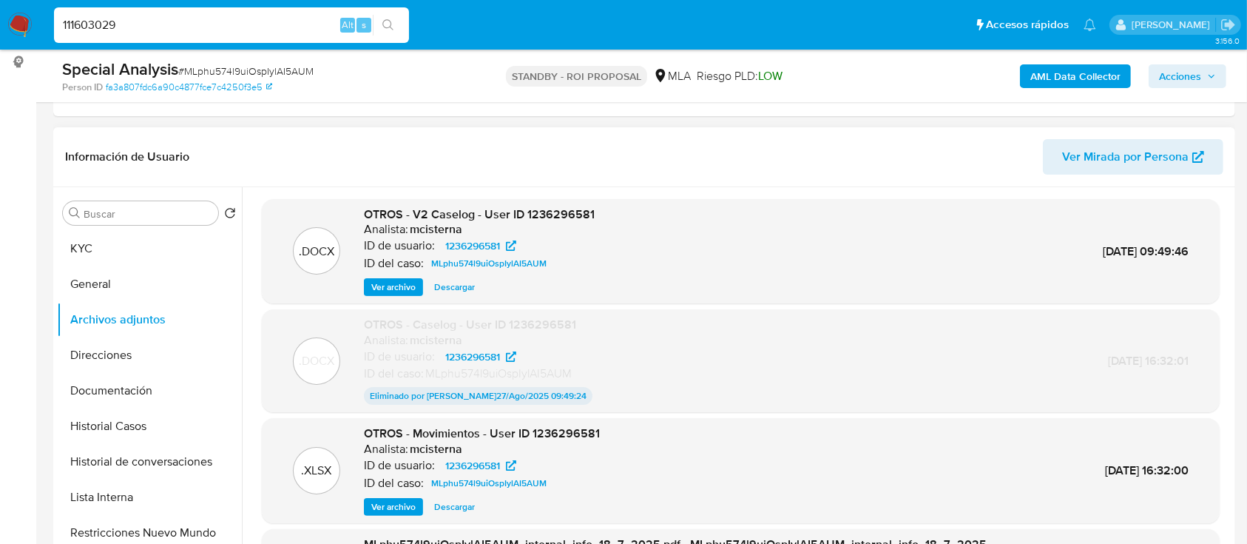
type input "111603029"
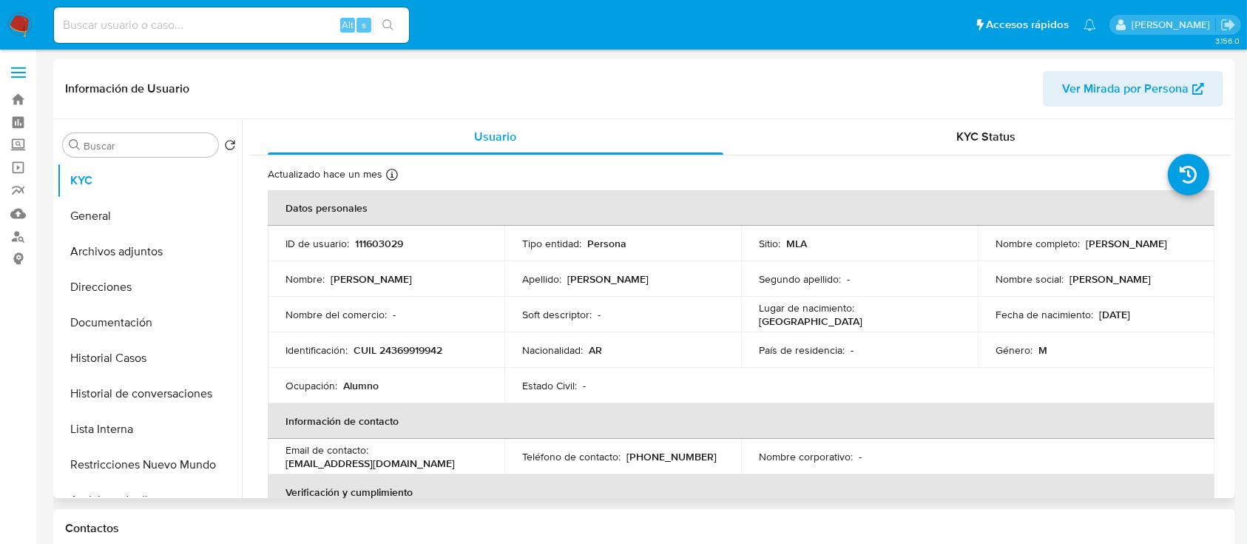
click at [425, 345] on p "CUIL 24369919942" at bounding box center [398, 349] width 89 height 13
select select "10"
copy p "24369919942"
